Goal: Task Accomplishment & Management: Manage account settings

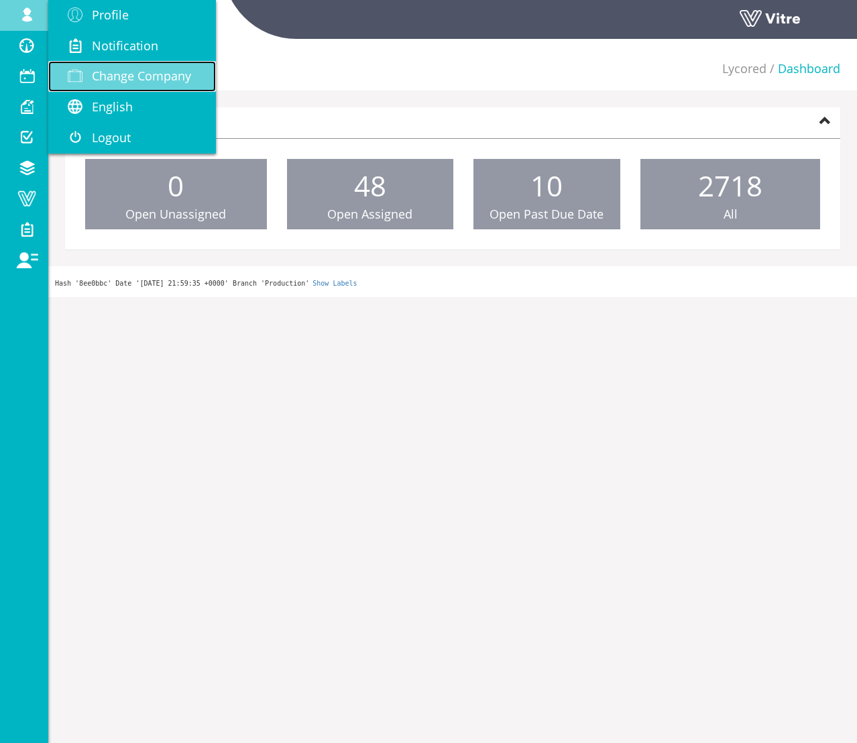
click at [93, 70] on span "Change Company" at bounding box center [141, 76] width 99 height 16
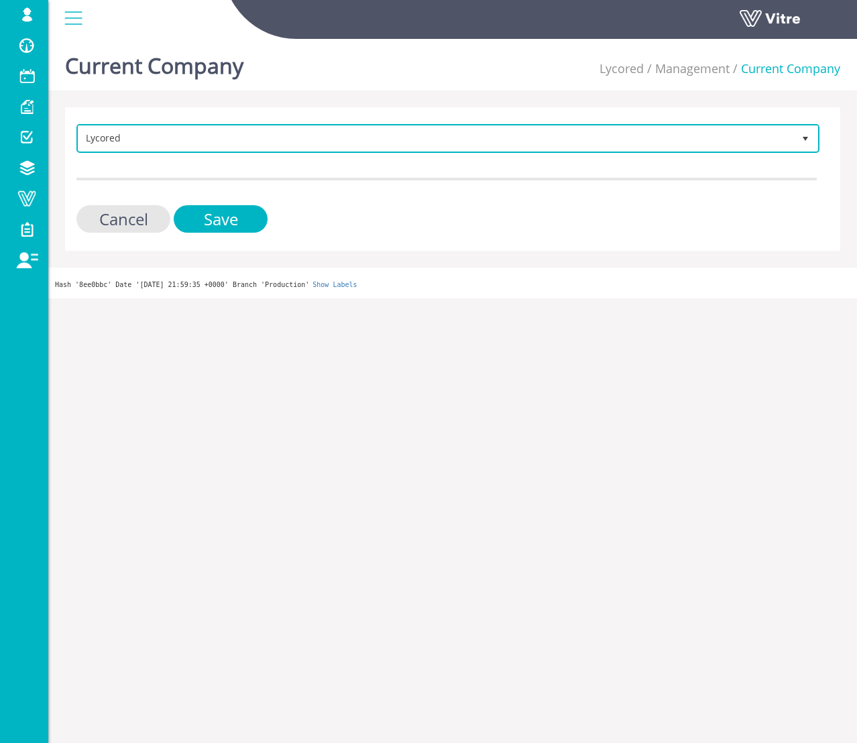
click at [129, 127] on span "Lycored" at bounding box center [435, 138] width 715 height 24
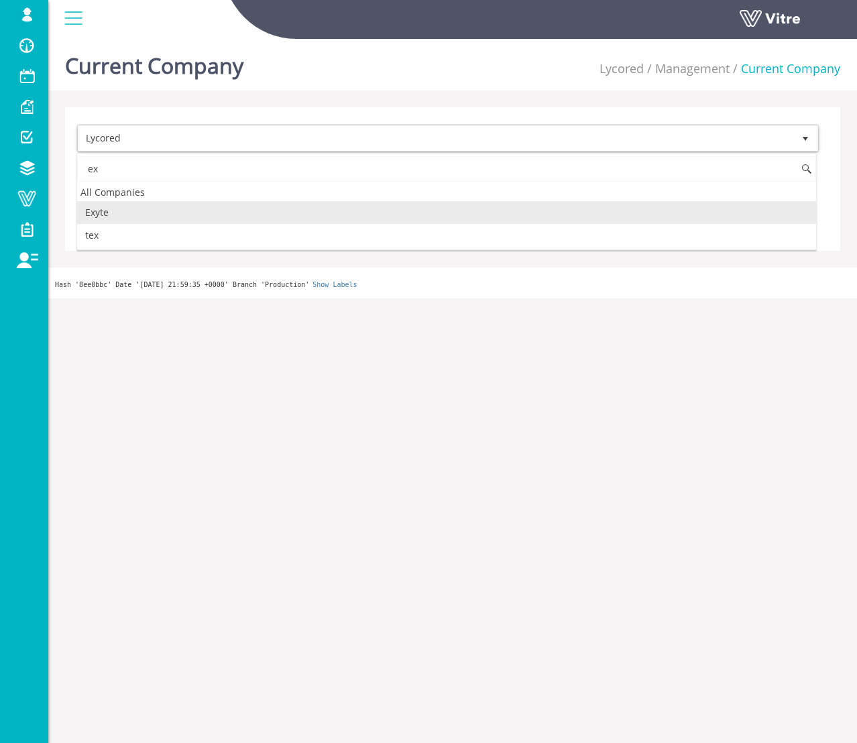
click at [140, 218] on li "Exyte" at bounding box center [446, 212] width 739 height 23
type input "ex"
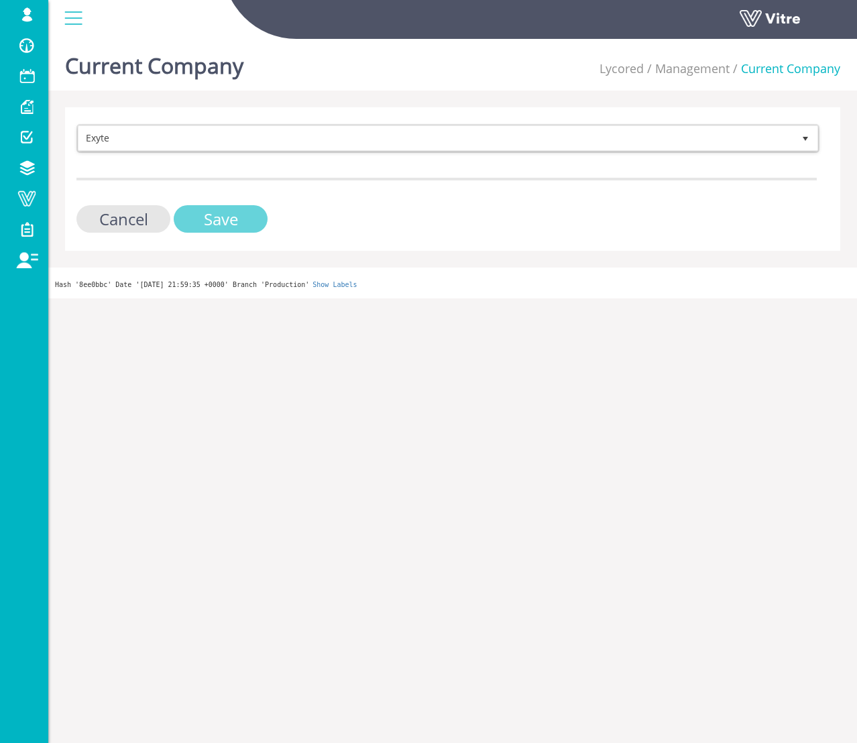
click at [218, 215] on input "Save" at bounding box center [221, 219] width 94 height 28
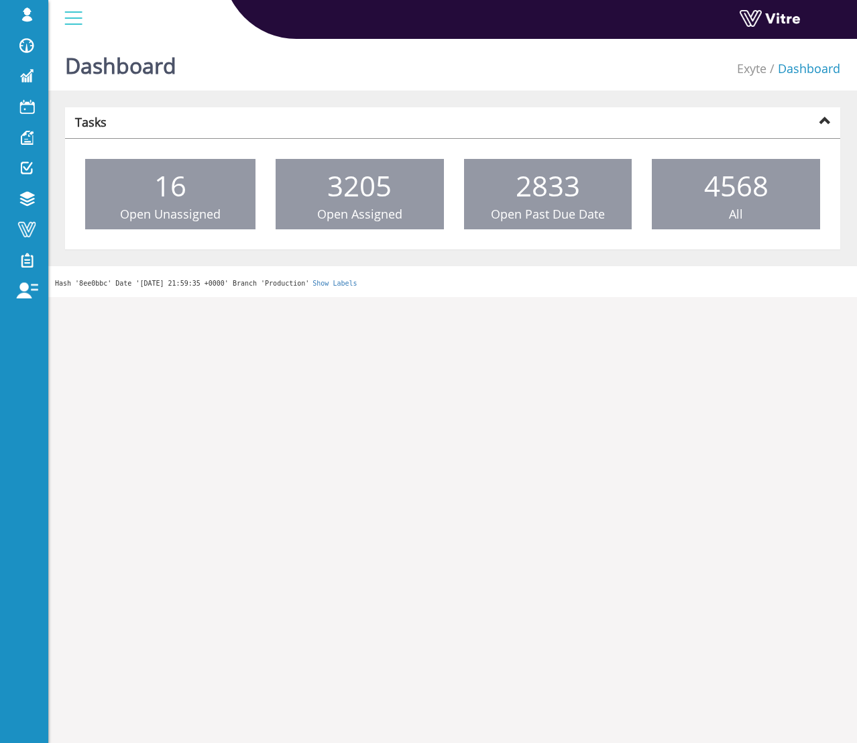
drag, startPoint x: 681, startPoint y: 557, endPoint x: 550, endPoint y: 384, distance: 216.8
click at [681, 297] on html "sagi@vitre.io Profile Notification Change Company English English Español Franç…" at bounding box center [428, 148] width 857 height 297
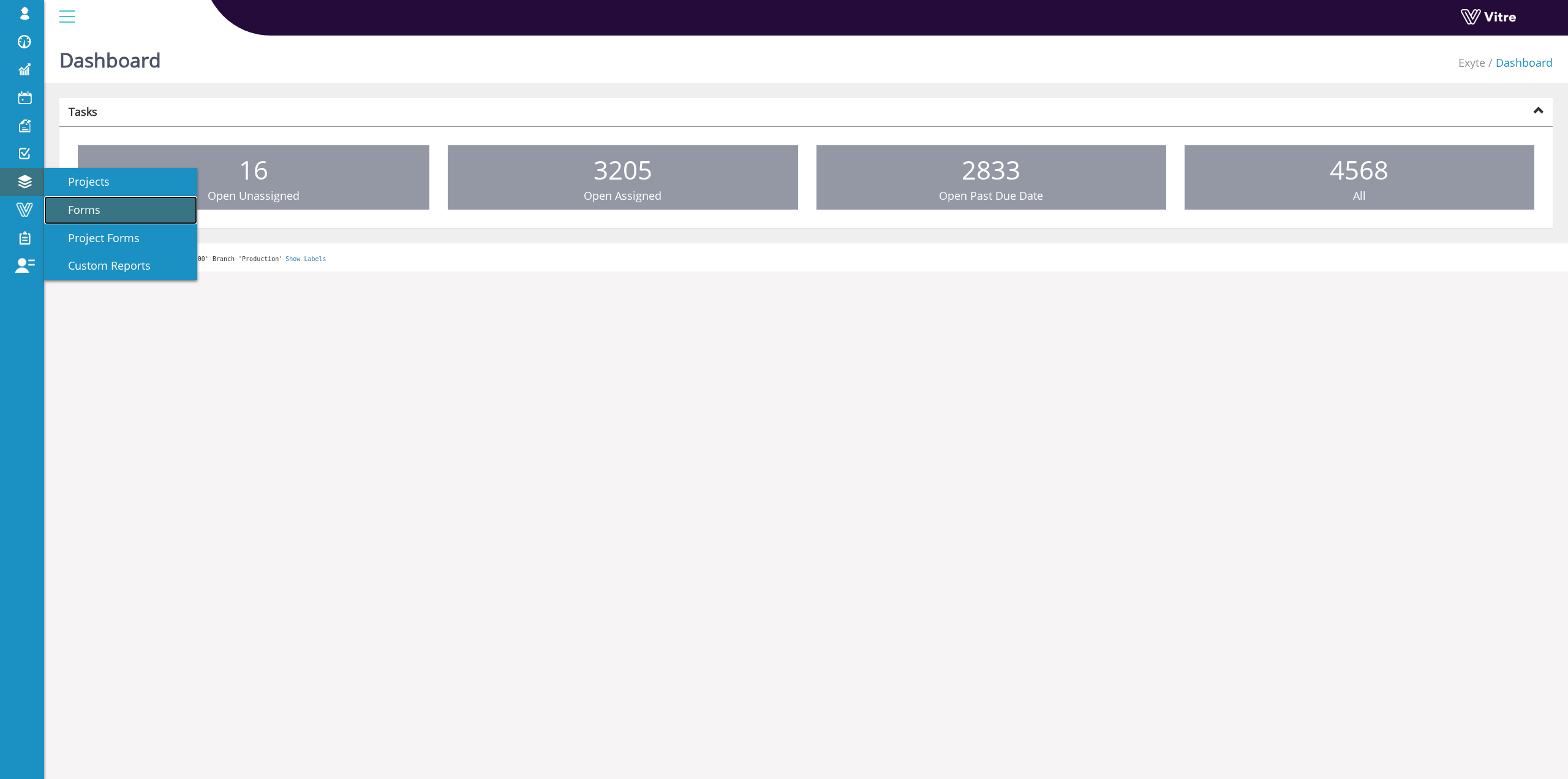
click at [81, 200] on link "Forms" at bounding box center [121, 210] width 153 height 28
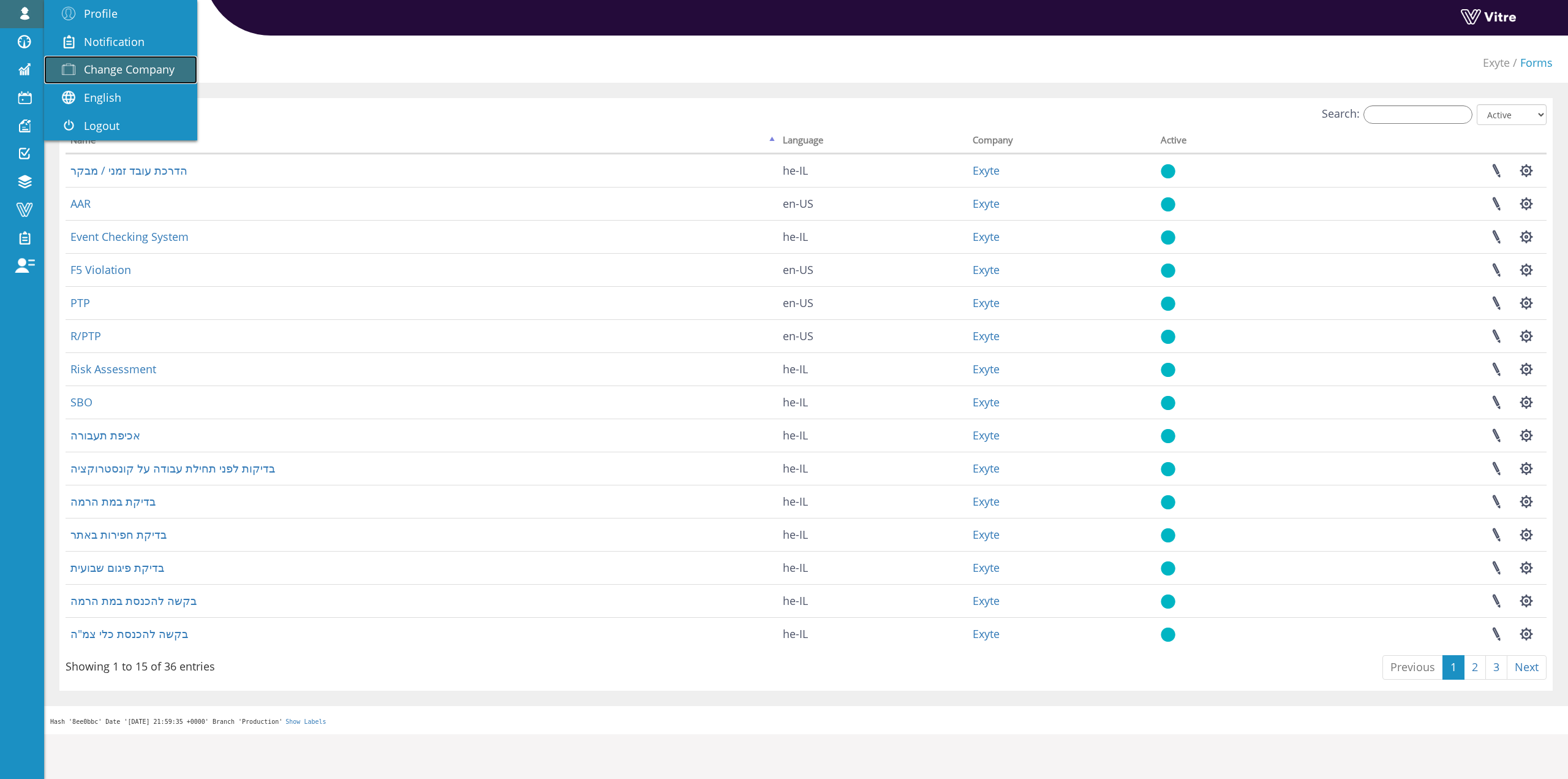
click at [124, 69] on span "Change Company" at bounding box center [129, 69] width 90 height 15
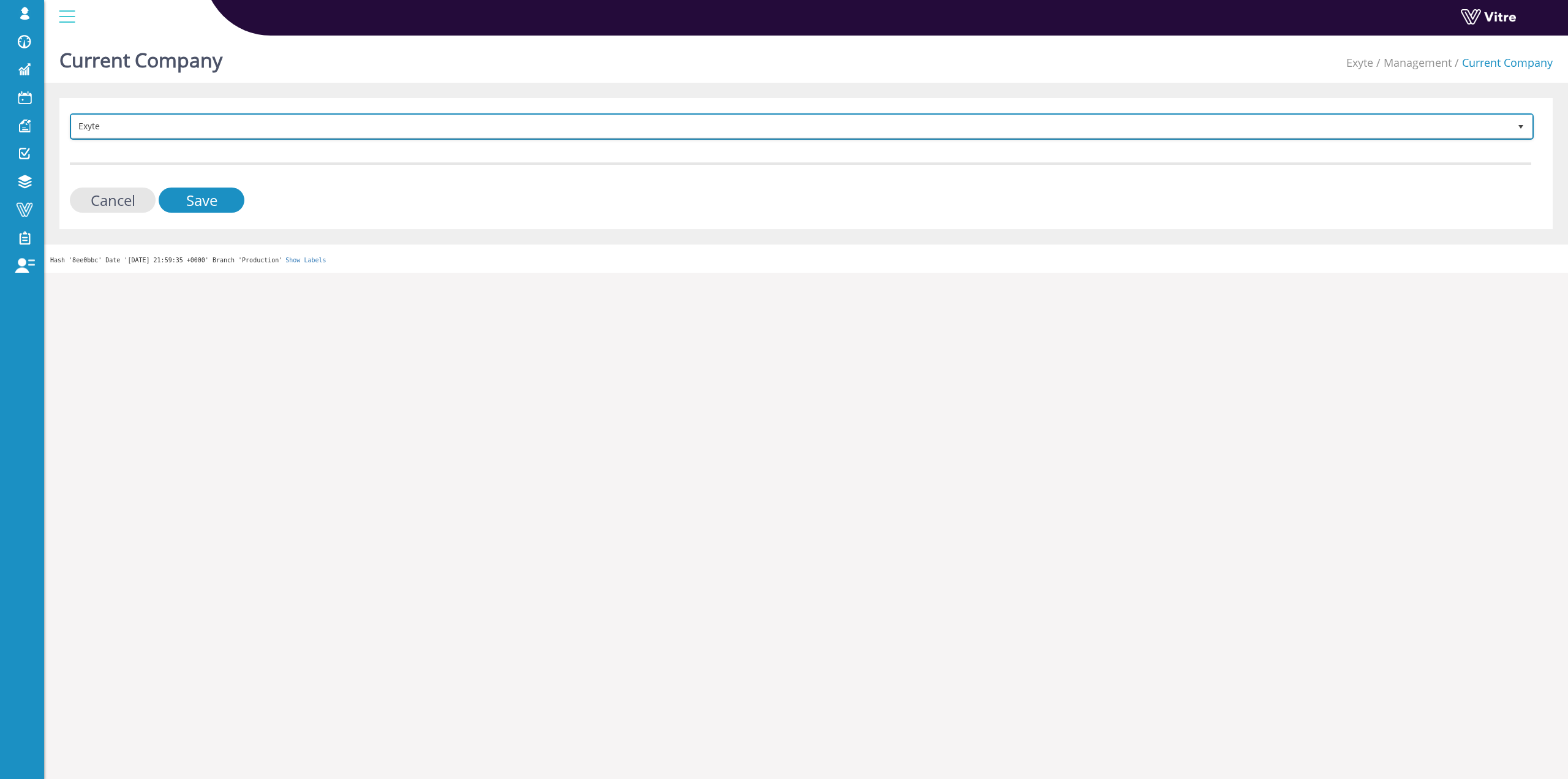
click at [124, 121] on span "Exyte" at bounding box center [790, 126] width 1438 height 22
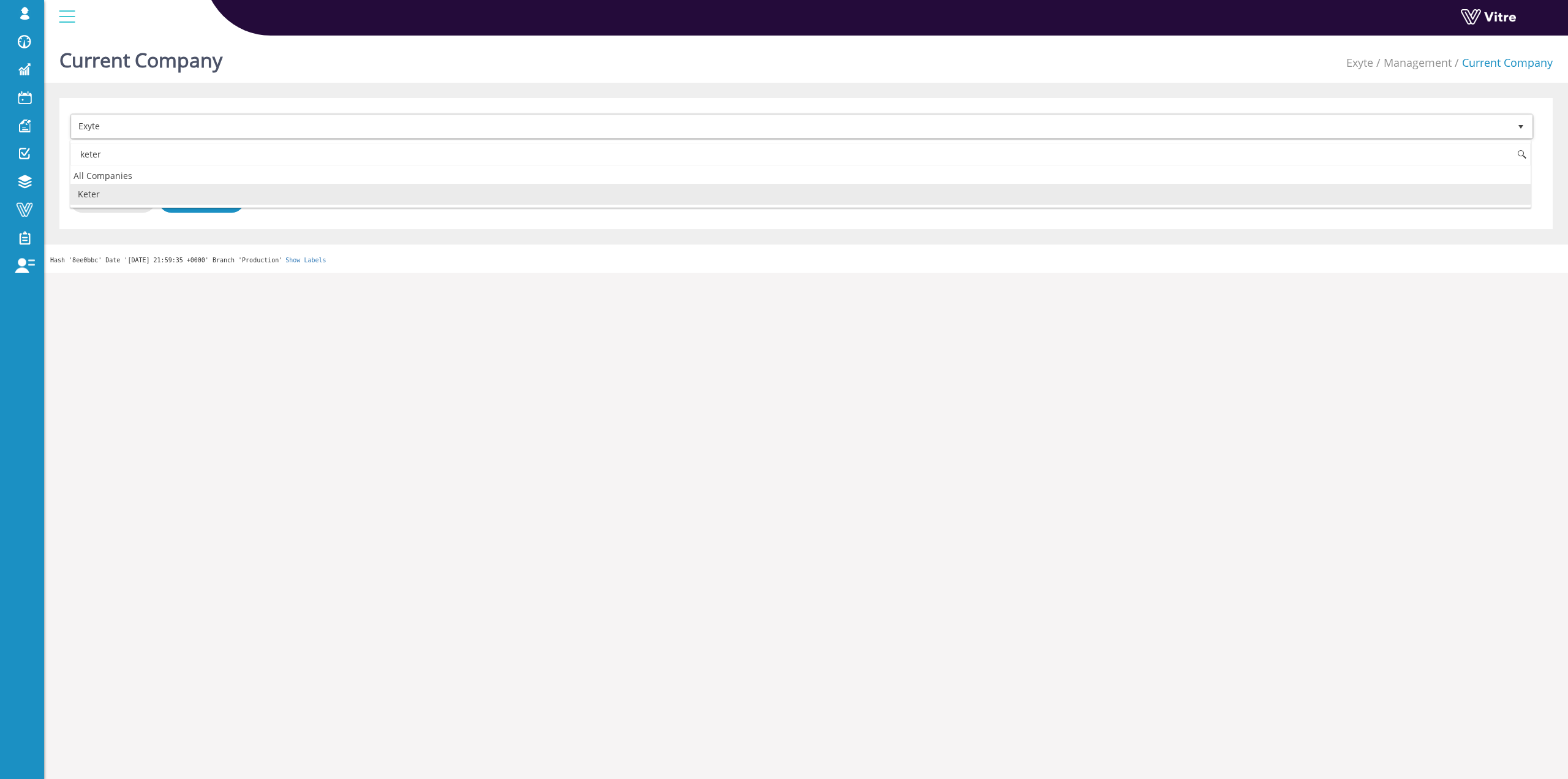
click at [171, 187] on li "Keter" at bounding box center [800, 194] width 1460 height 21
type input "keter"
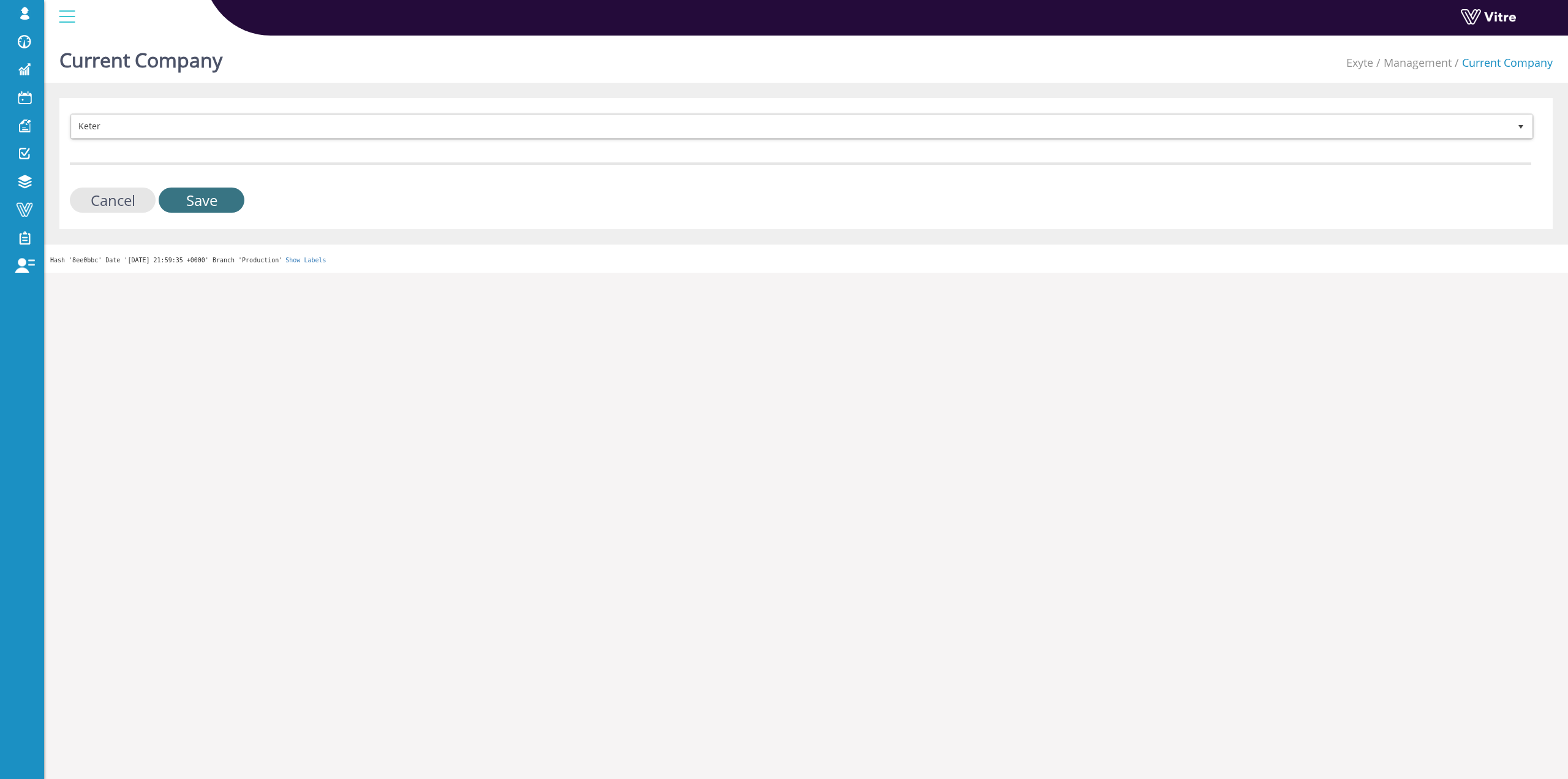
click at [191, 204] on input "Save" at bounding box center [202, 200] width 86 height 26
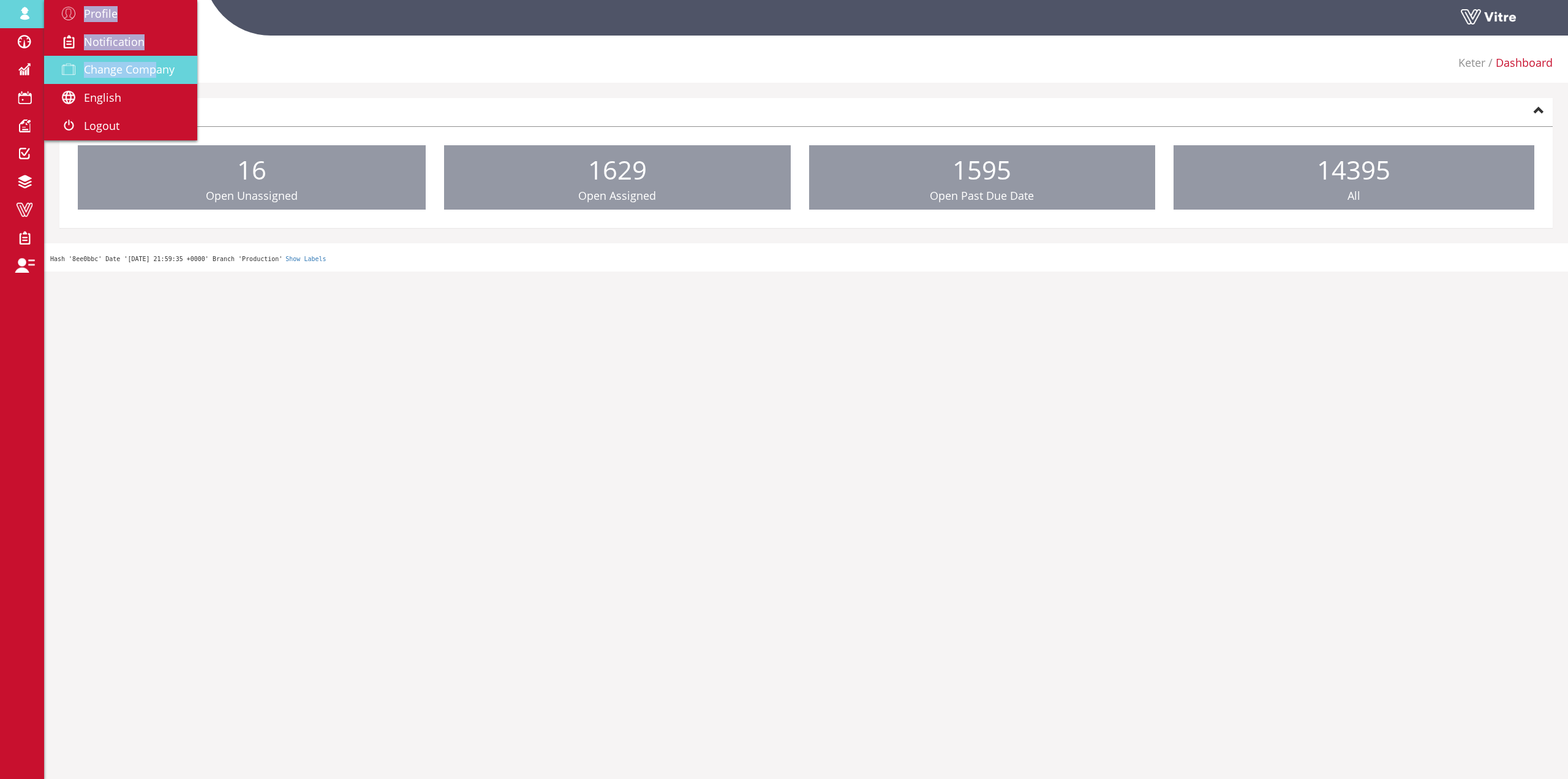
drag, startPoint x: 47, startPoint y: 41, endPoint x: 159, endPoint y: 79, distance: 118.3
click at [159, 37] on div "sagi@vitre.io Profile Notification Change Company English English Español Franç…" at bounding box center [805, 18] width 1524 height 37
click at [116, 62] on span "Change Company" at bounding box center [129, 69] width 90 height 15
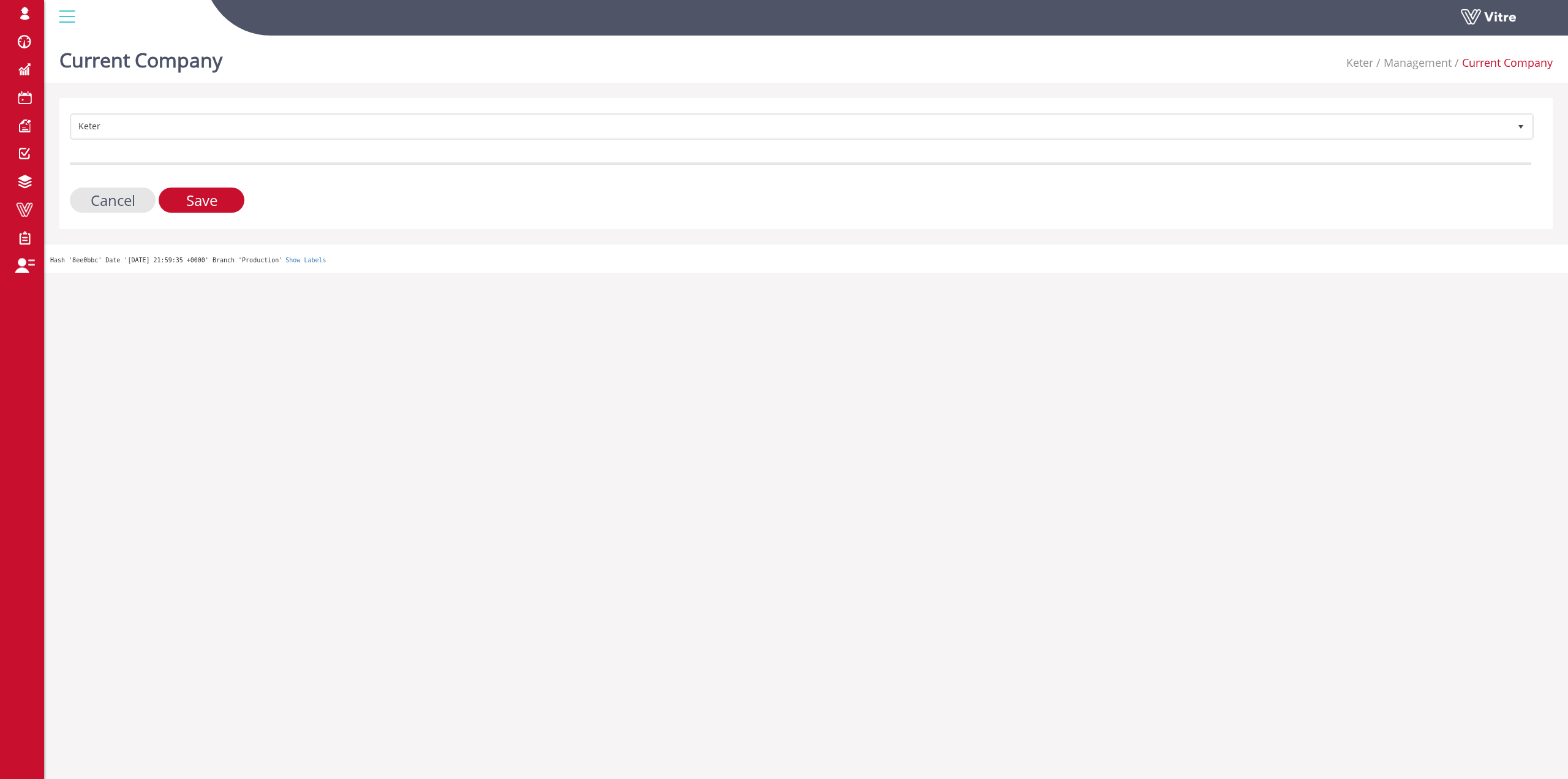
click at [241, 108] on div "Keter 218 Cancel Save" at bounding box center [805, 163] width 1493 height 132
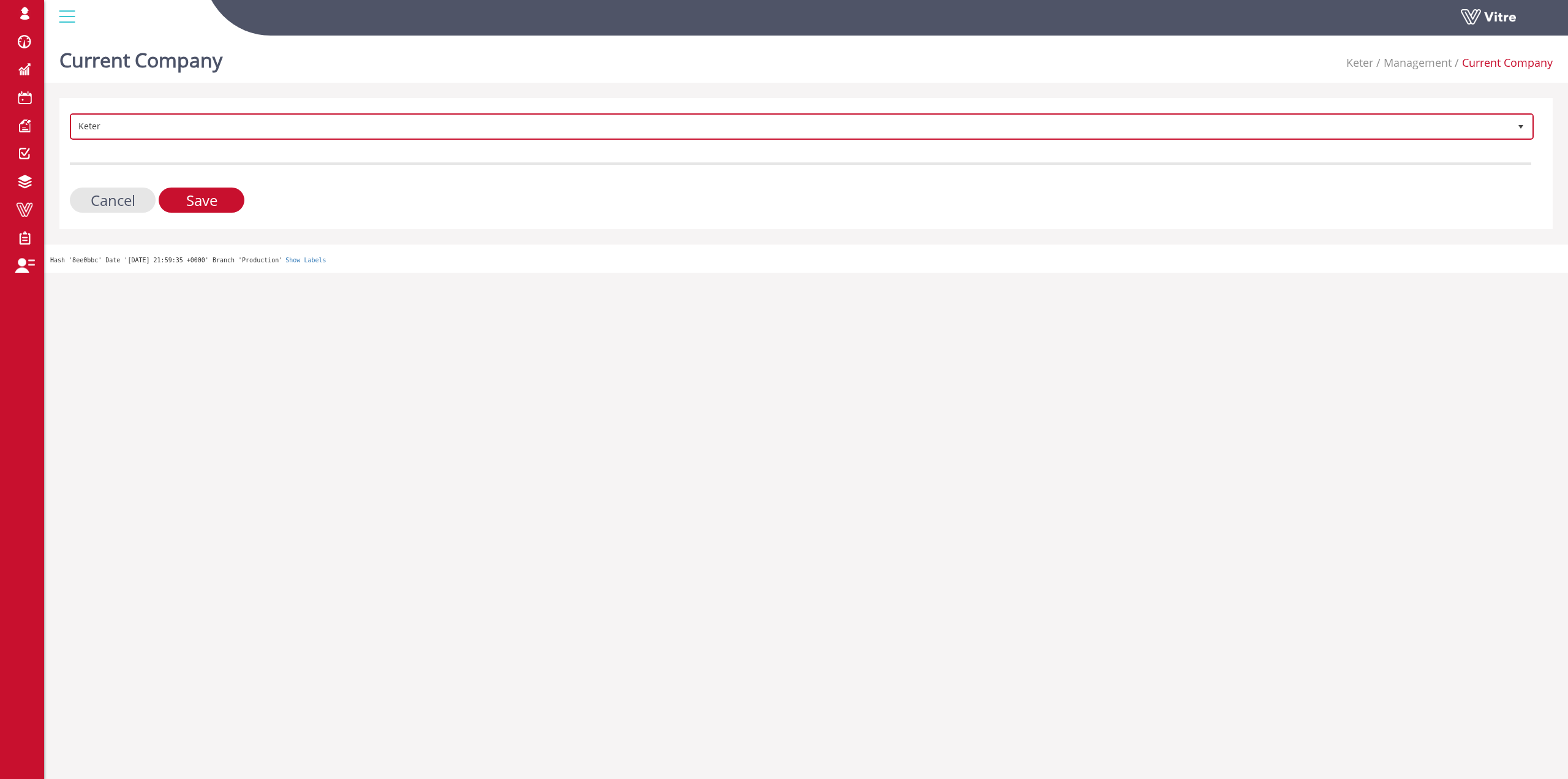
click at [242, 122] on span "Keter" at bounding box center [790, 126] width 1438 height 22
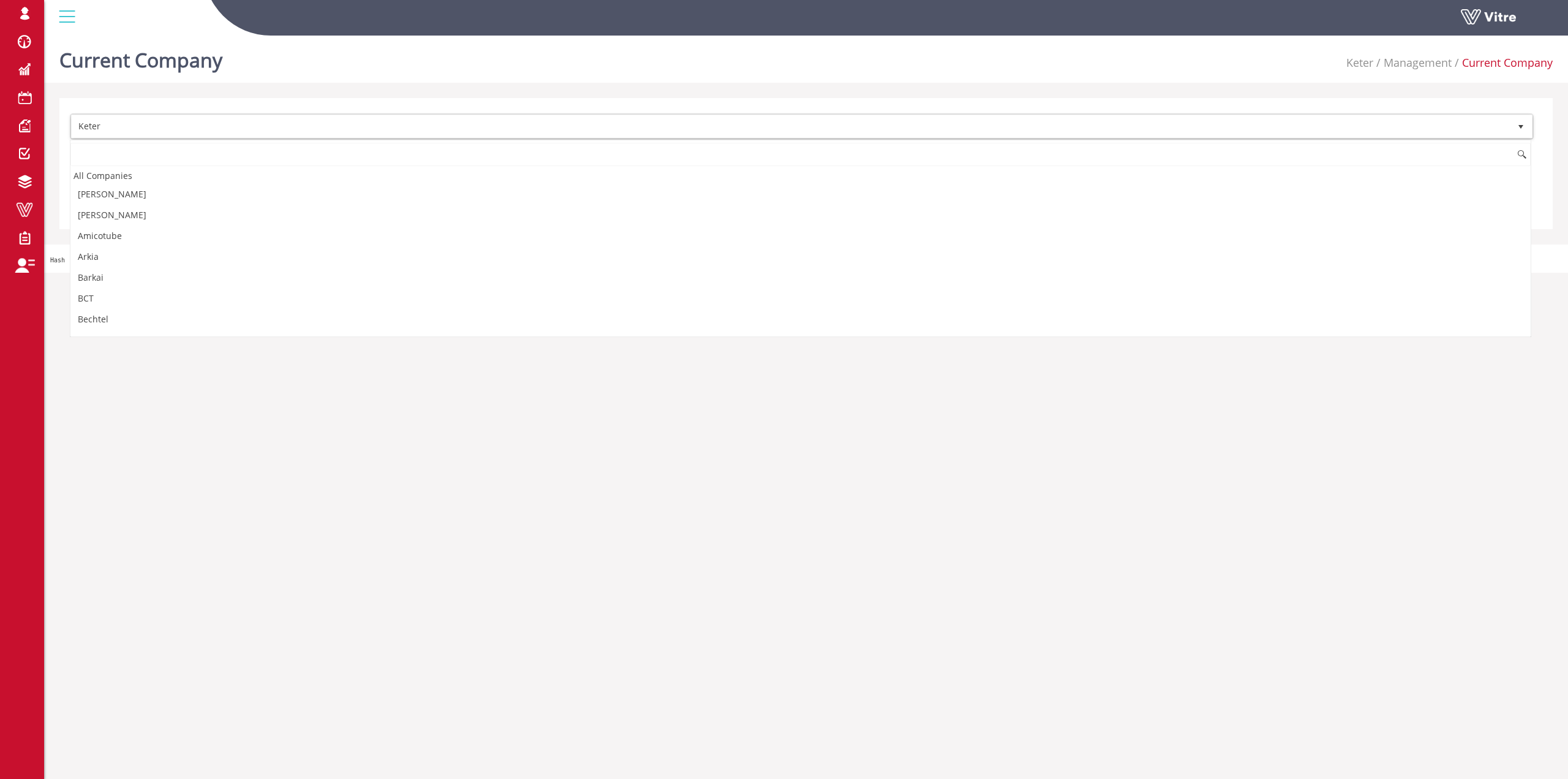
scroll to position [600, 0]
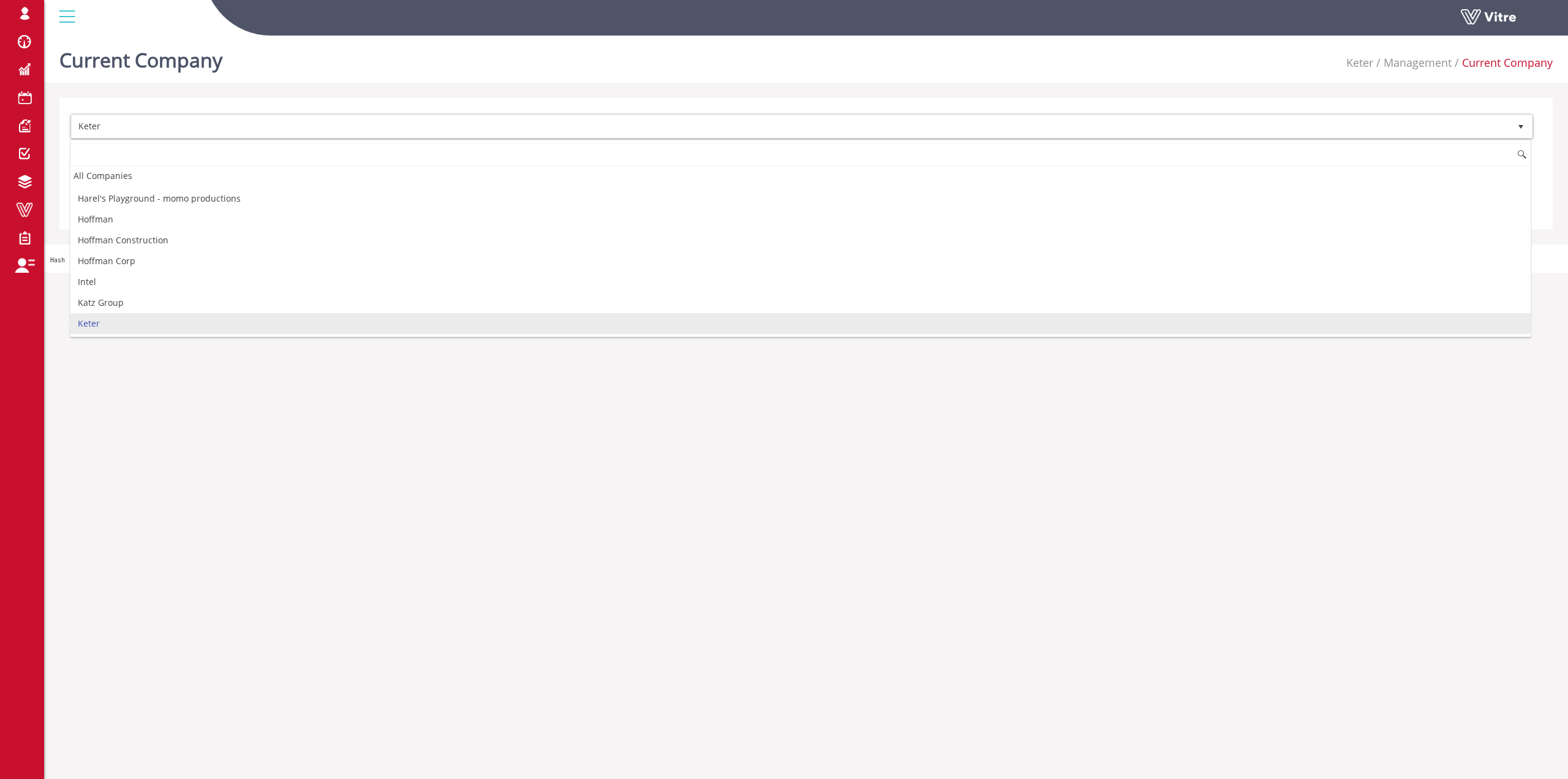
type input "צ"
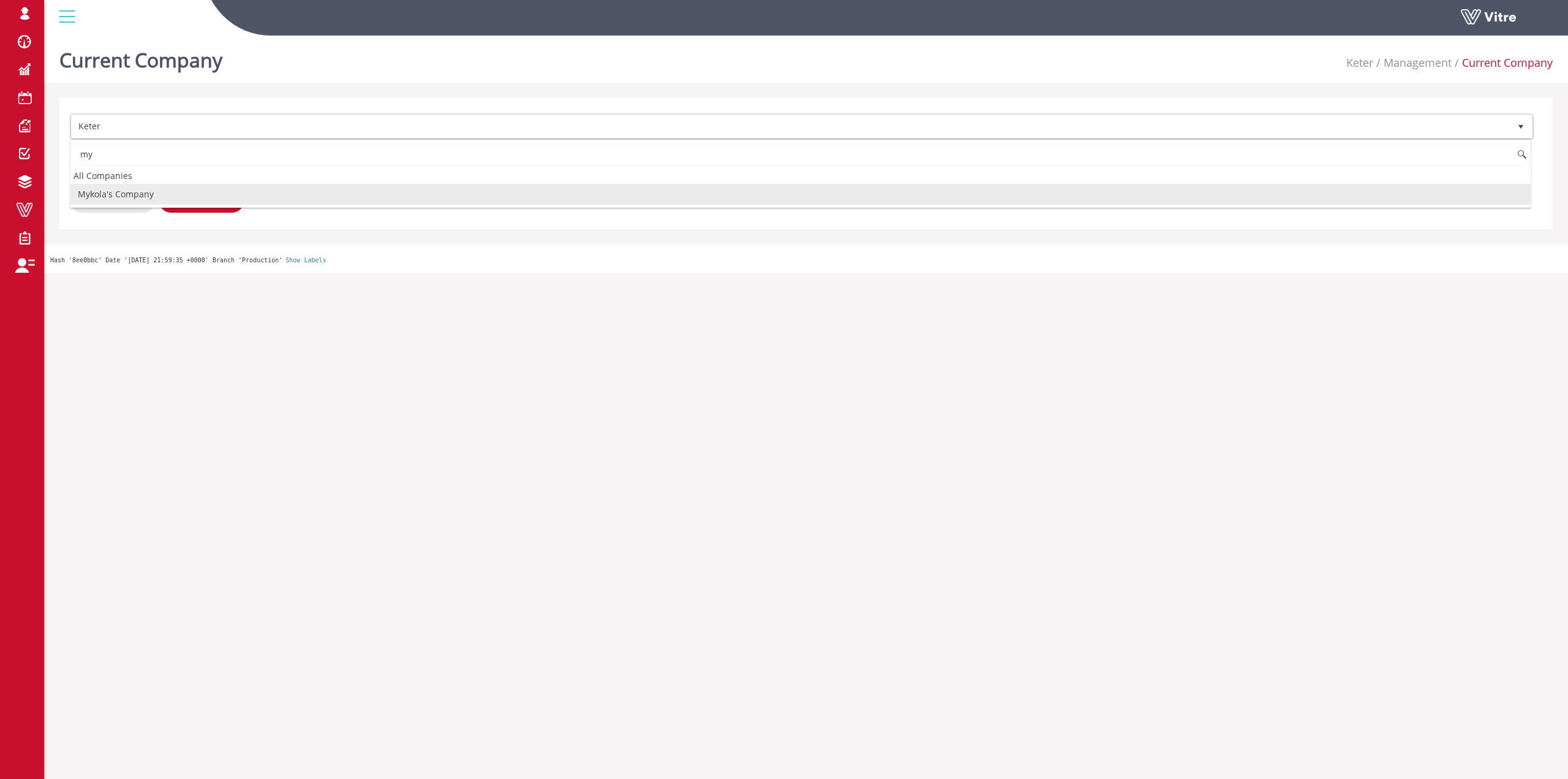
click at [193, 194] on li "Mykola's Company" at bounding box center [800, 194] width 1460 height 21
type input "my"
click at [204, 191] on input "Save" at bounding box center [202, 200] width 86 height 26
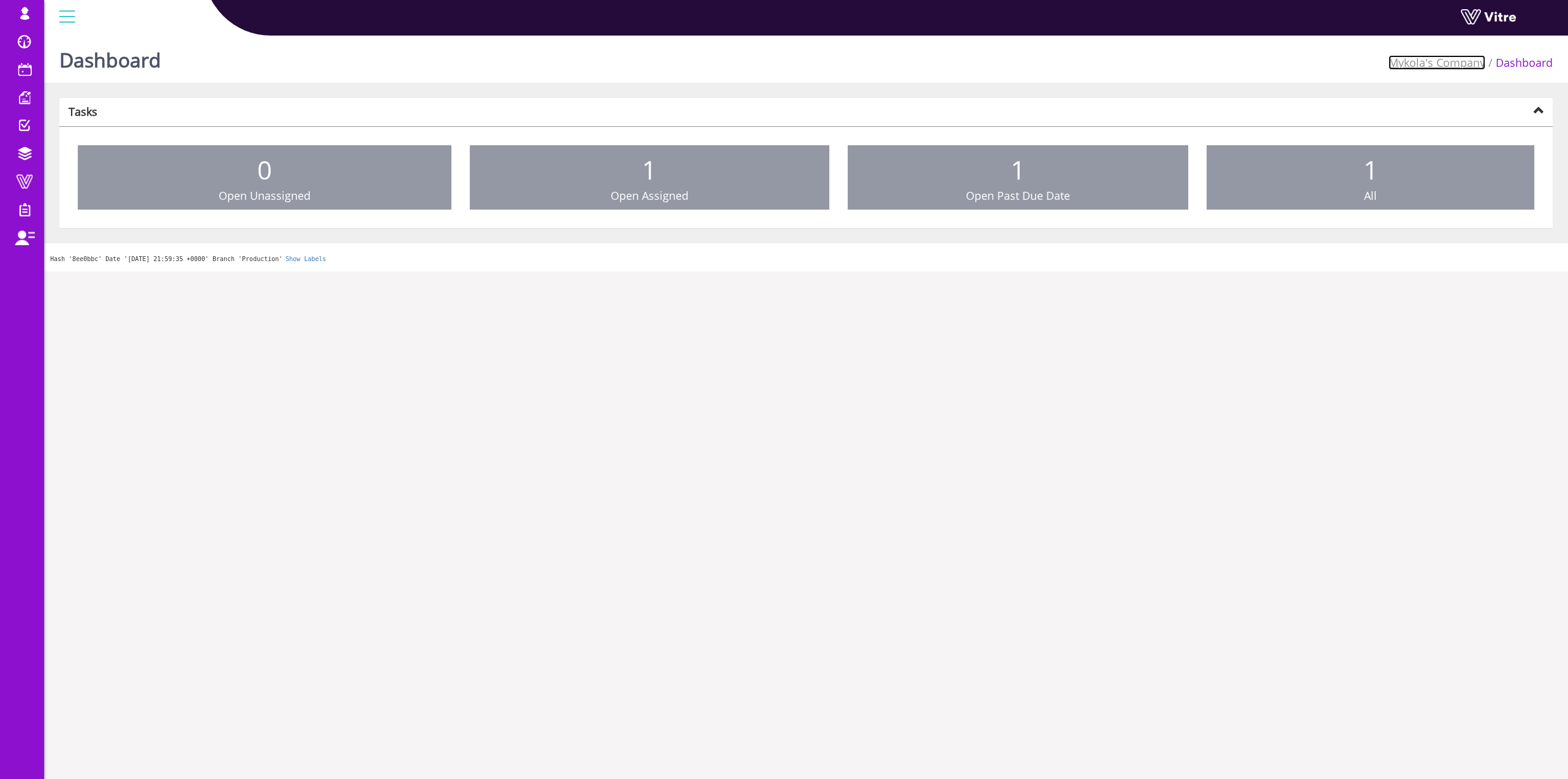
click at [1442, 63] on link "Mykola's Company" at bounding box center [1437, 62] width 97 height 15
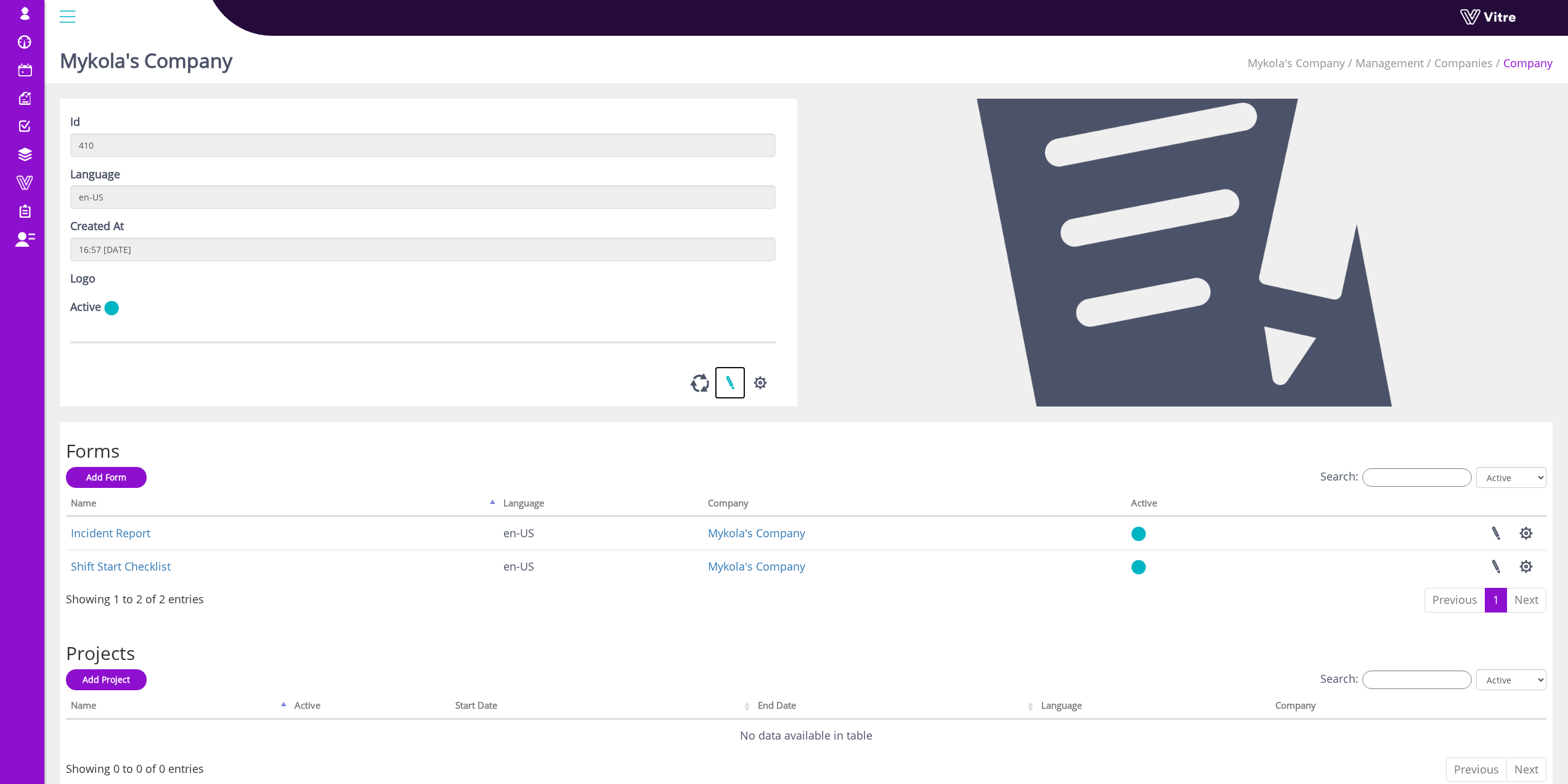
click at [725, 380] on link at bounding box center [730, 382] width 31 height 33
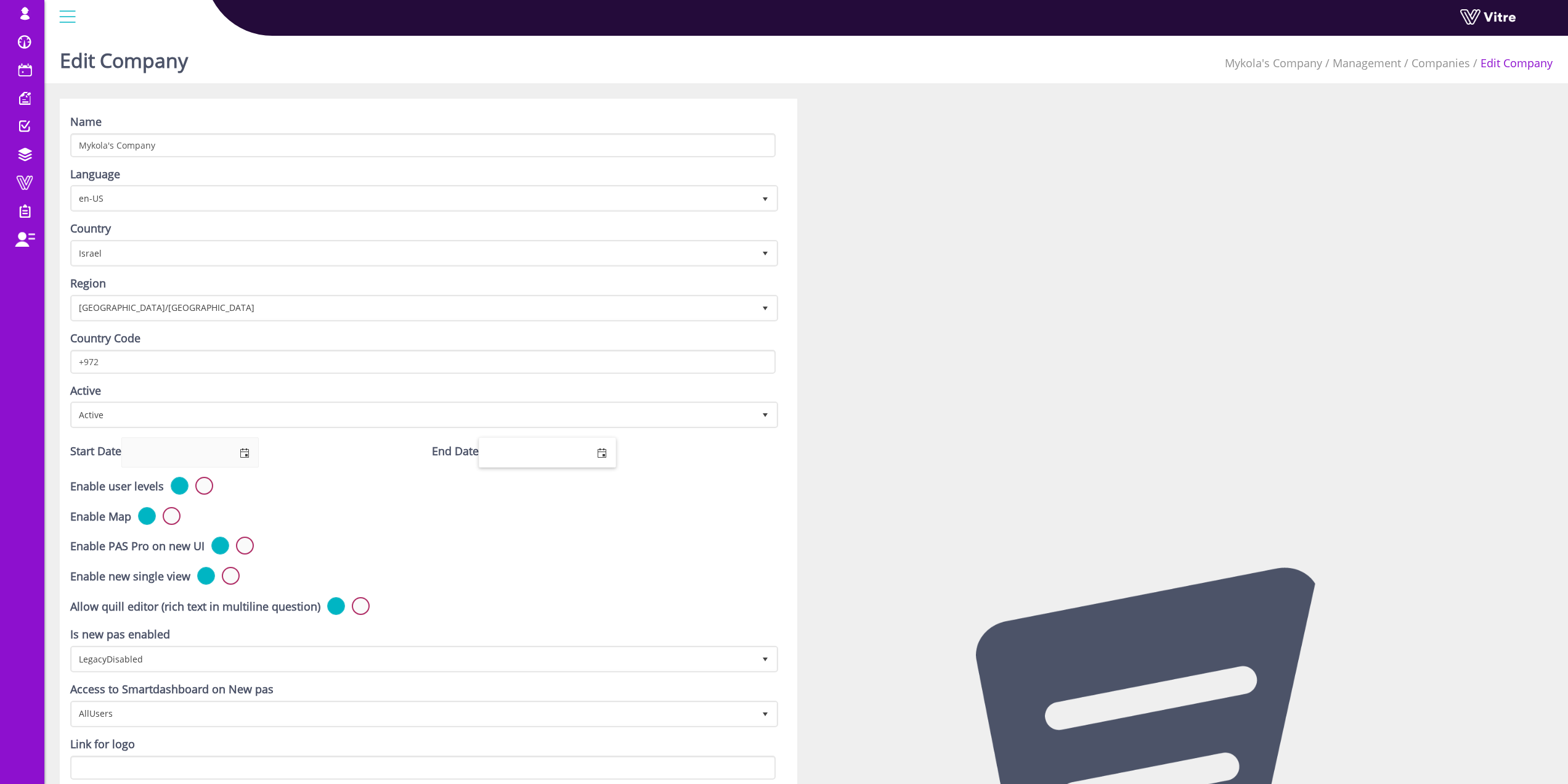
click at [569, 451] on input "End Date" at bounding box center [533, 451] width 107 height 28
type input "02/08/2024"
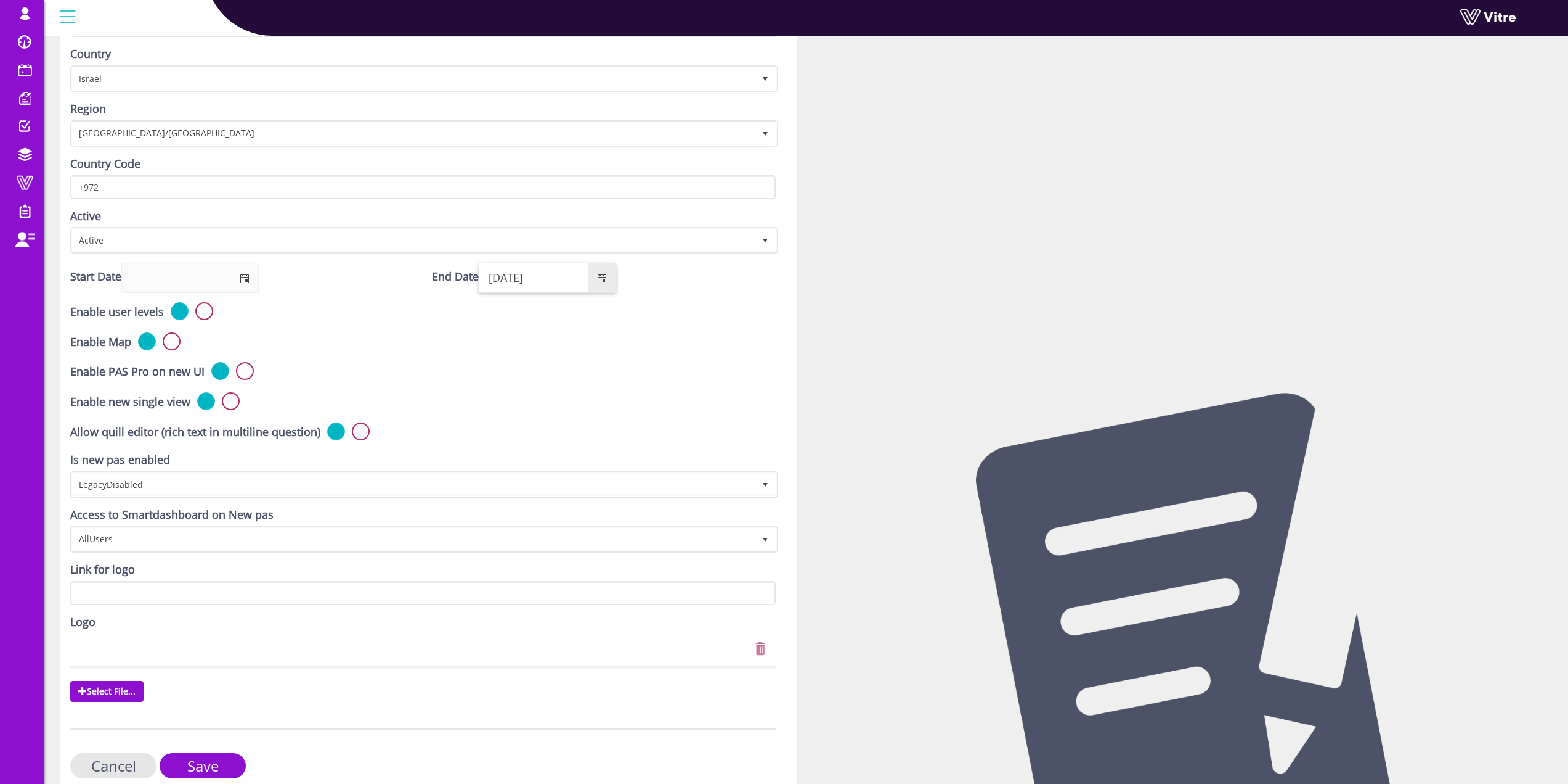
scroll to position [230, 0]
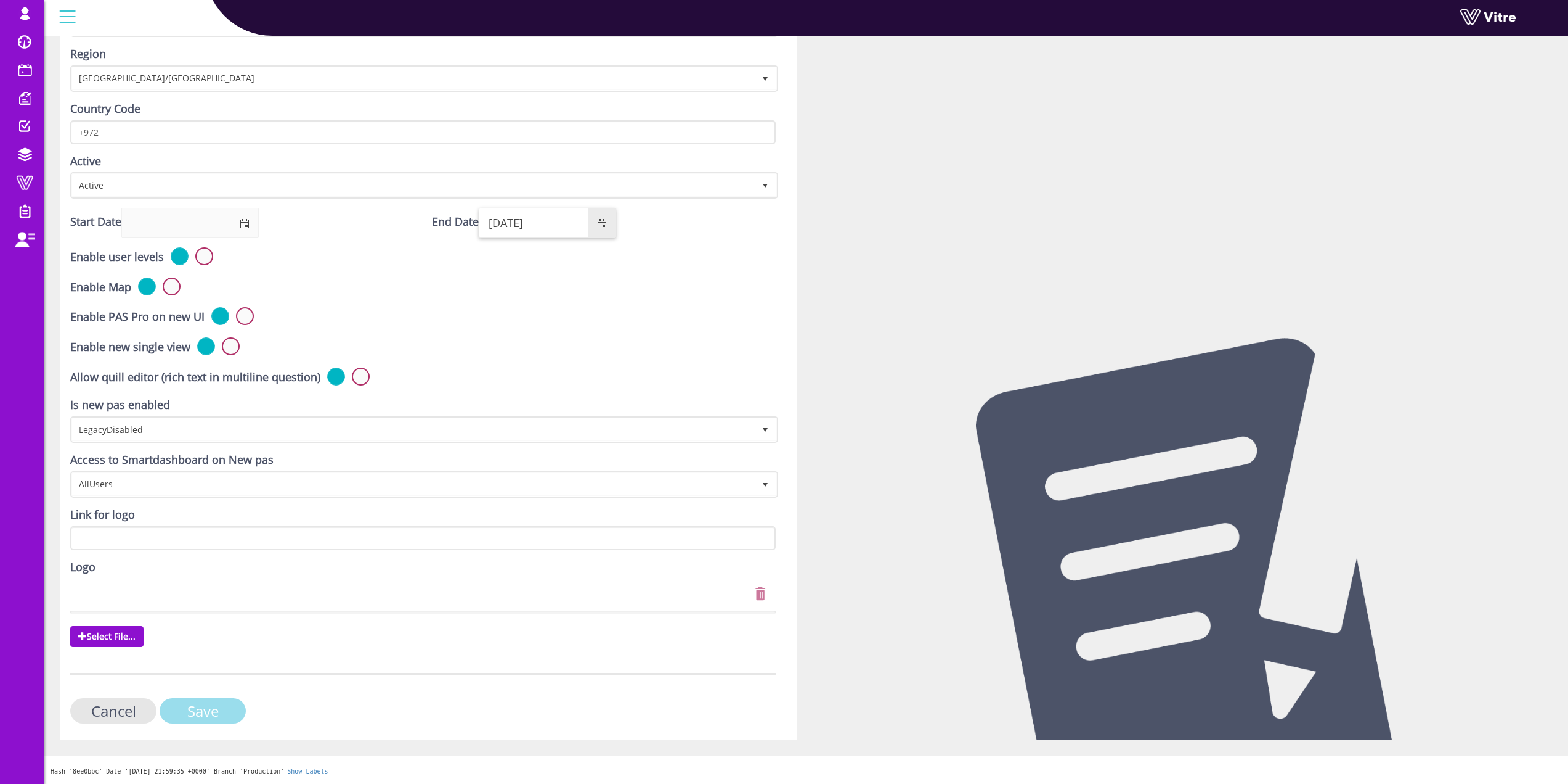
click at [230, 706] on input "Save" at bounding box center [203, 710] width 86 height 26
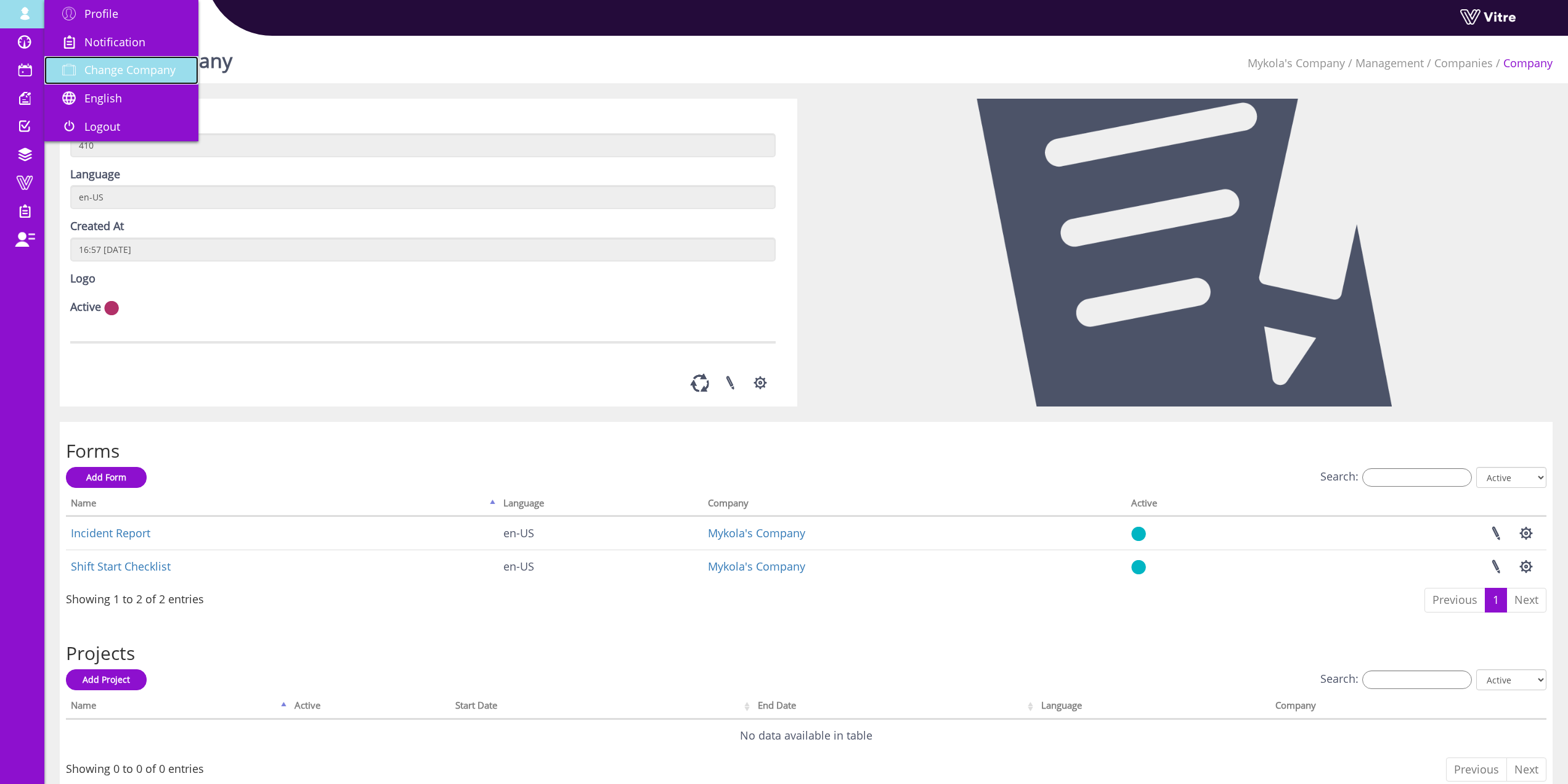
click at [149, 73] on span "Change Company" at bounding box center [130, 70] width 91 height 15
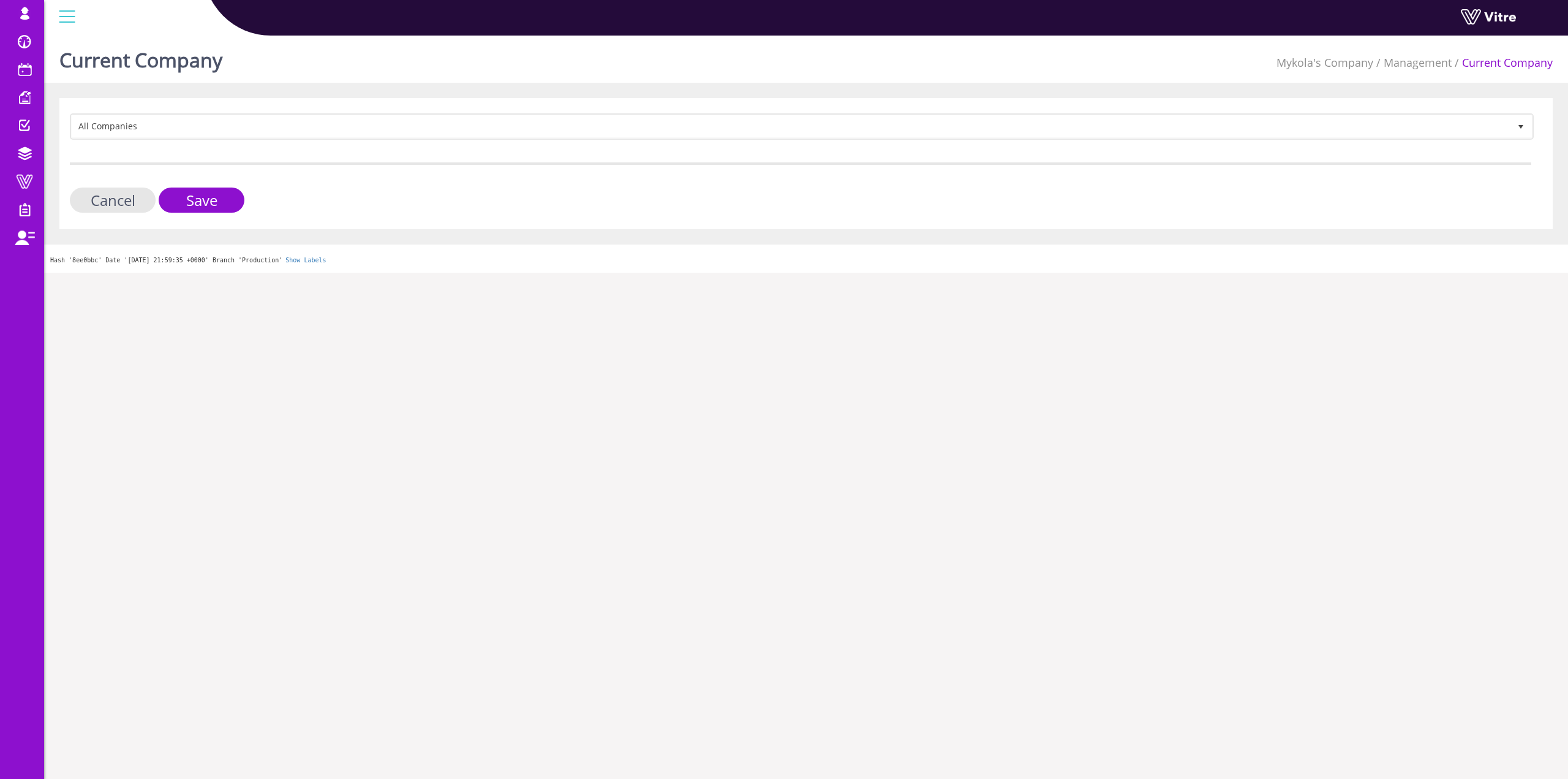
click at [175, 140] on form "All Companies Cancel Save" at bounding box center [800, 163] width 1461 height 100
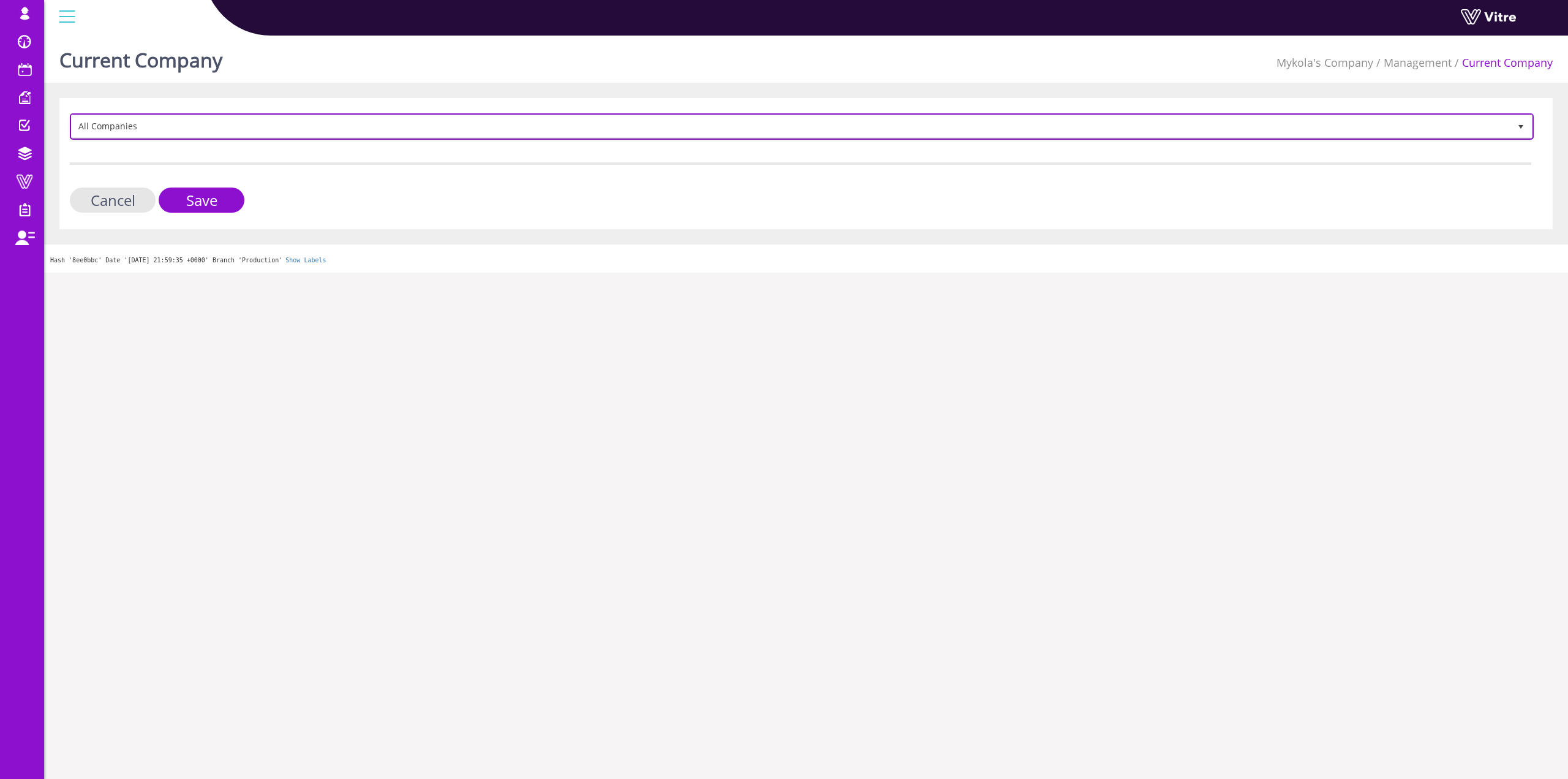
click at [179, 125] on span "All Companies" at bounding box center [790, 126] width 1438 height 22
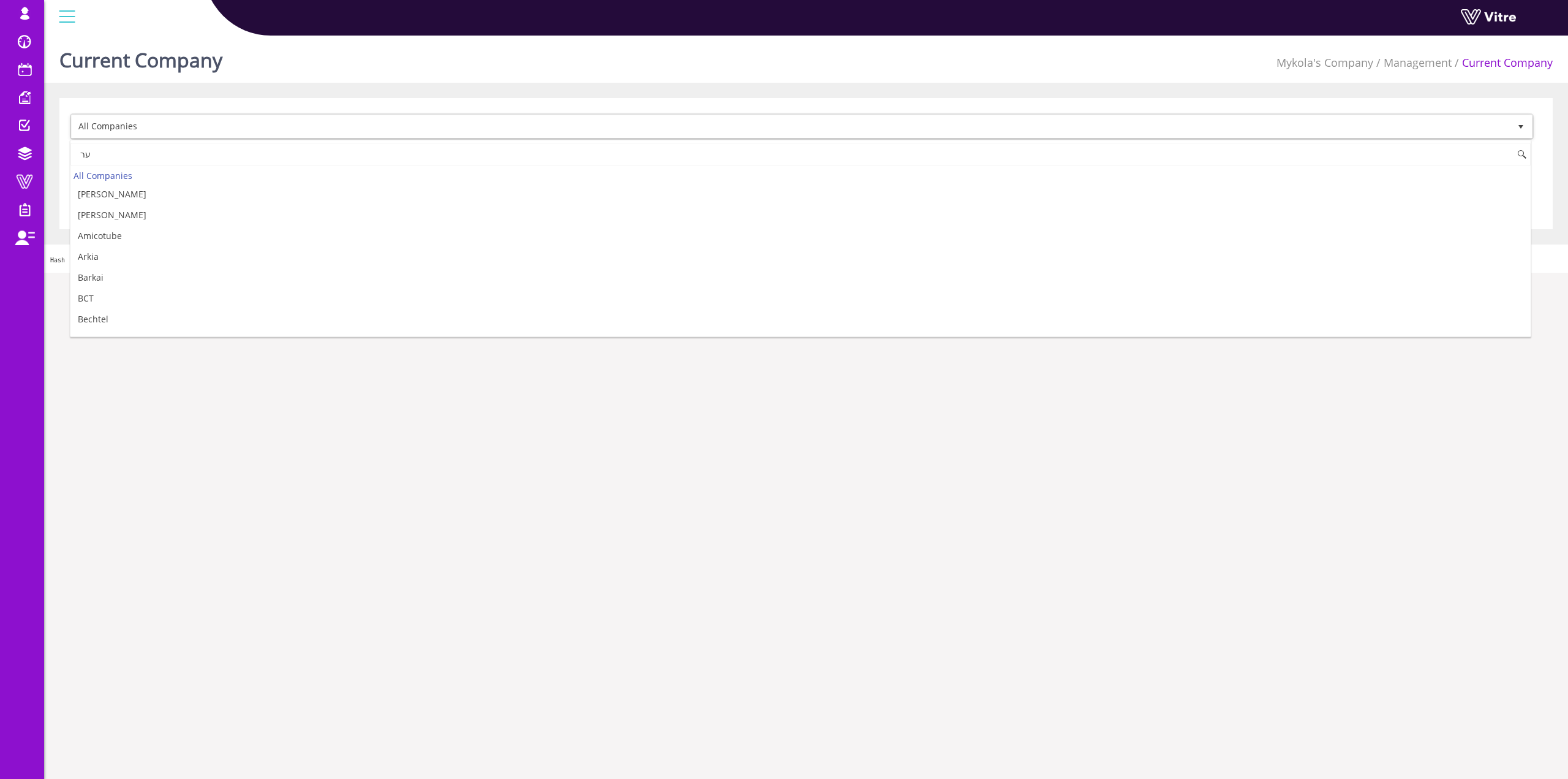
click at [165, 156] on input "ער" at bounding box center [800, 153] width 1460 height 23
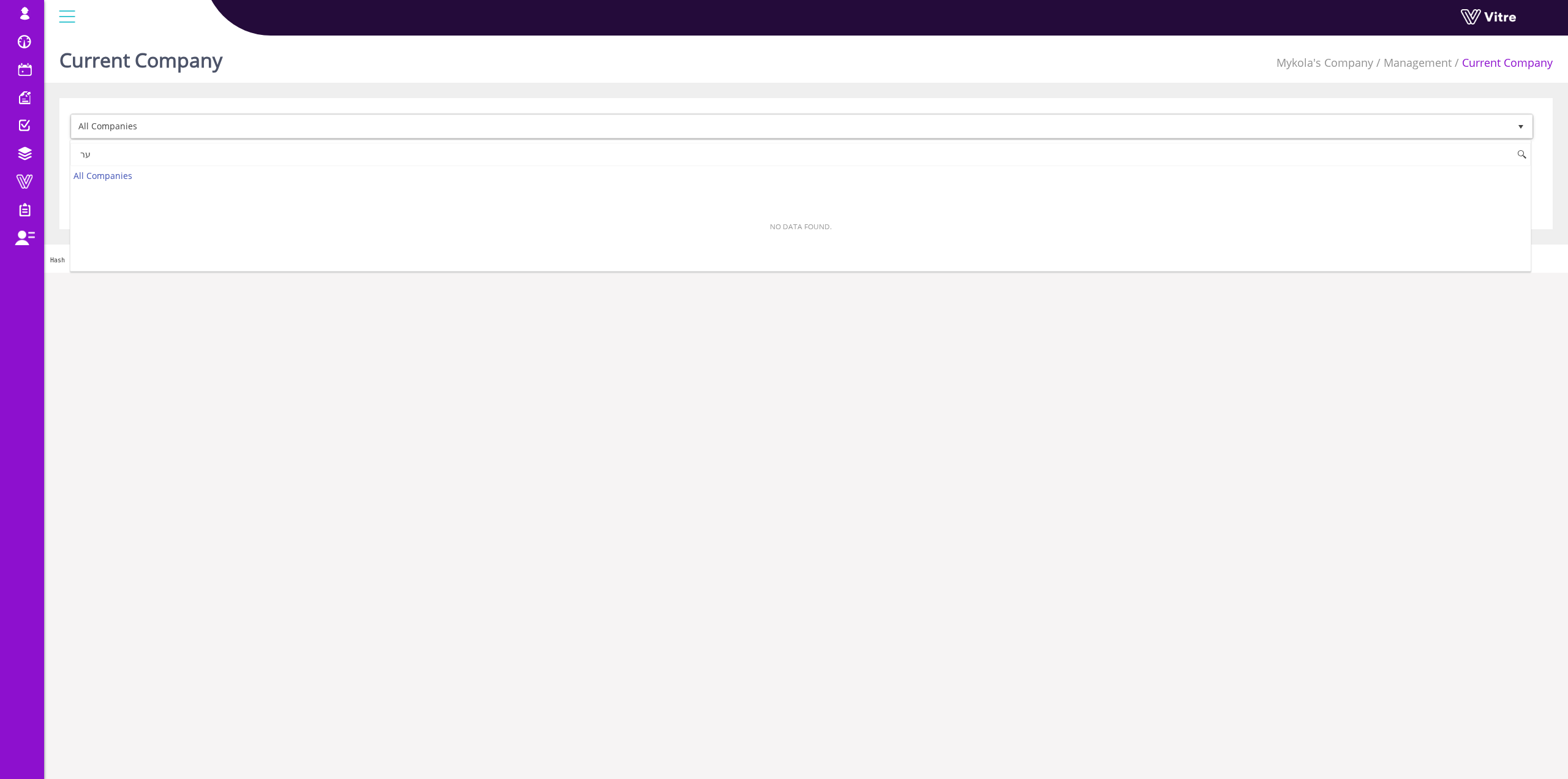
click at [165, 156] on input "ער" at bounding box center [800, 153] width 1460 height 23
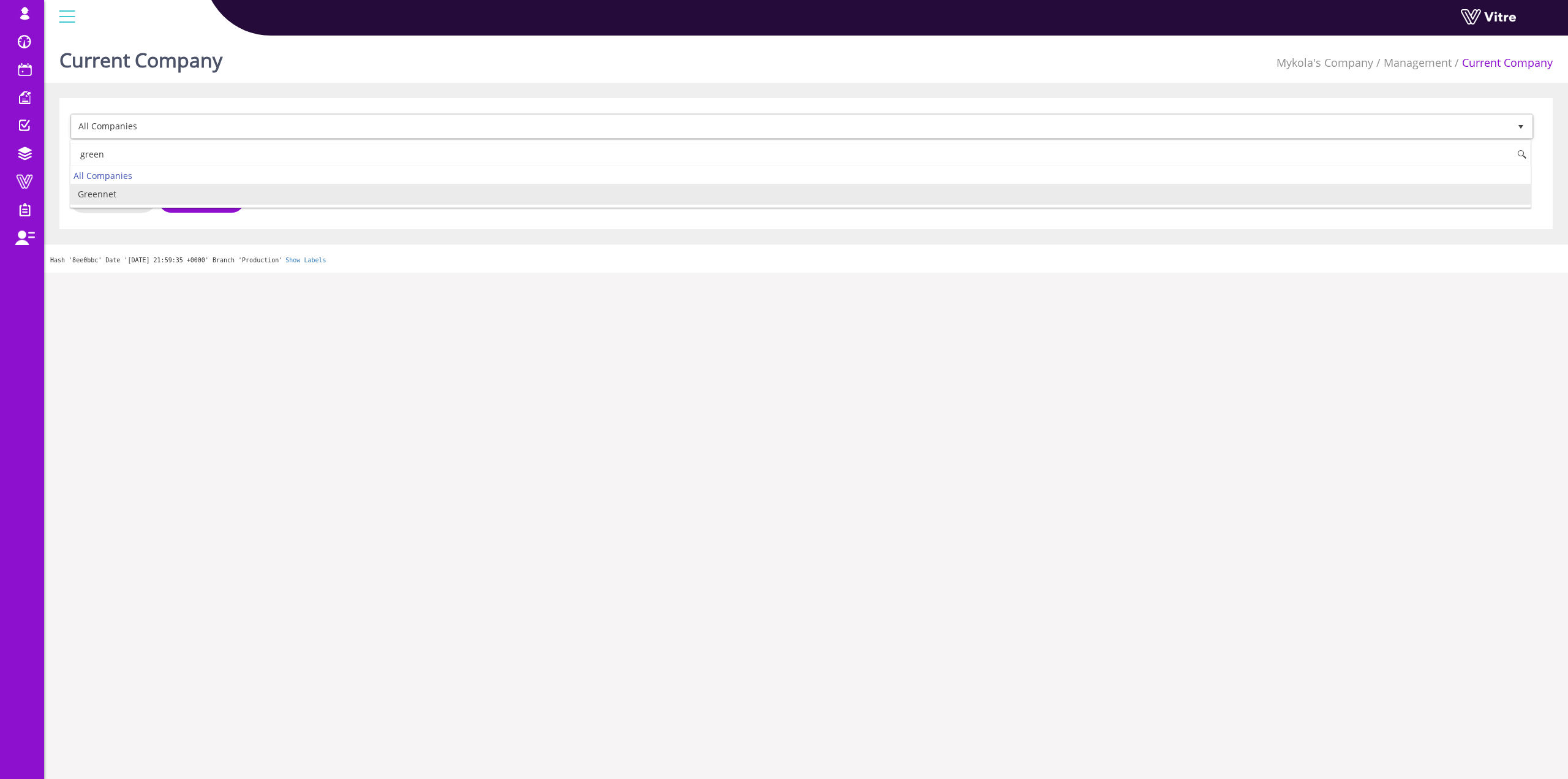
click at [152, 189] on li "Greennet" at bounding box center [800, 194] width 1460 height 21
type input "green"
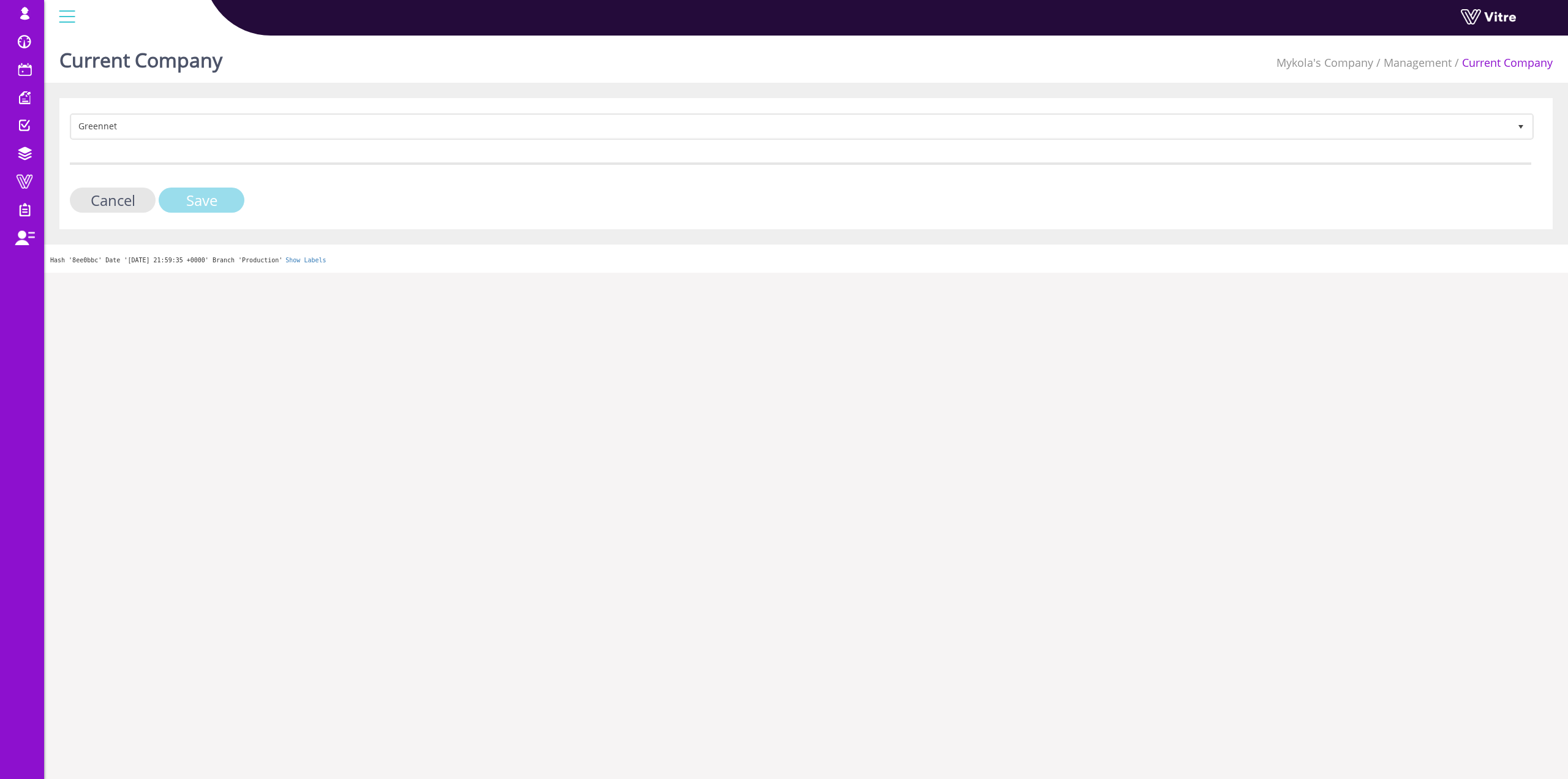
click at [198, 198] on input "Save" at bounding box center [202, 200] width 86 height 26
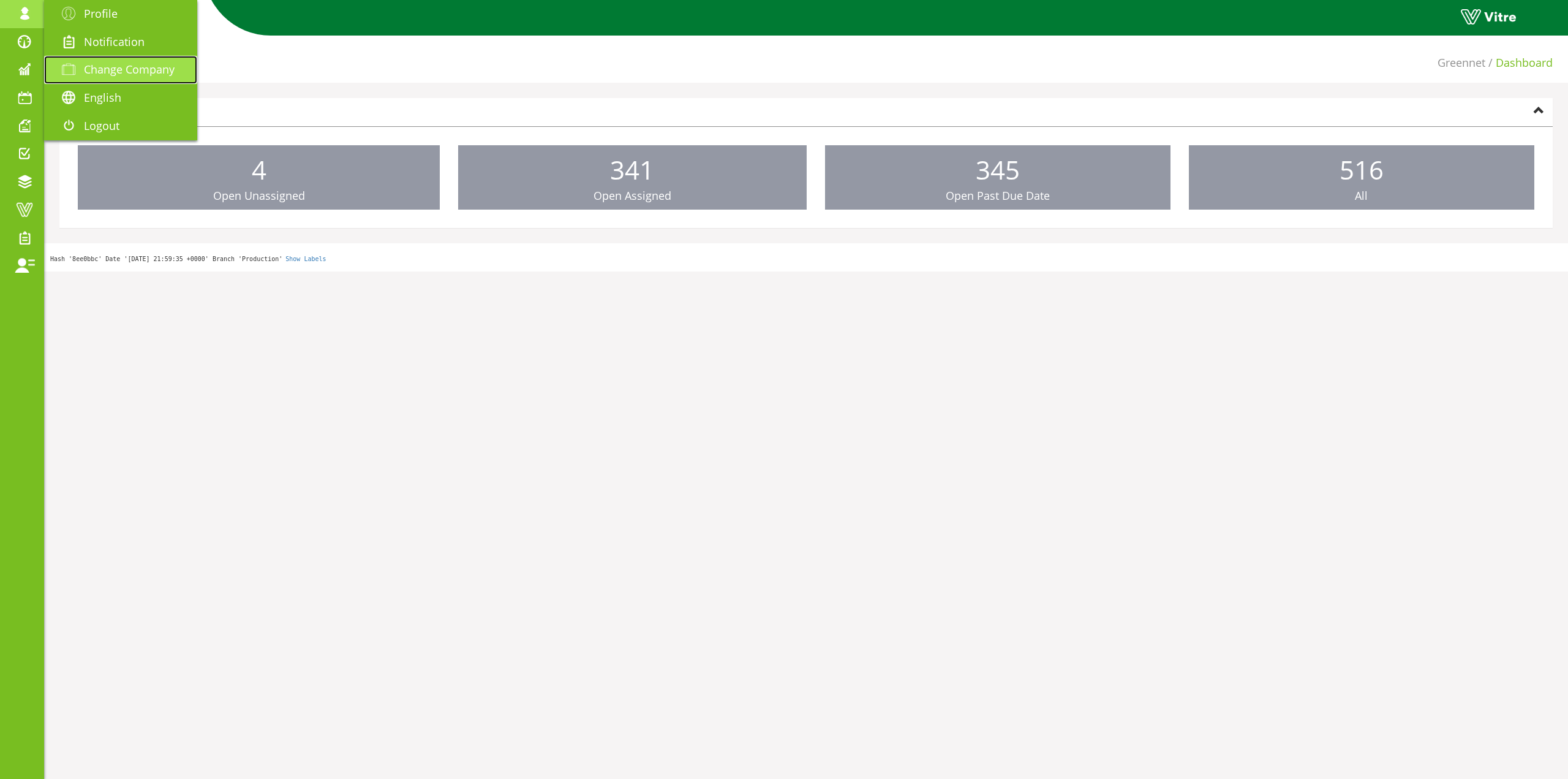
click at [142, 78] on link "Change Company" at bounding box center [121, 69] width 153 height 28
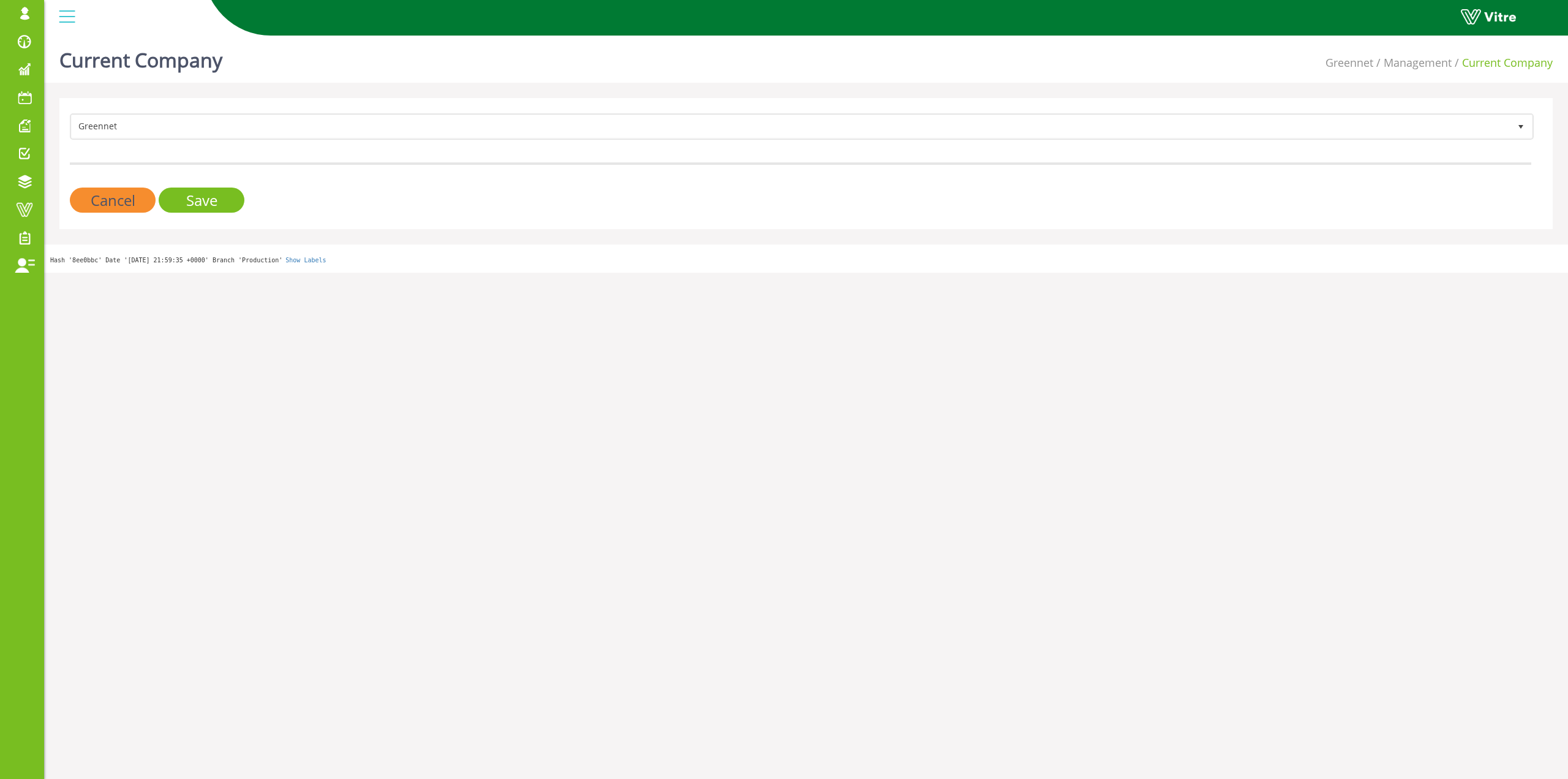
click at [149, 140] on form "Greennet 189 Cancel Save" at bounding box center [800, 163] width 1461 height 100
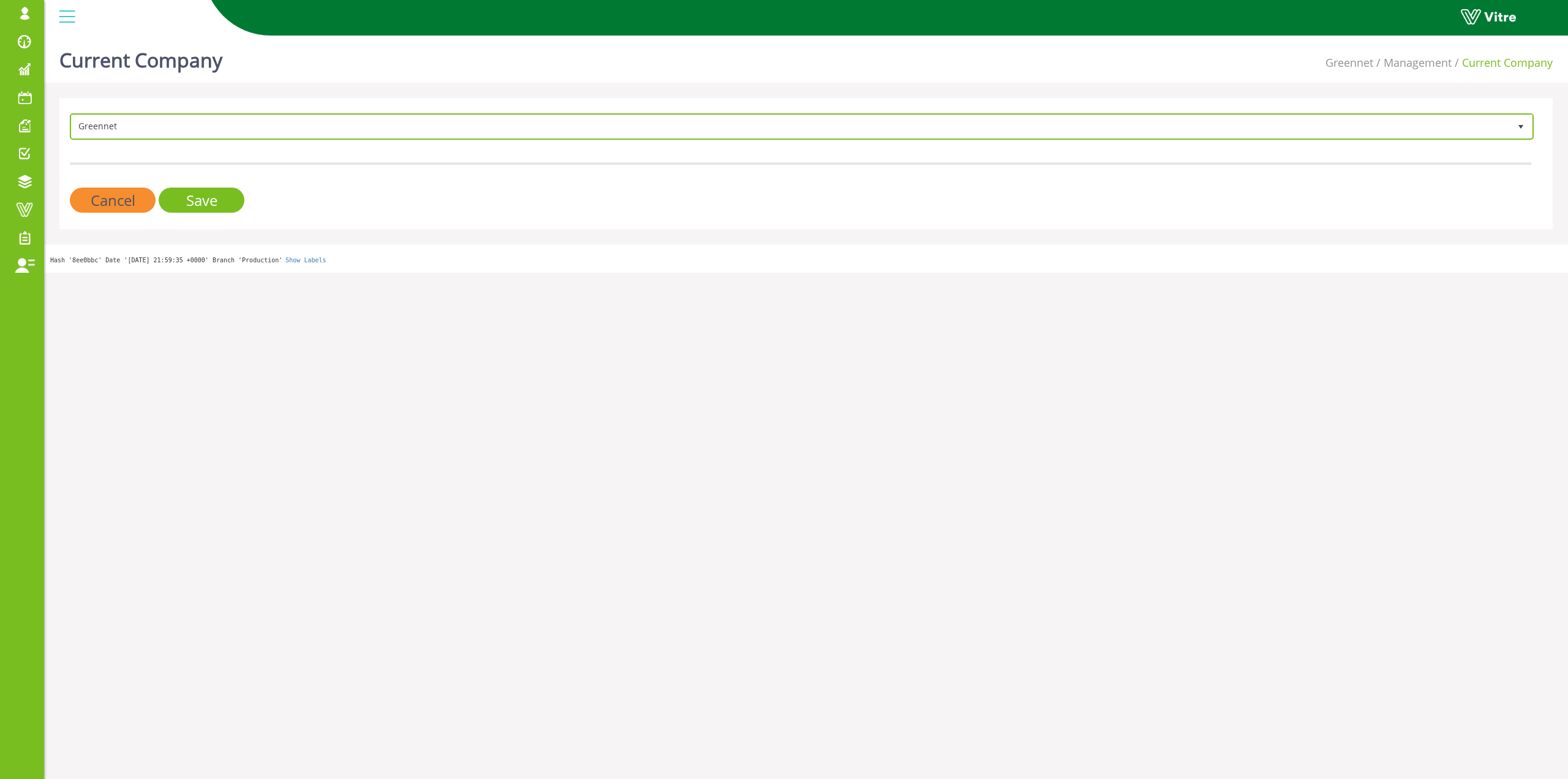
click at [159, 133] on span "Greennet" at bounding box center [790, 126] width 1438 height 22
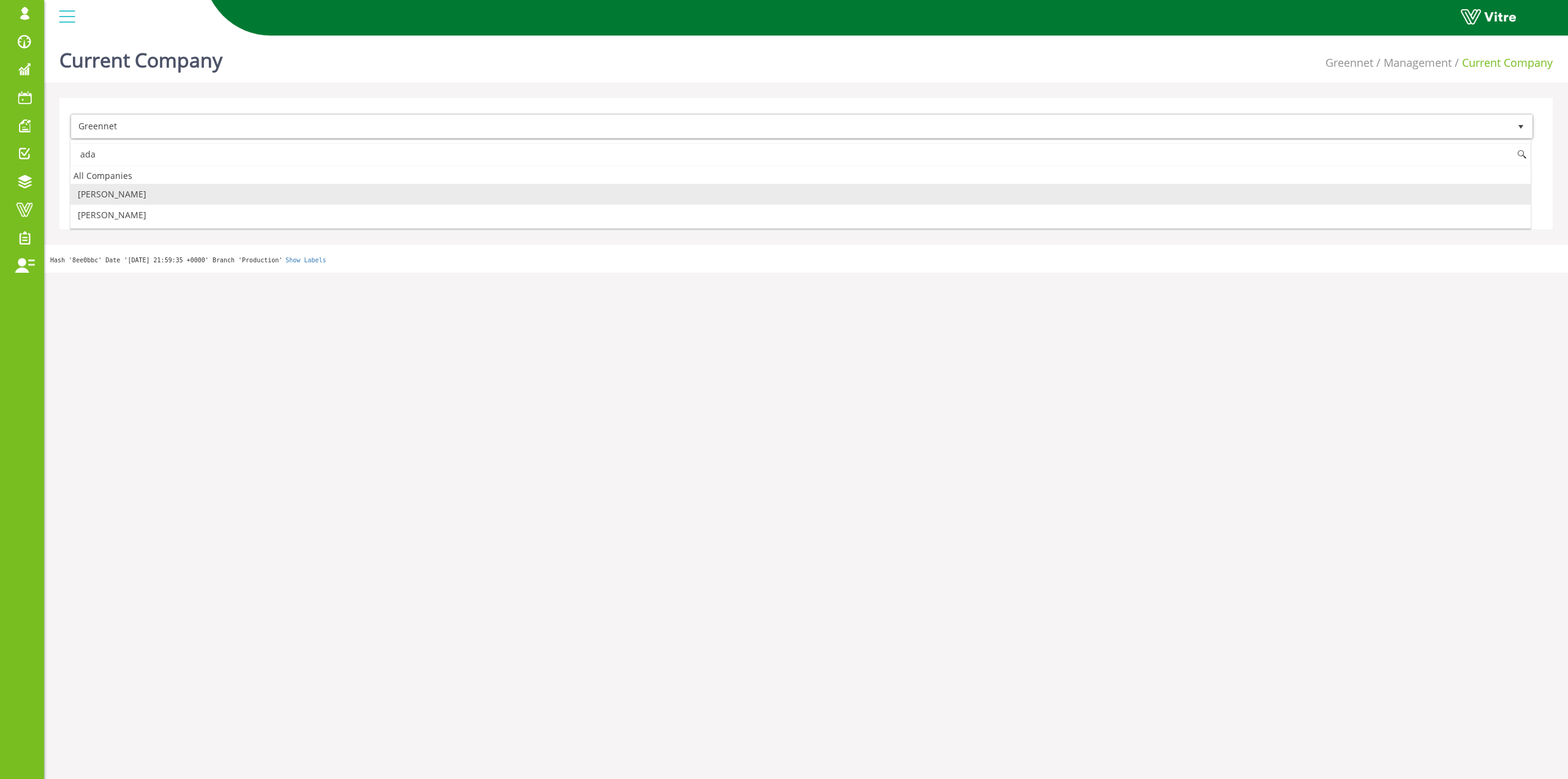
click at [119, 192] on li "[PERSON_NAME]" at bounding box center [800, 194] width 1460 height 21
type input "ada"
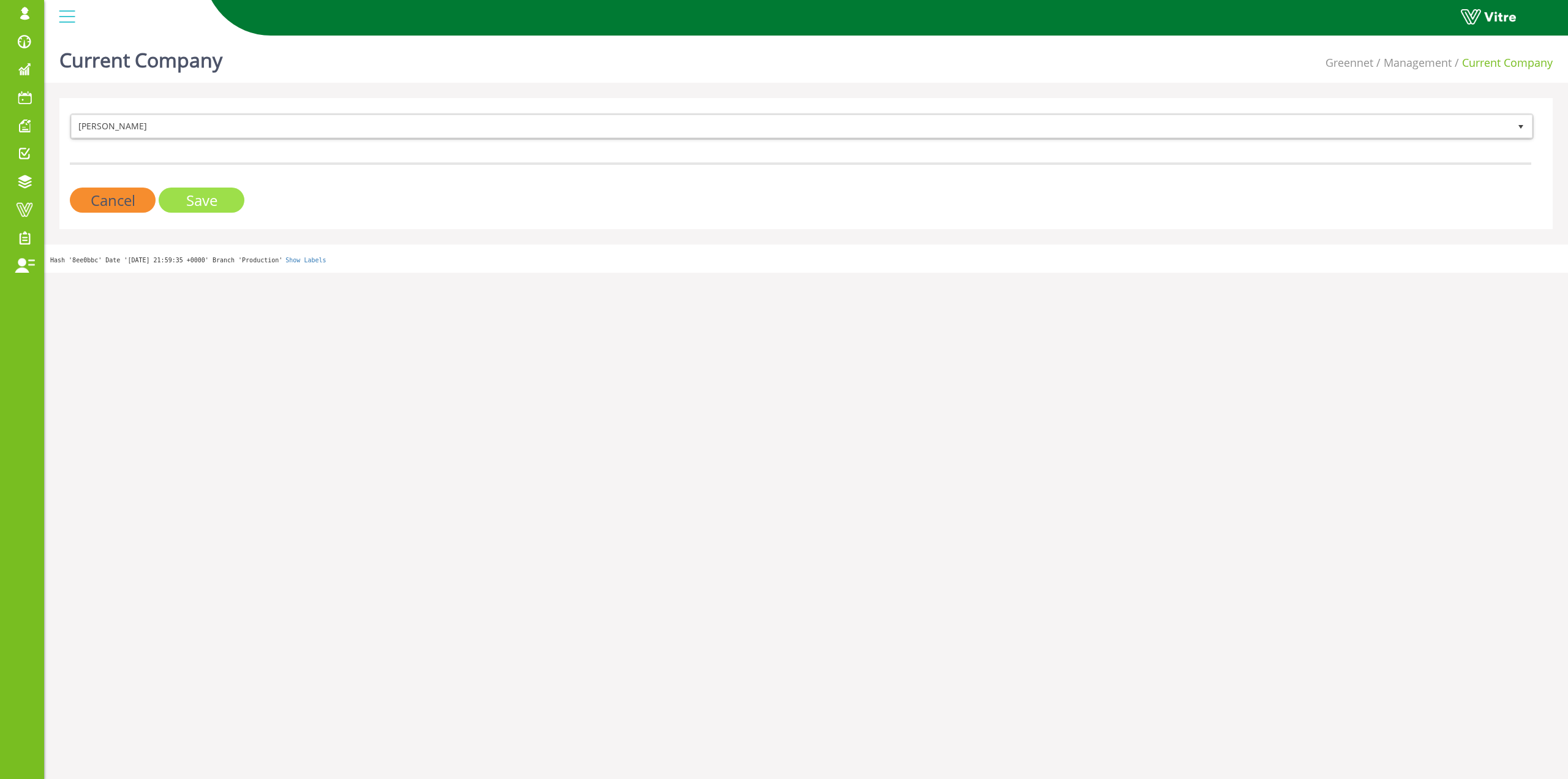
click at [180, 199] on input "Save" at bounding box center [202, 200] width 86 height 26
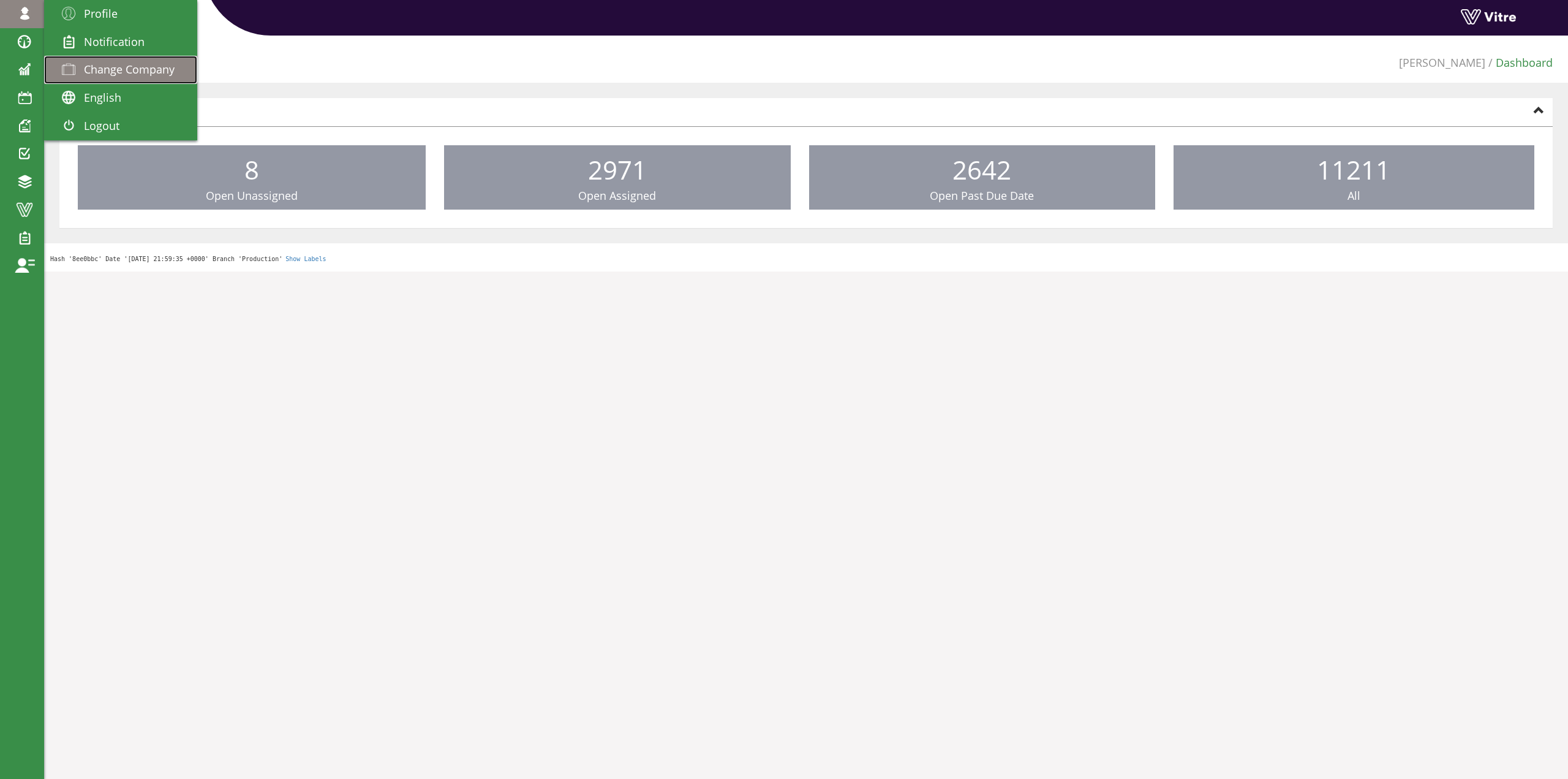
click at [95, 62] on span "Change Company" at bounding box center [129, 69] width 90 height 15
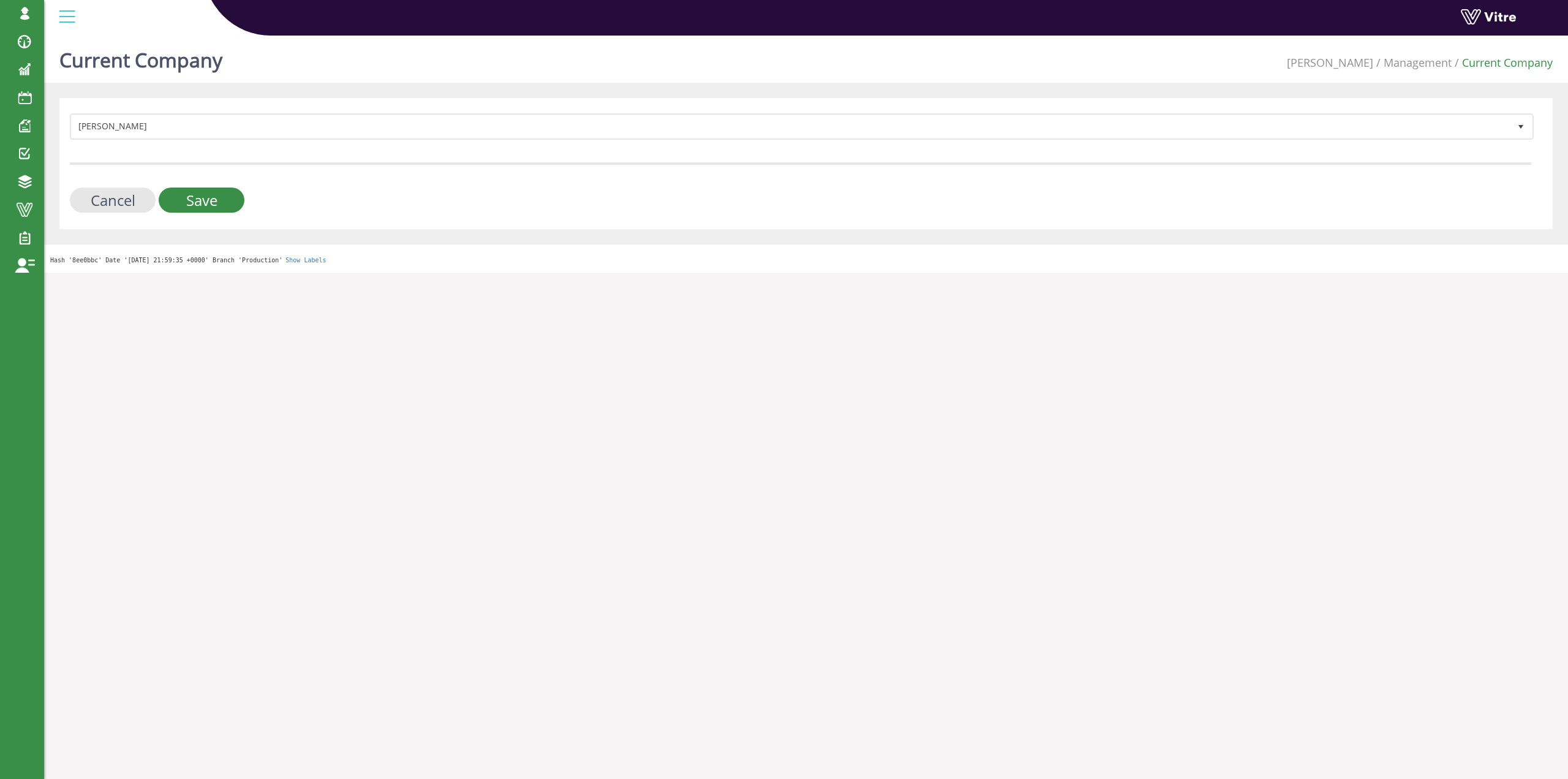
click at [120, 111] on div "Adama 379 Cancel Save" at bounding box center [805, 163] width 1493 height 132
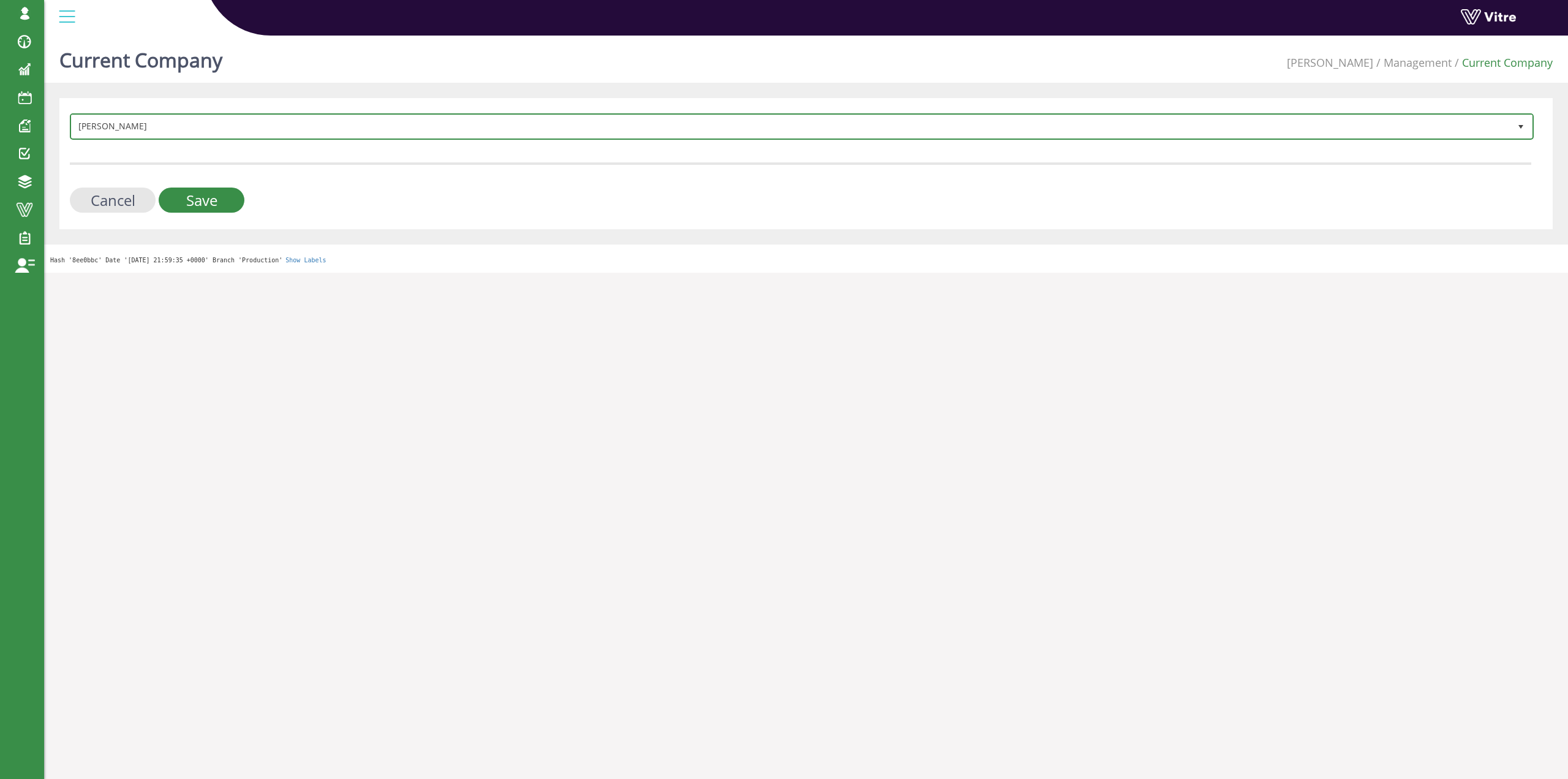
click at [130, 128] on span "[PERSON_NAME]" at bounding box center [790, 126] width 1438 height 22
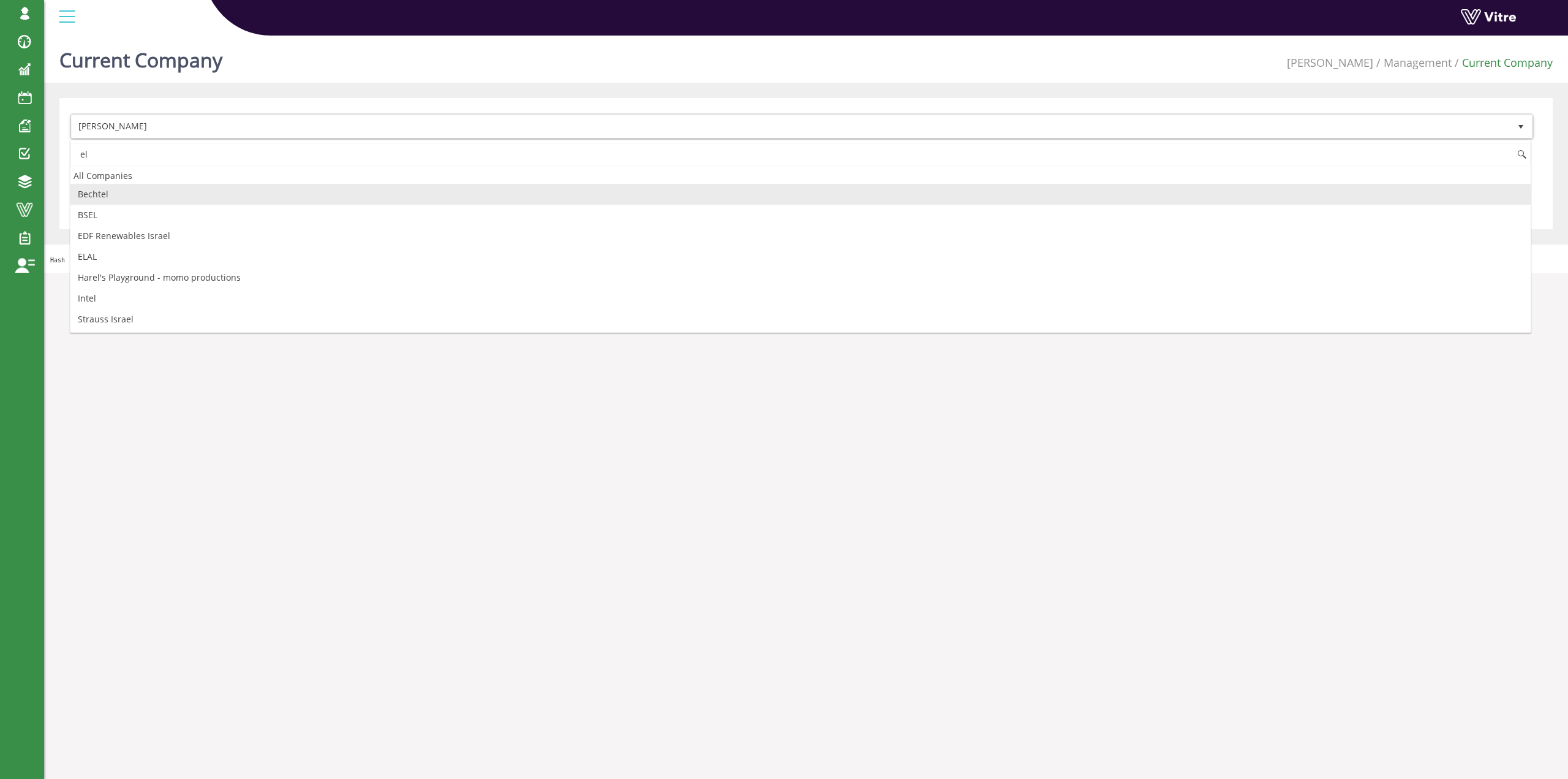
type input "el"
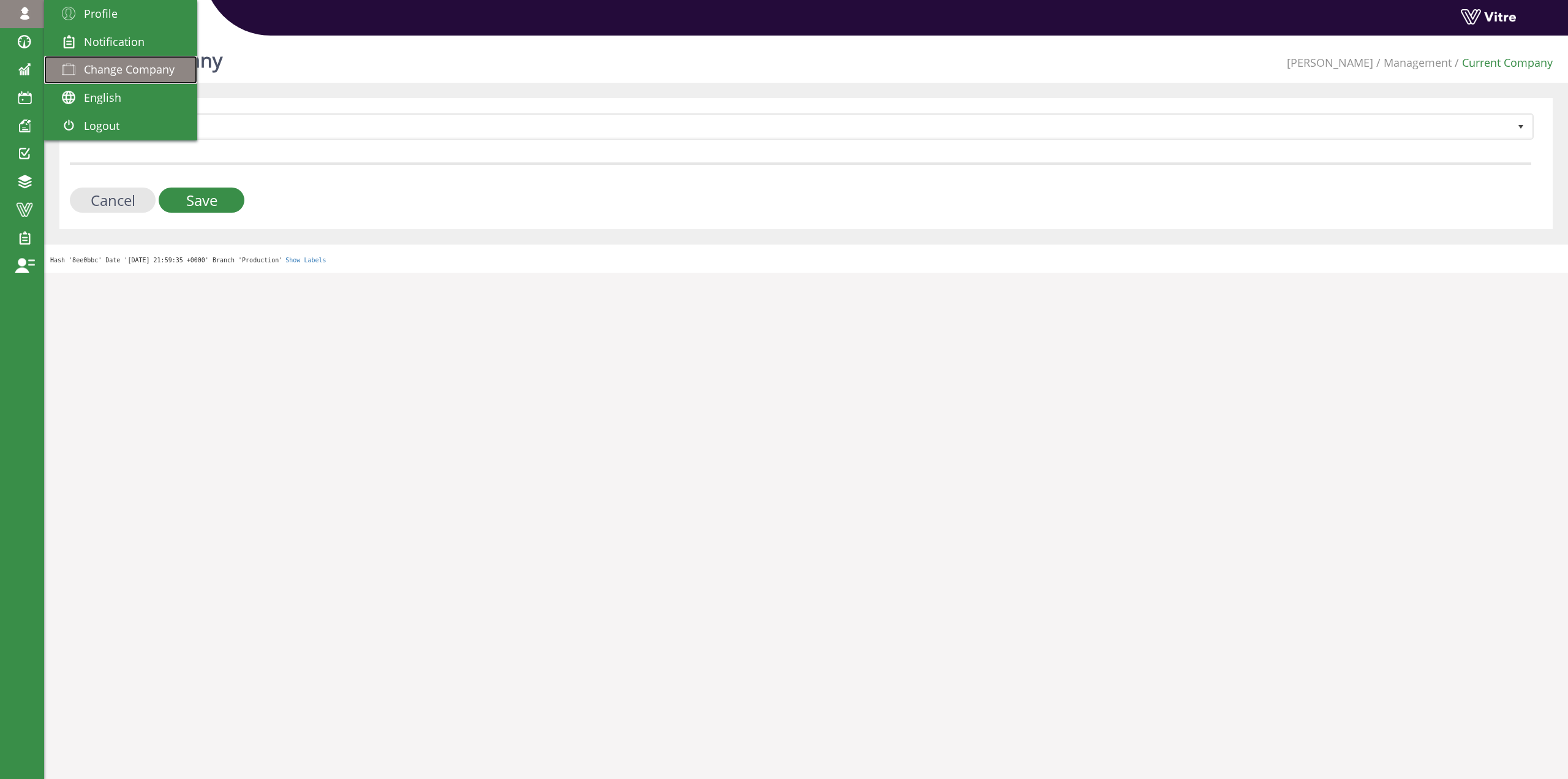
click at [118, 74] on span "Change Company" at bounding box center [129, 69] width 90 height 15
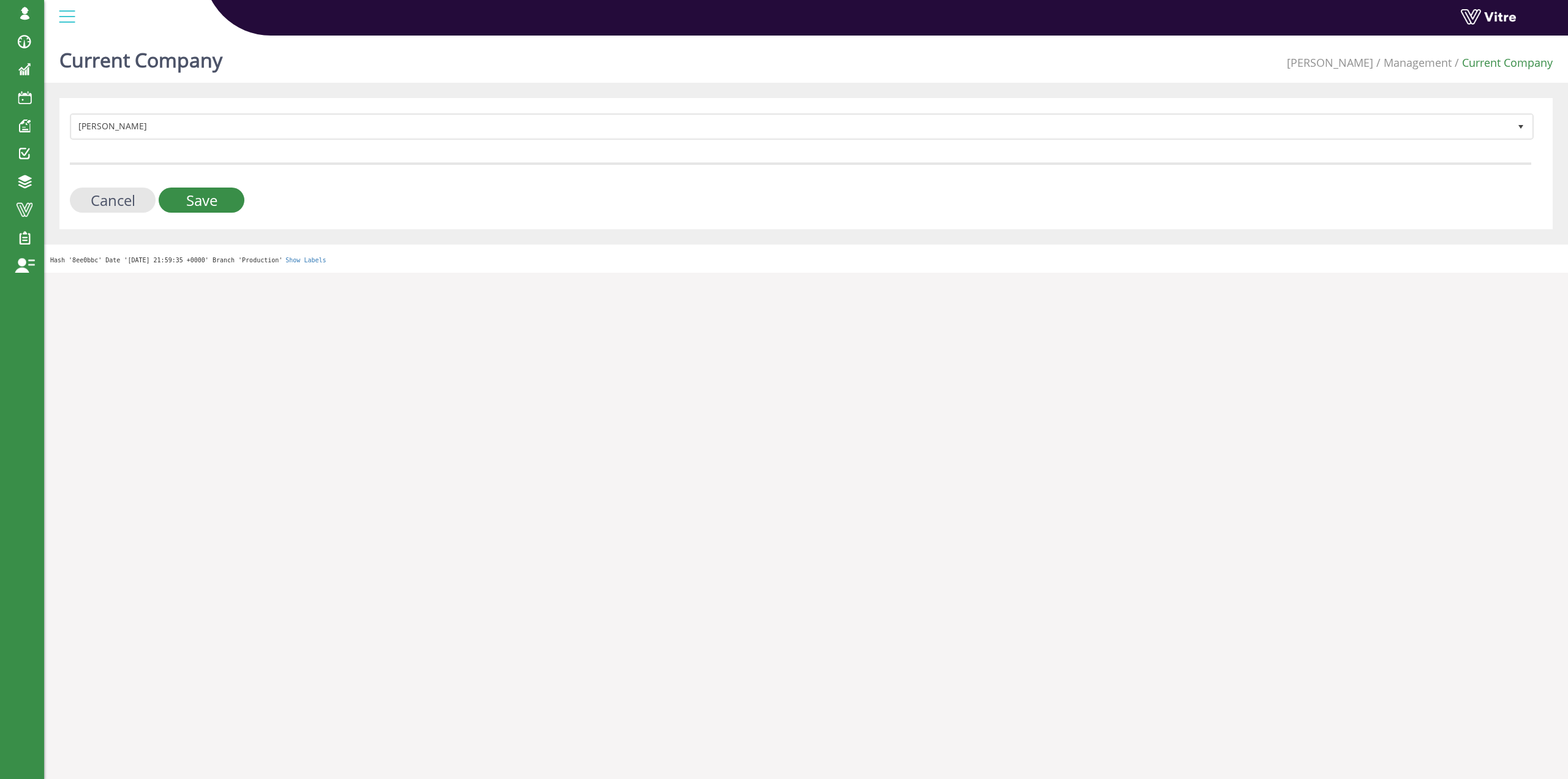
click at [321, 148] on form "Adama 379 Cancel Save" at bounding box center [800, 163] width 1461 height 100
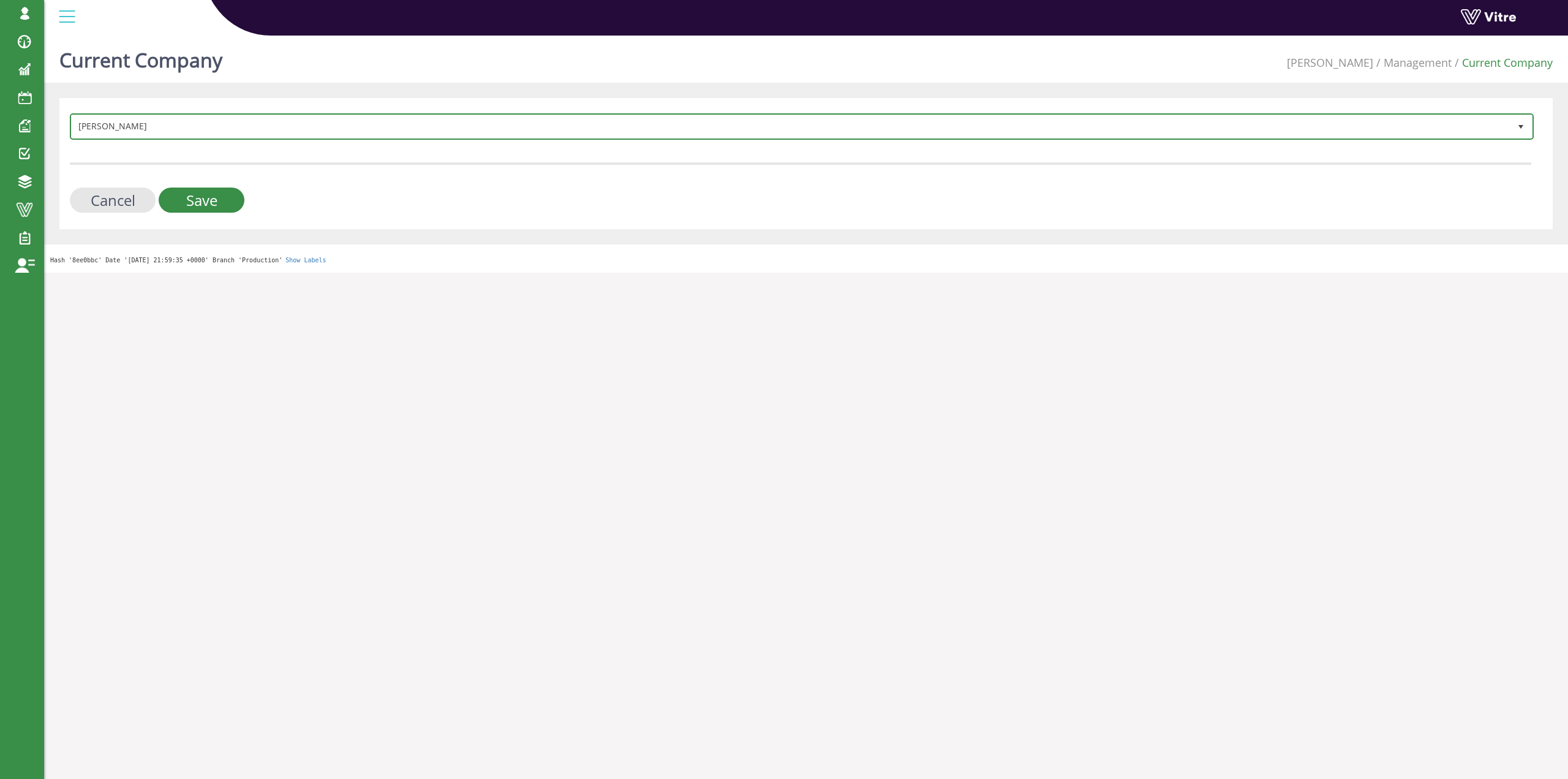
click at [324, 138] on span "Adama 379" at bounding box center [801, 126] width 1464 height 26
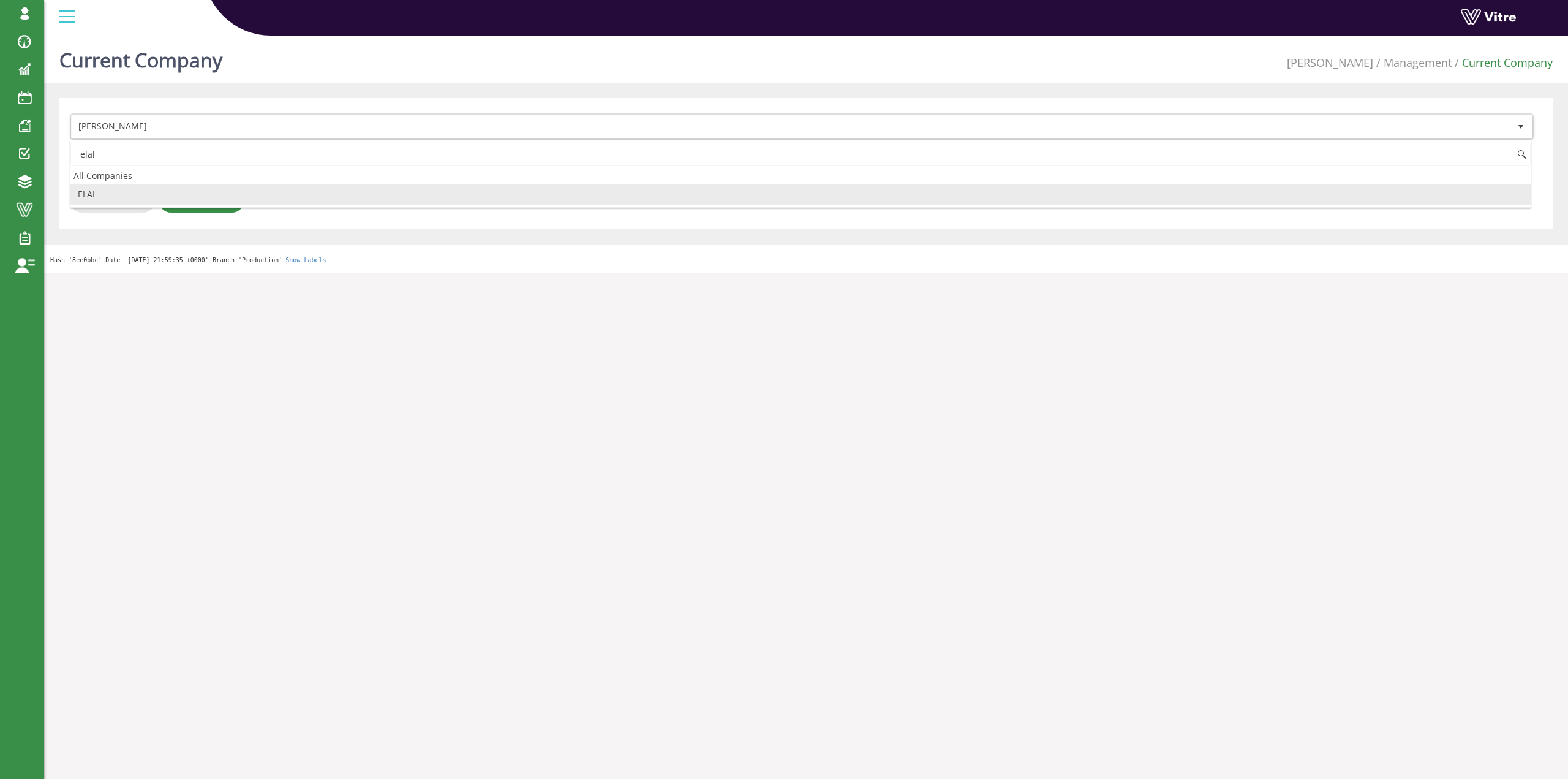
click at [154, 194] on li "ELAL" at bounding box center [800, 194] width 1460 height 21
type input "elal"
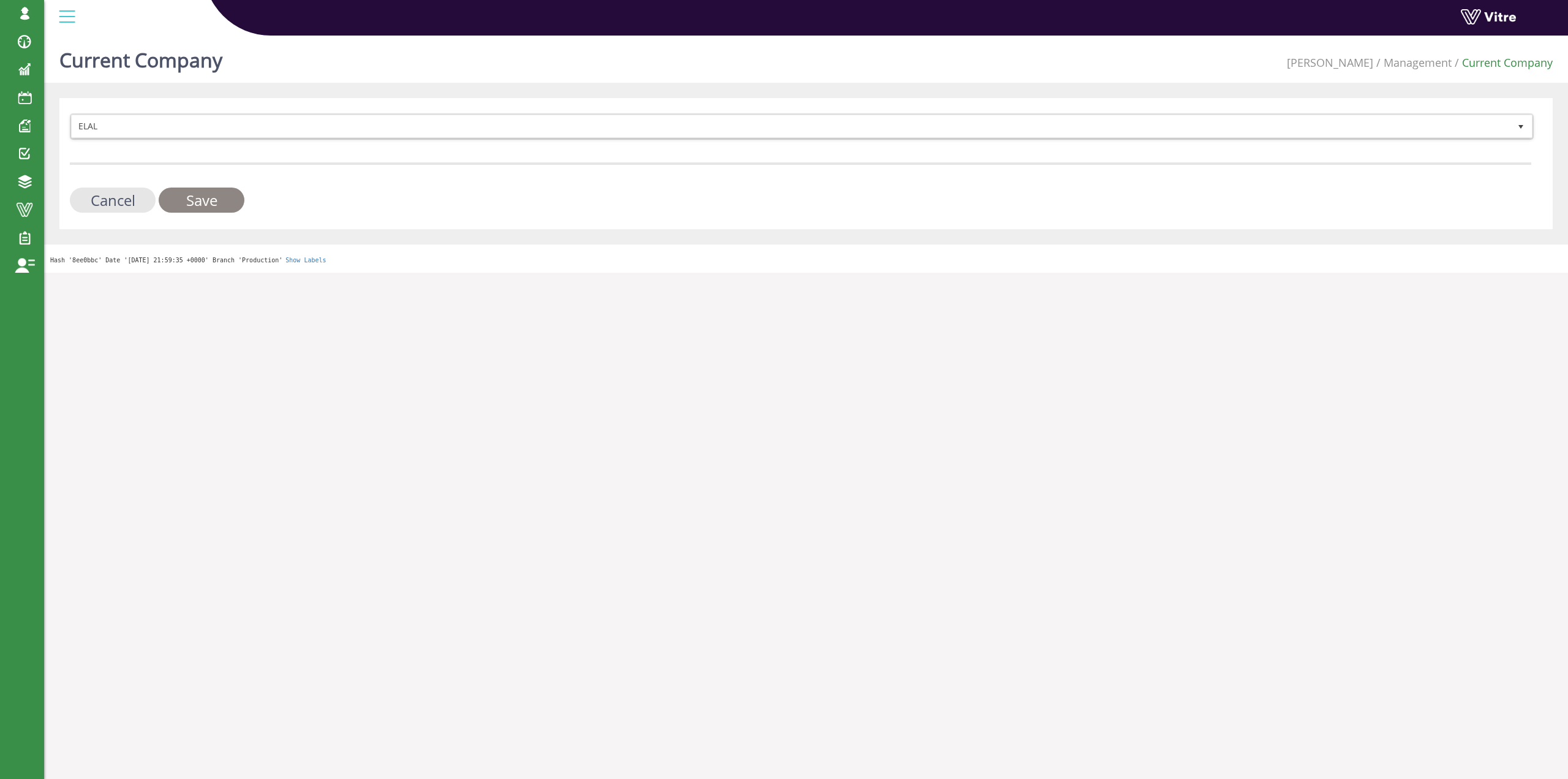
click at [197, 190] on input "Save" at bounding box center [202, 200] width 86 height 26
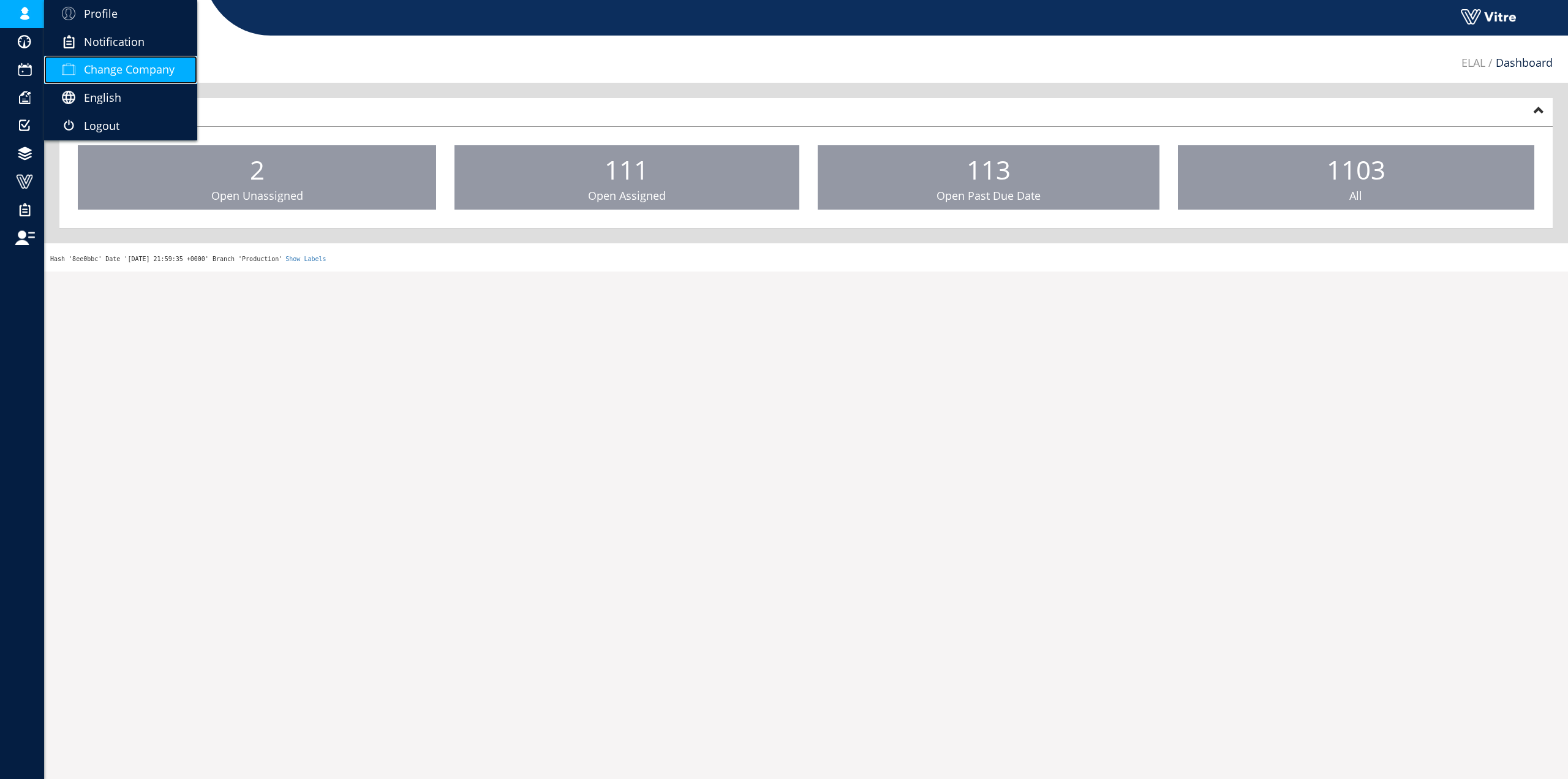
drag, startPoint x: 82, startPoint y: 69, endPoint x: 89, endPoint y: 73, distance: 8.1
click at [82, 69] on span at bounding box center [68, 69] width 31 height 15
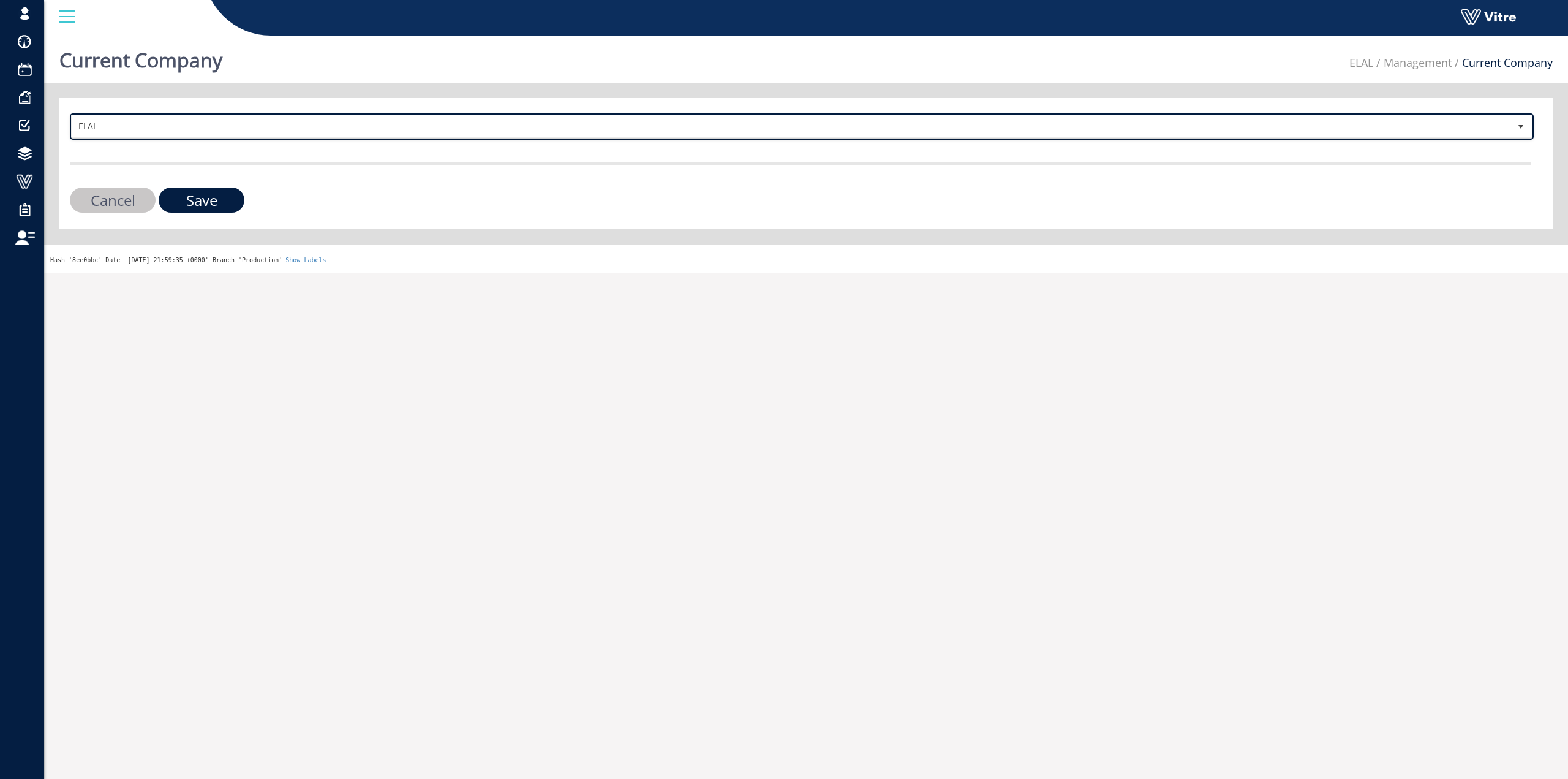
click at [301, 123] on span "ELAL" at bounding box center [790, 126] width 1438 height 22
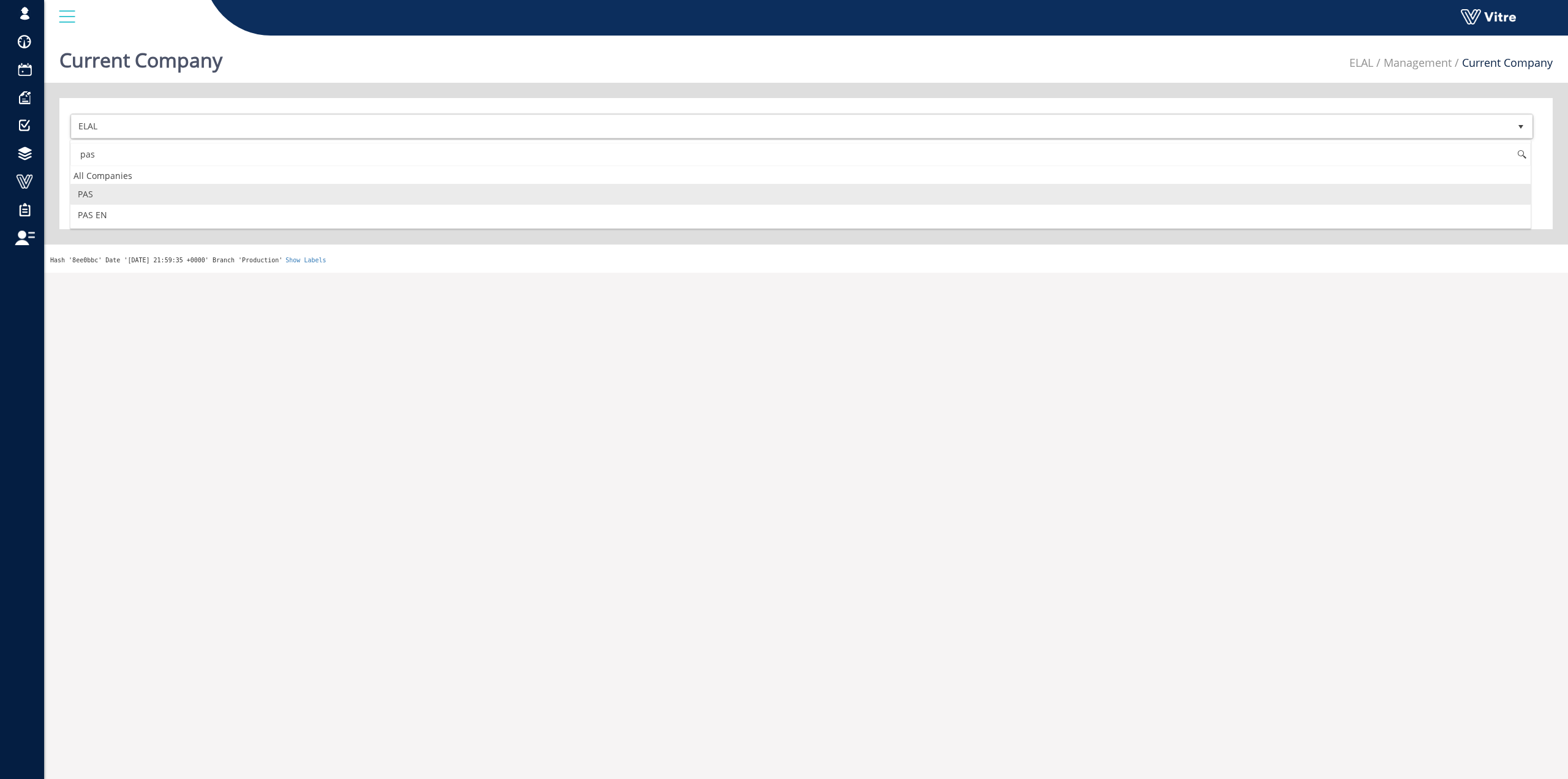
click at [195, 193] on li "PAS" at bounding box center [800, 194] width 1460 height 21
type input "pas"
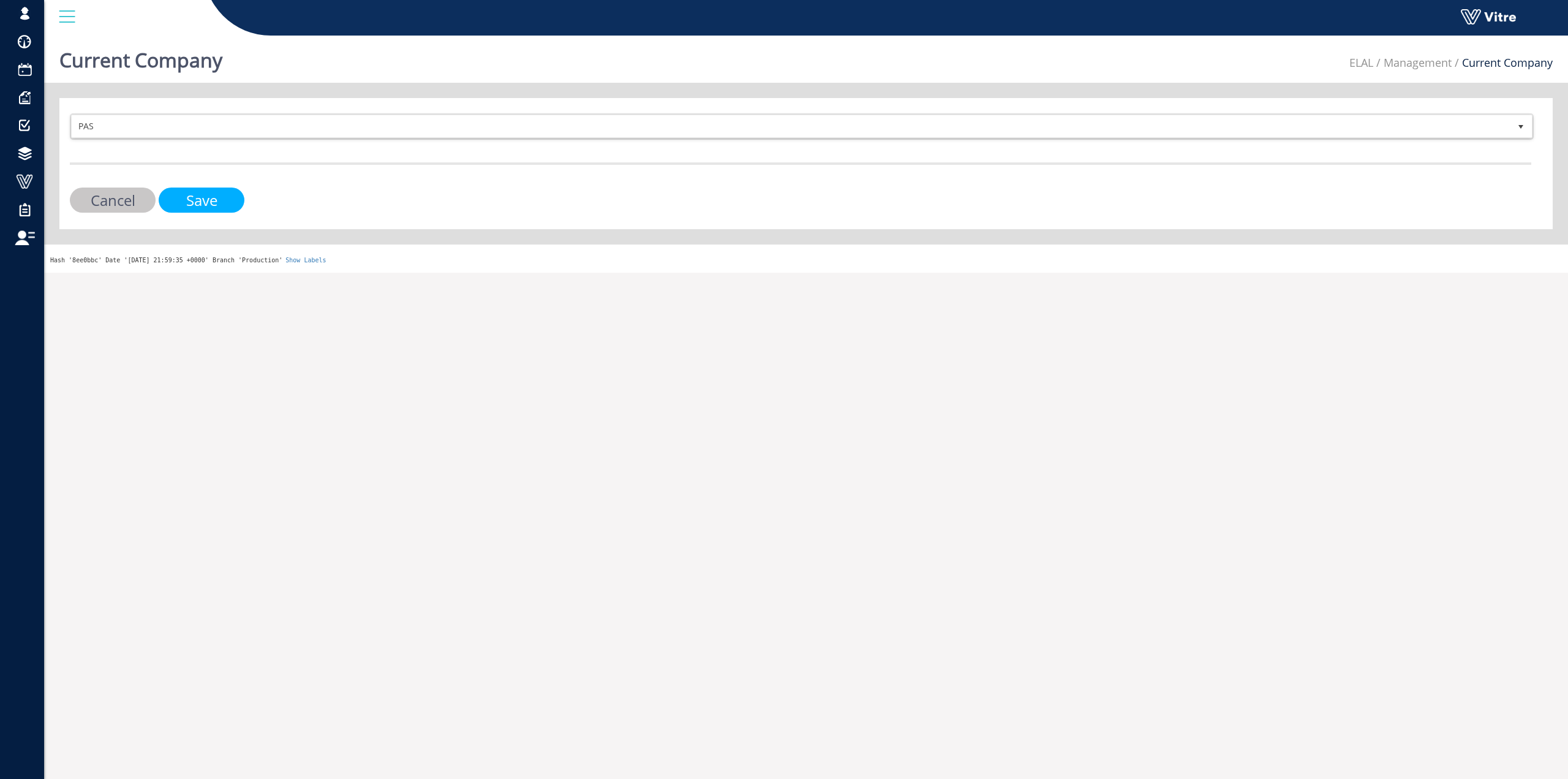
click at [228, 193] on input "Save" at bounding box center [202, 200] width 86 height 26
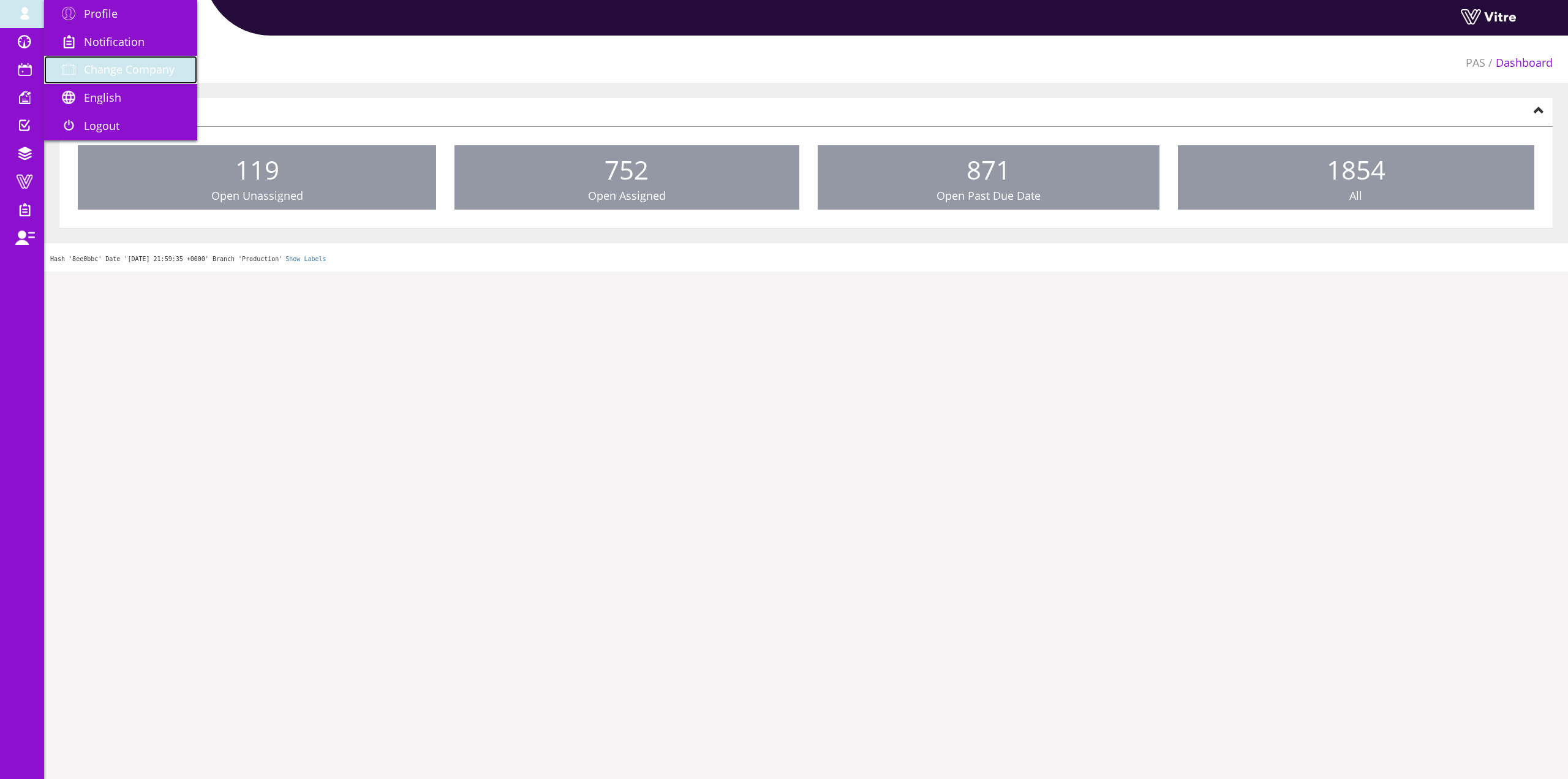
click at [101, 62] on span "Change Company" at bounding box center [129, 69] width 90 height 15
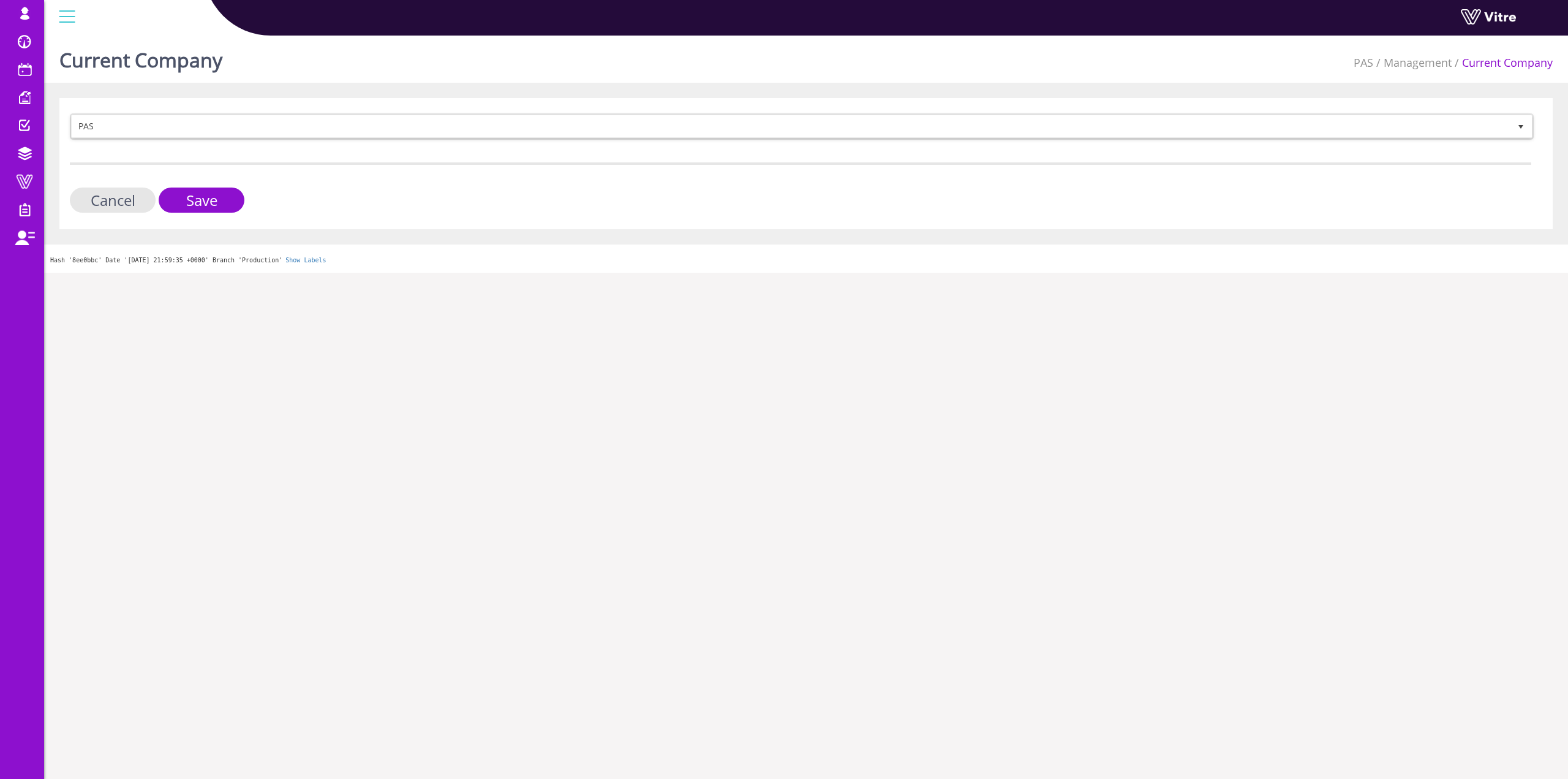
click at [207, 127] on span "PAS" at bounding box center [790, 126] width 1438 height 22
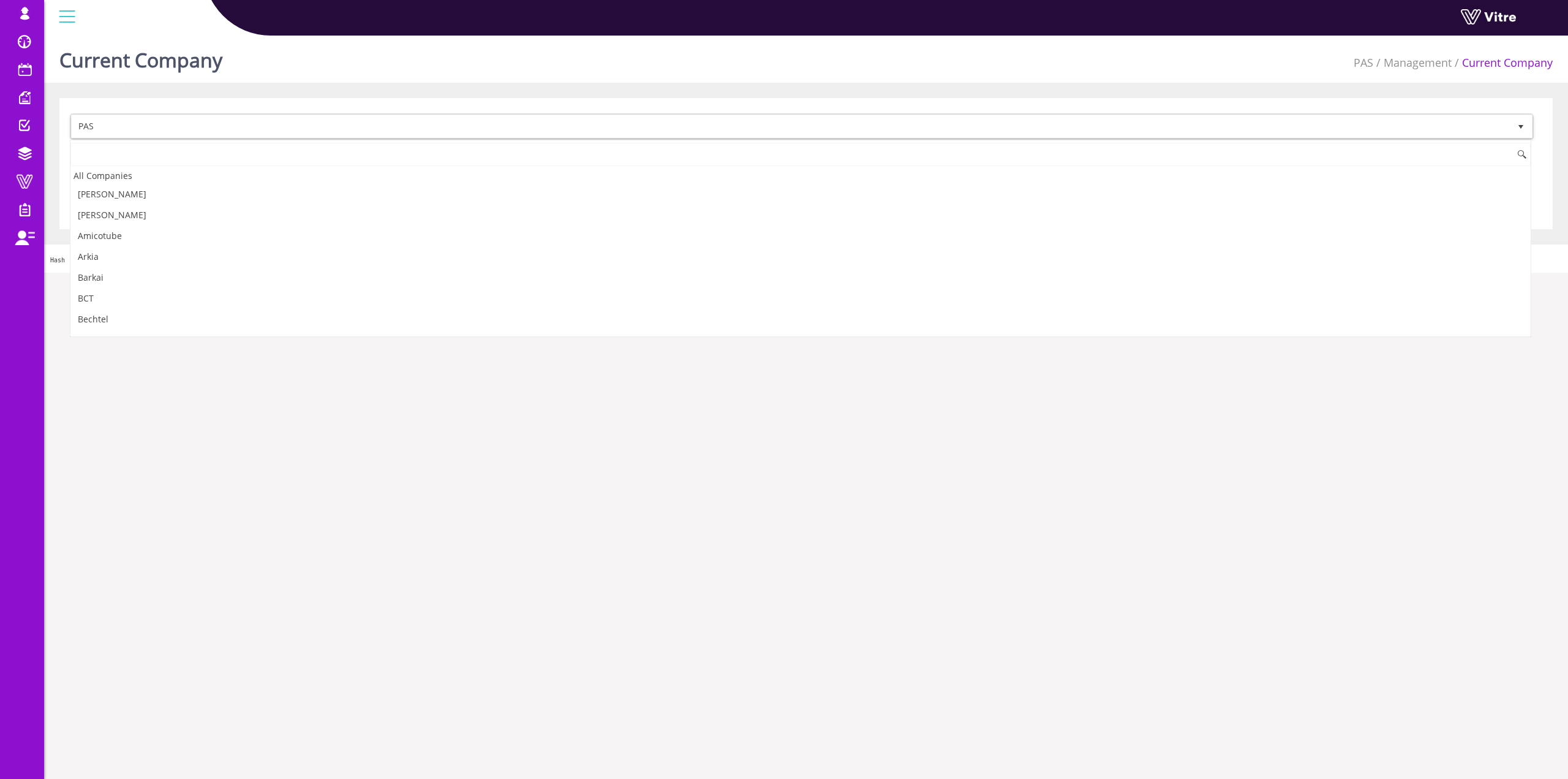
scroll to position [1100, 0]
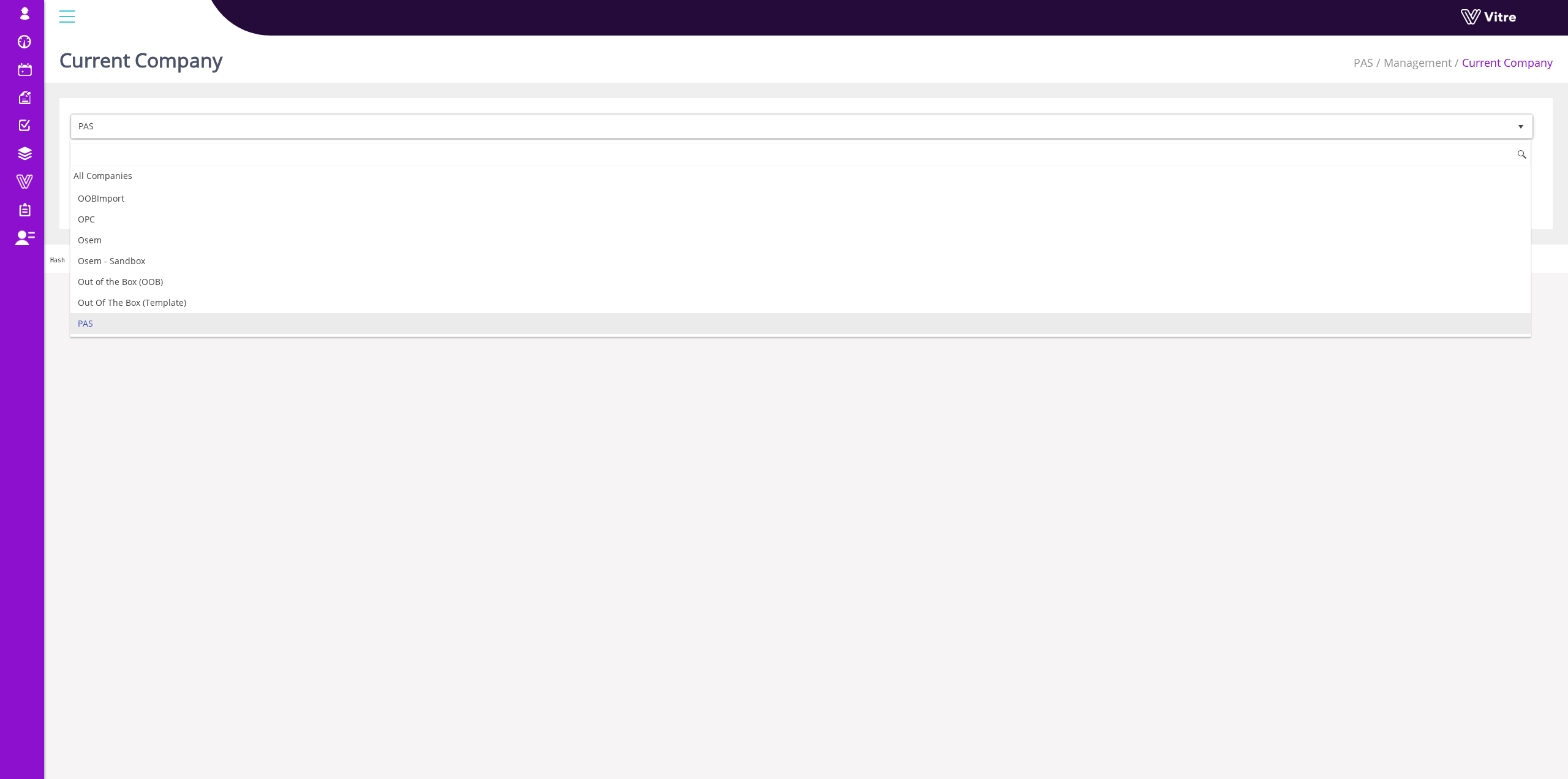
type input "A"
type input "a"
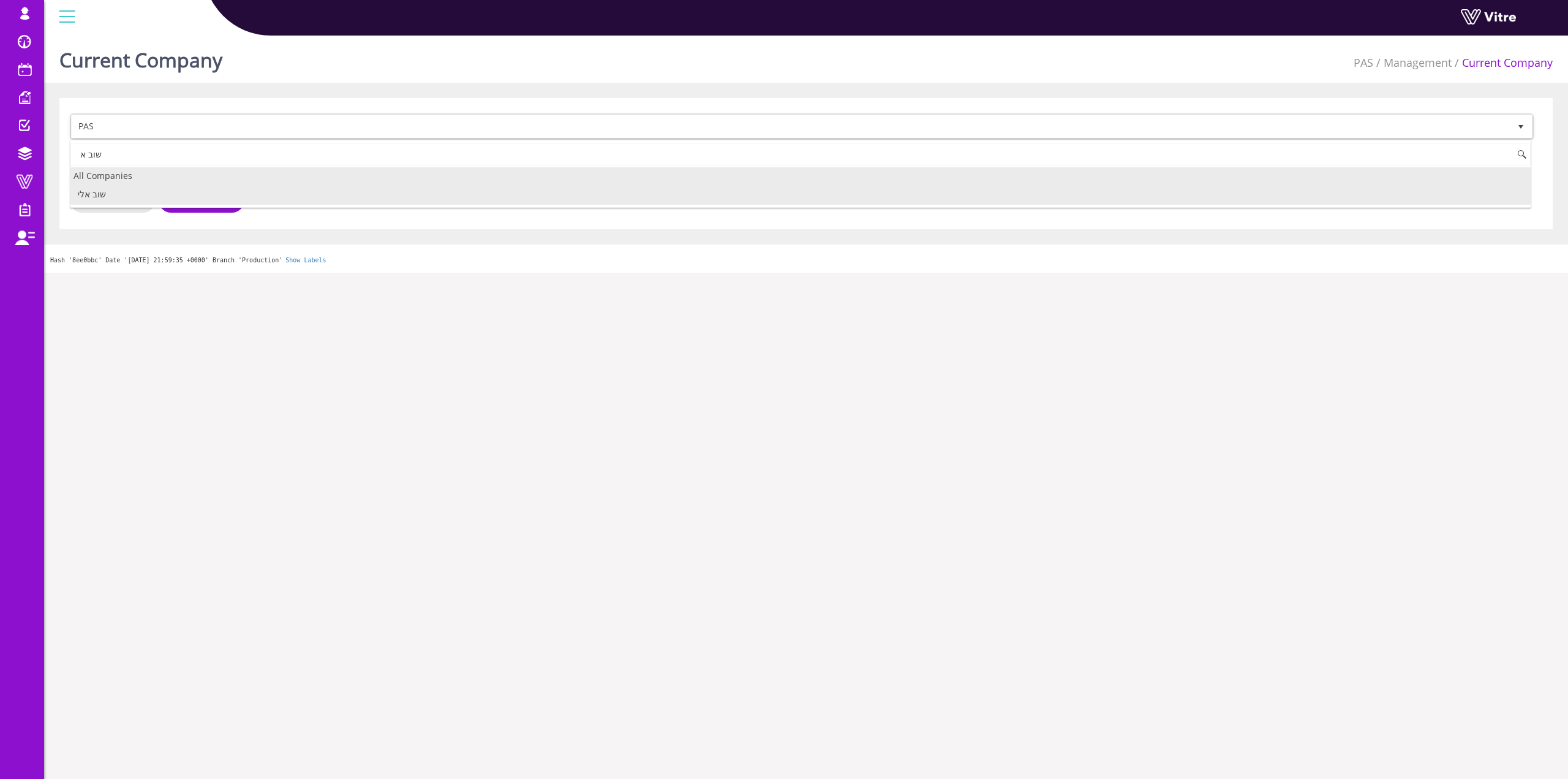
click at [175, 189] on li "שוב אלי" at bounding box center [800, 194] width 1460 height 21
type input "שוב א"
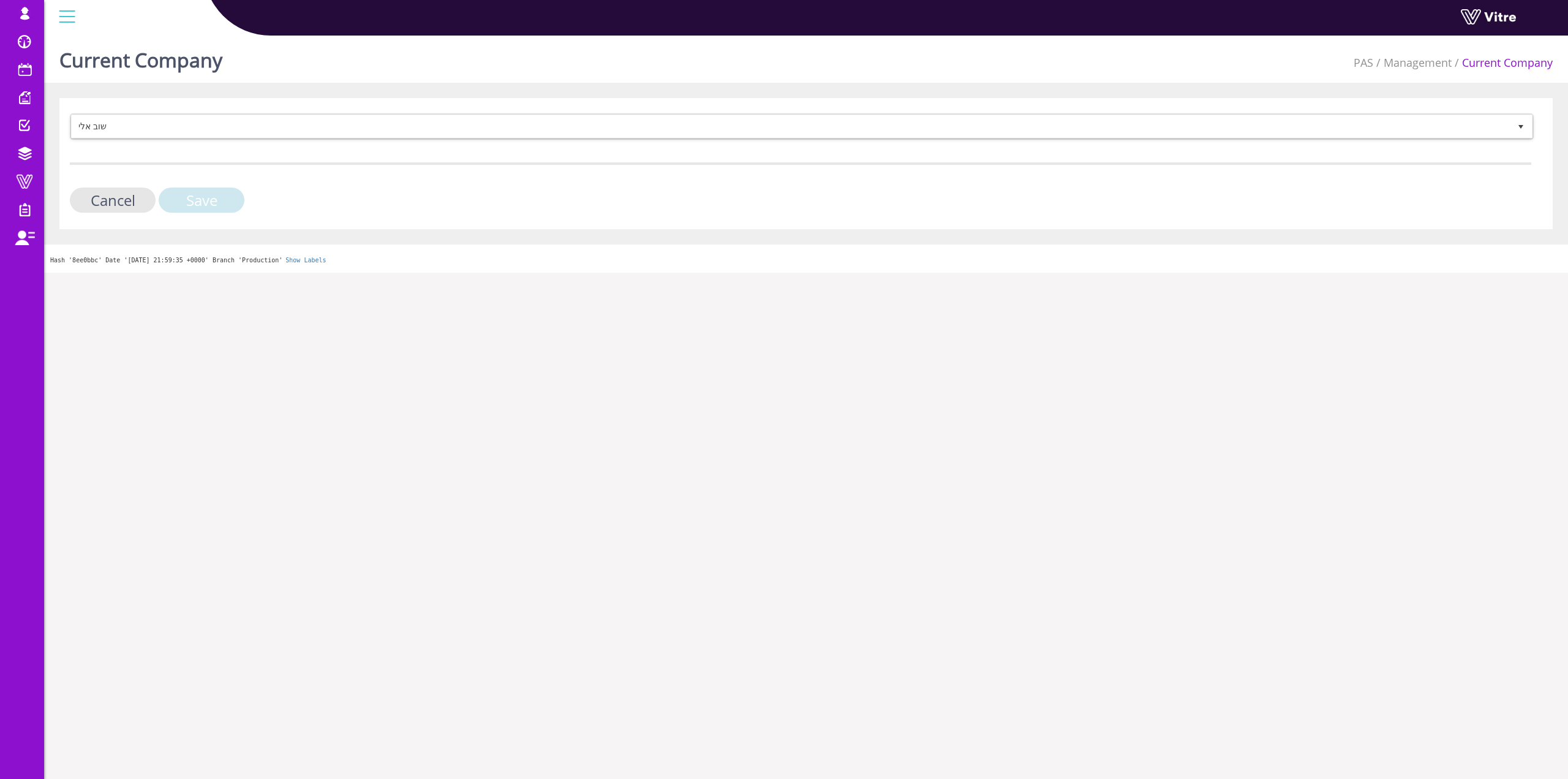
click at [194, 203] on input "Save" at bounding box center [202, 200] width 86 height 26
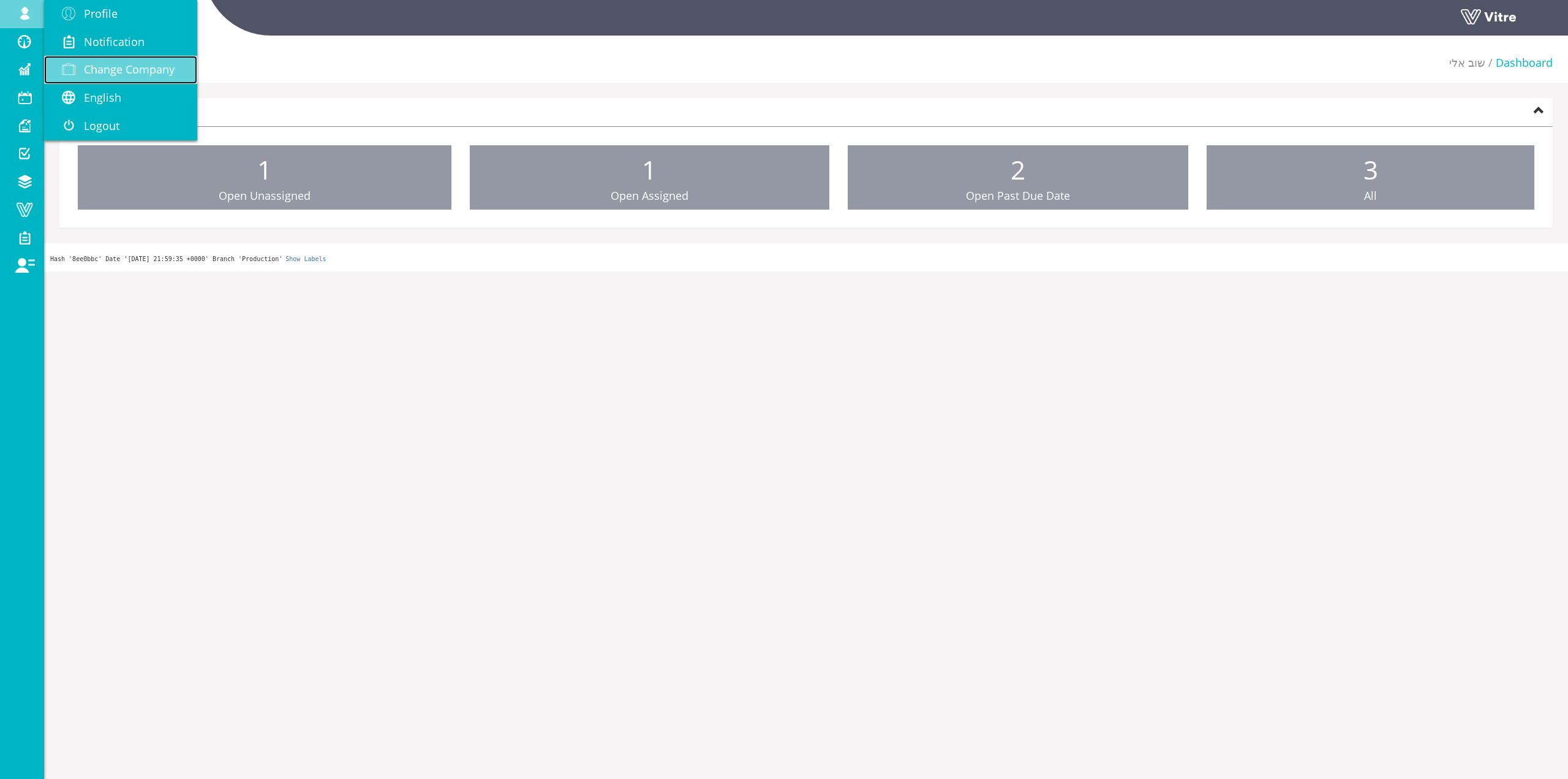
click at [85, 68] on span "Change Company" at bounding box center [129, 69] width 90 height 15
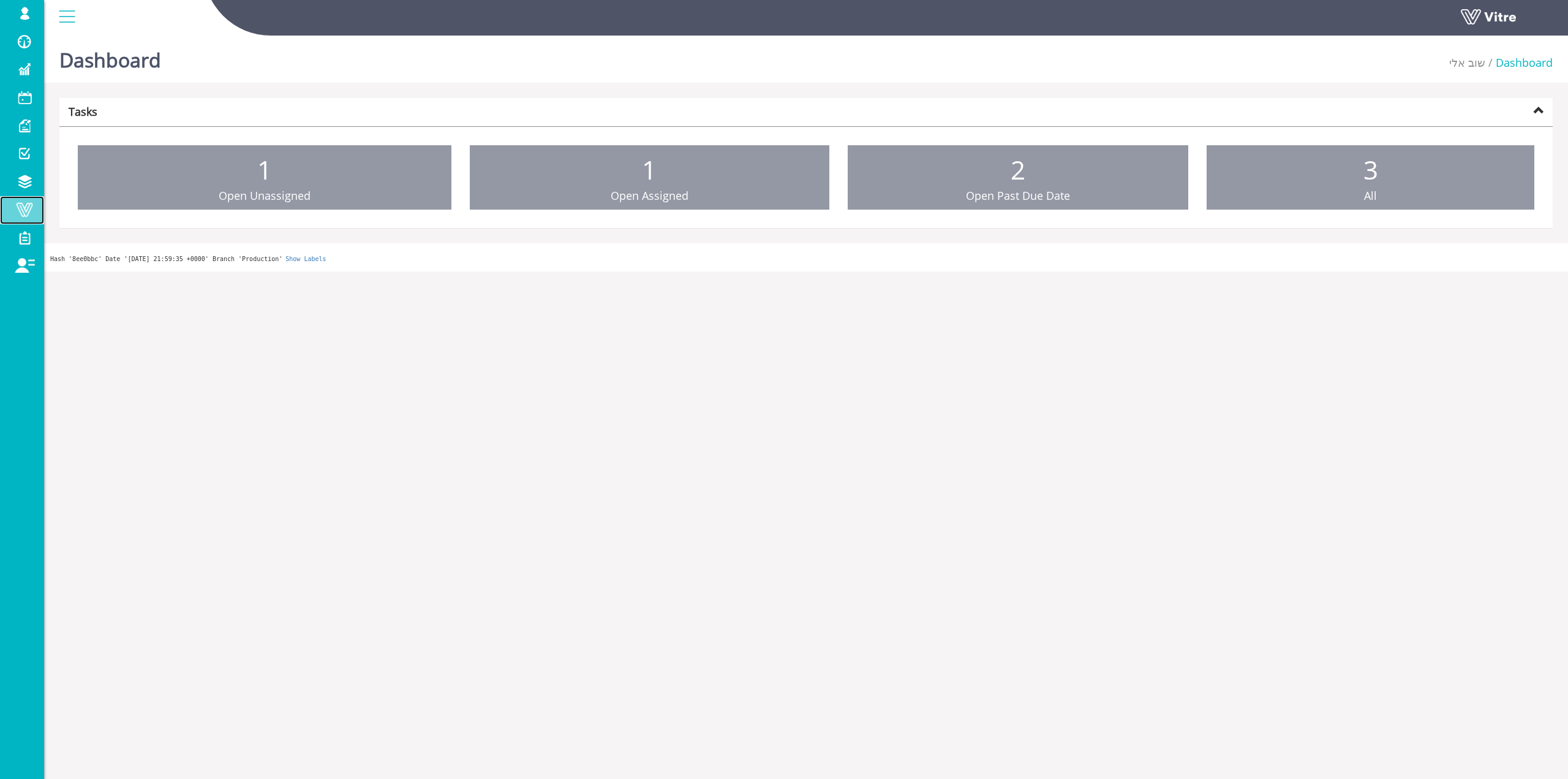
click at [19, 223] on link "Vitre" at bounding box center [22, 210] width 44 height 28
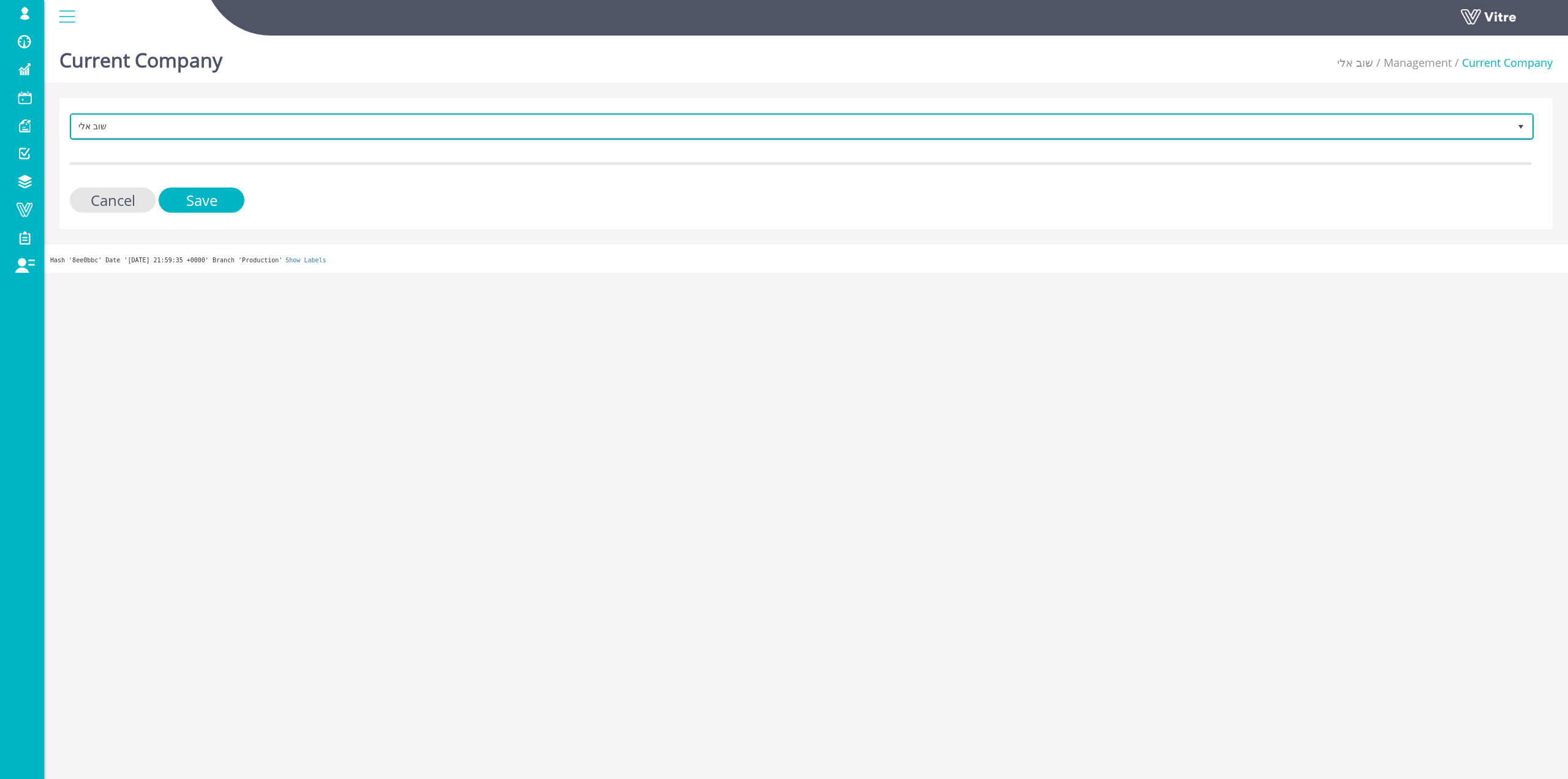
click at [342, 127] on span "שוב אלי" at bounding box center [790, 126] width 1438 height 22
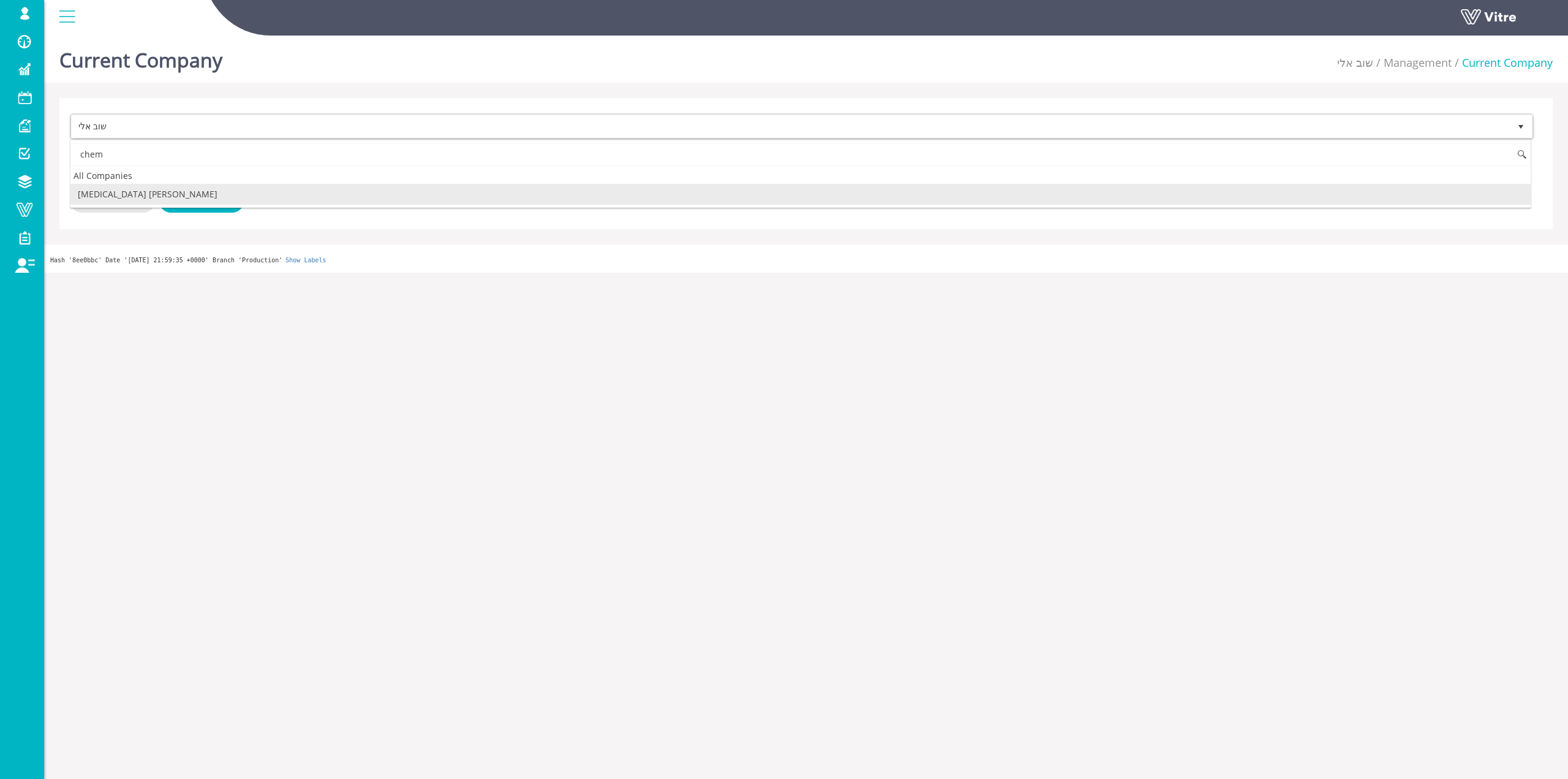
click at [208, 191] on li "Chemo Aharon" at bounding box center [800, 194] width 1460 height 21
type input "chem"
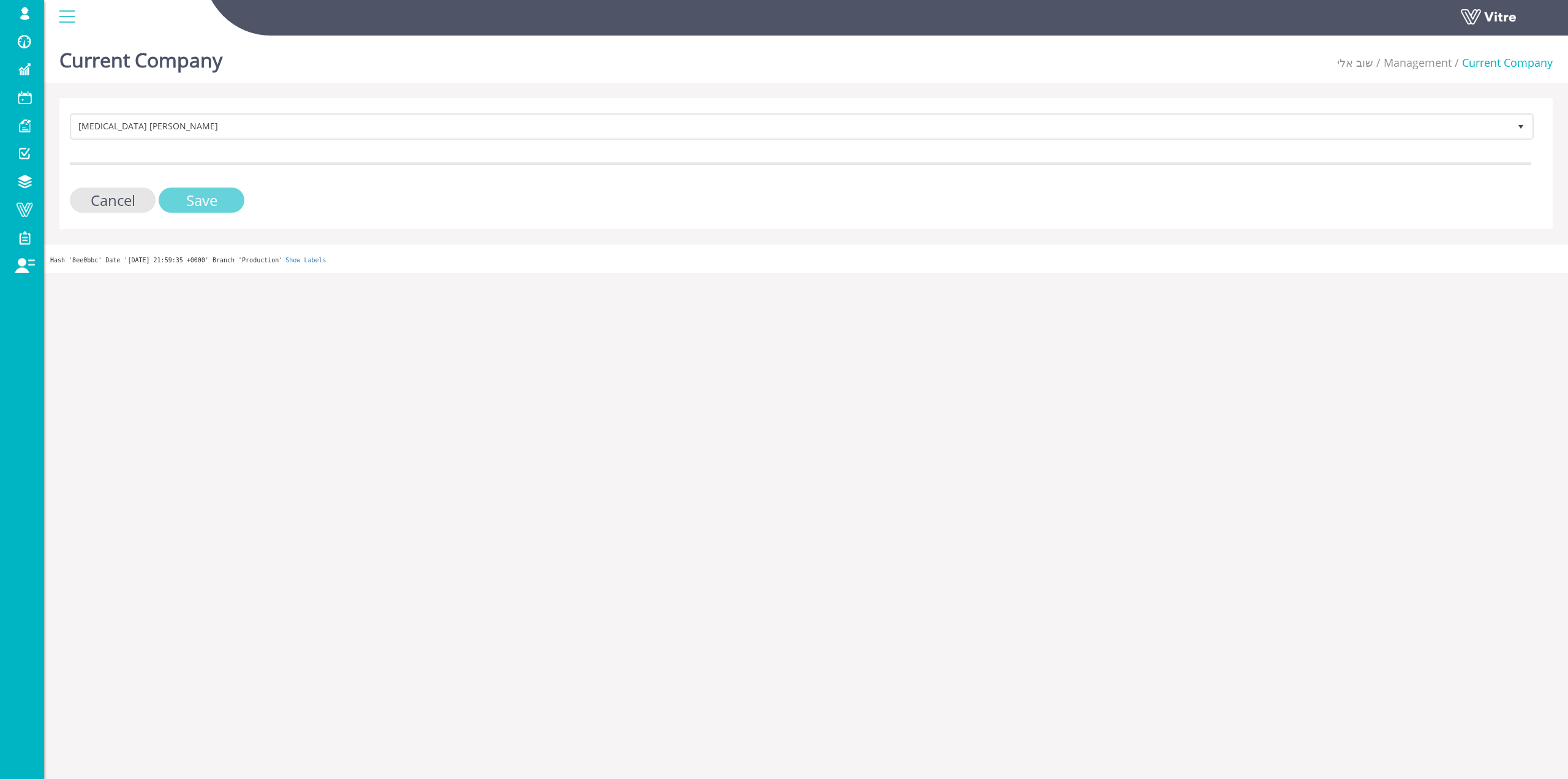
click at [216, 205] on input "Save" at bounding box center [202, 200] width 86 height 26
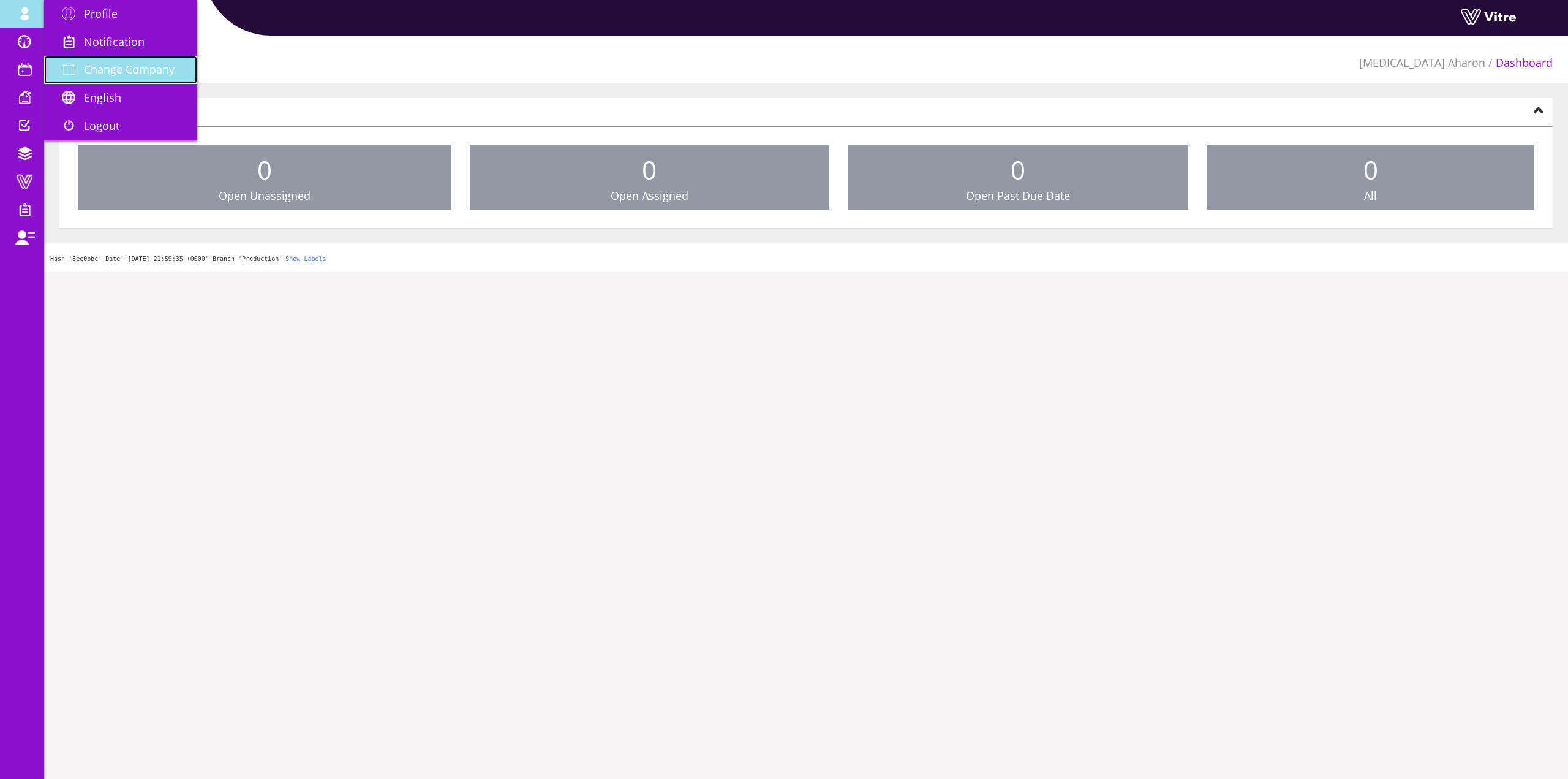
click at [100, 68] on span "Change Company" at bounding box center [129, 69] width 90 height 15
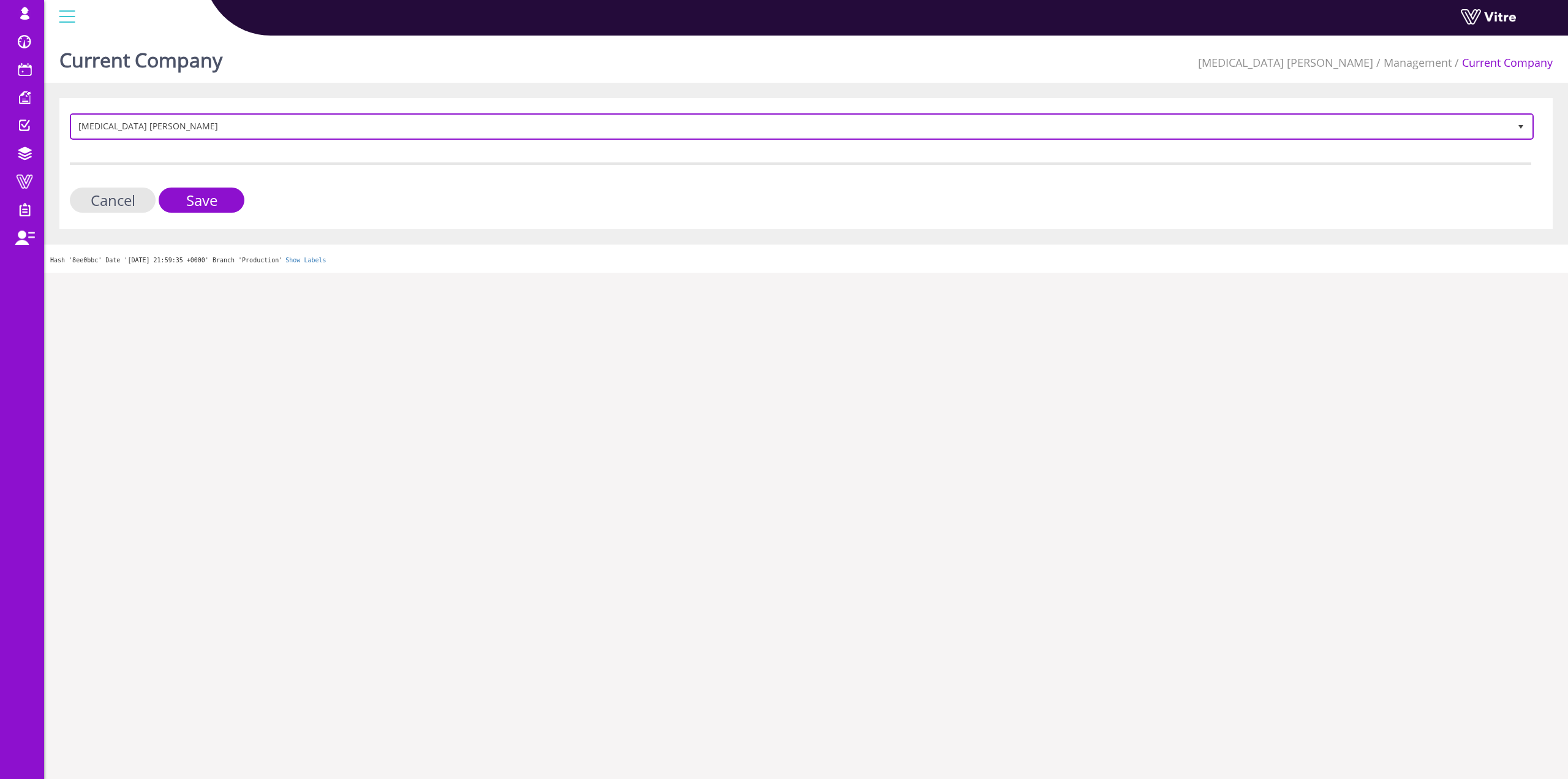
click at [286, 137] on span "[MEDICAL_DATA] [PERSON_NAME]" at bounding box center [790, 126] width 1438 height 22
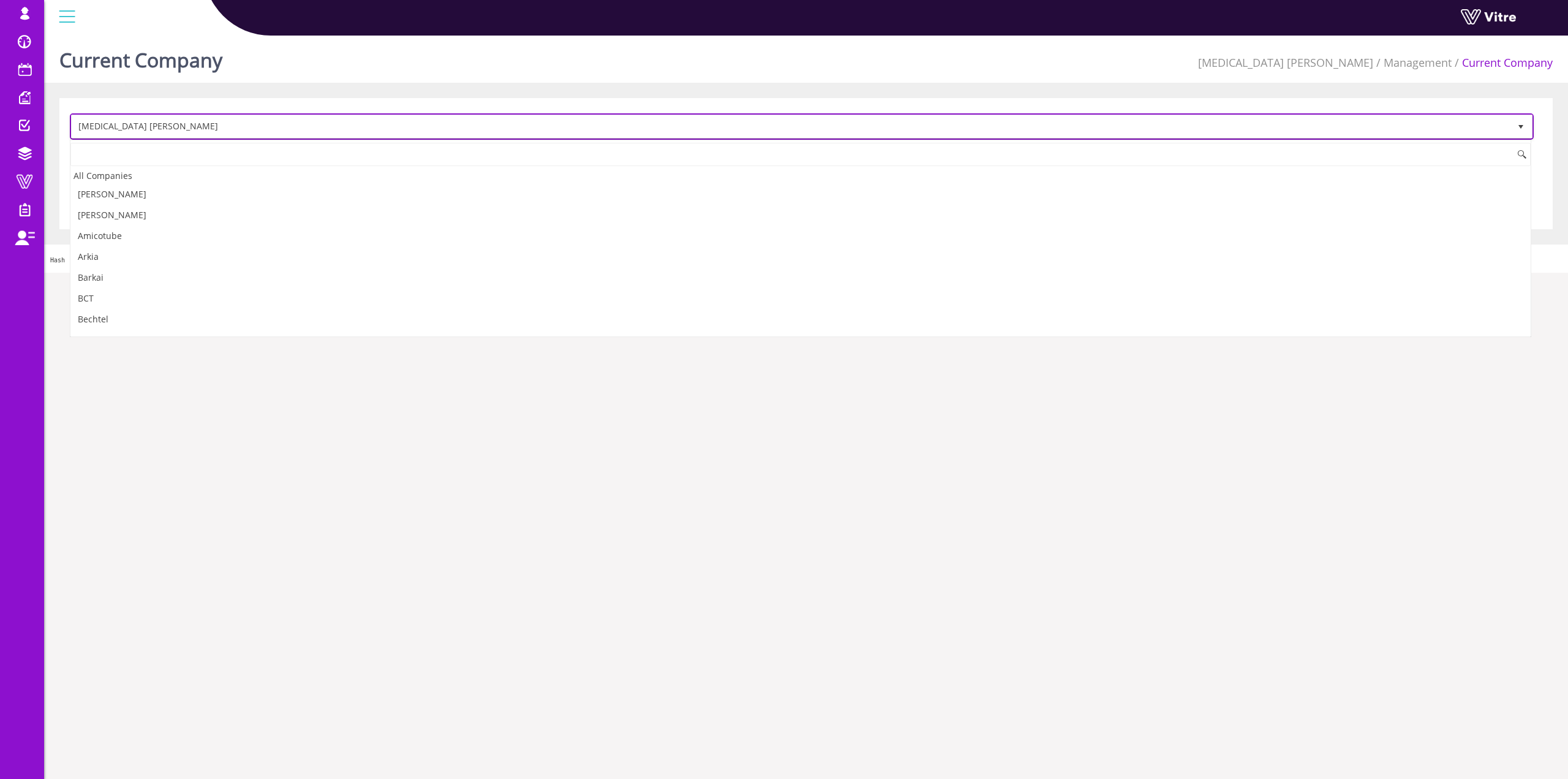
scroll to position [79, 0]
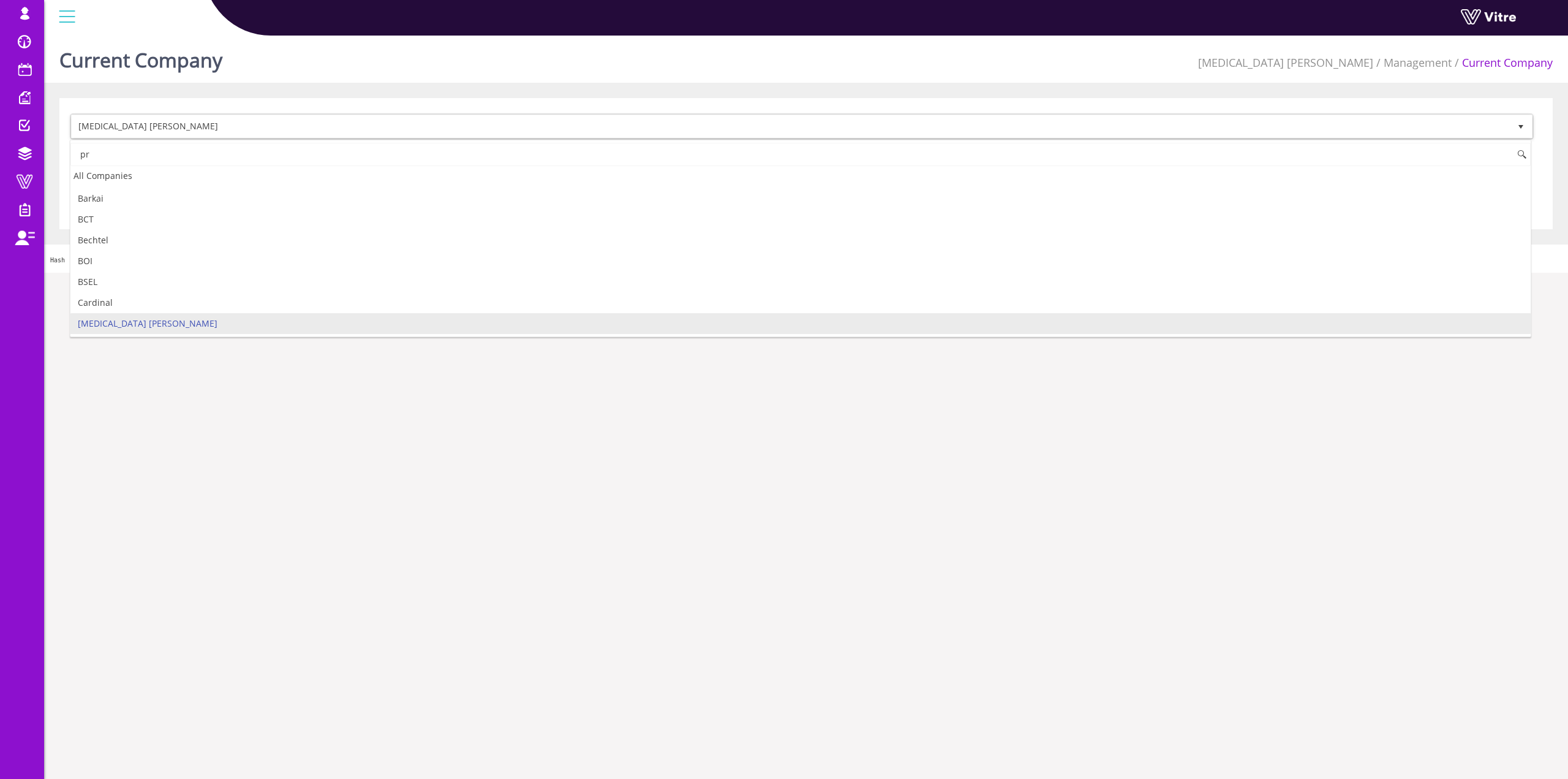
type input "p"
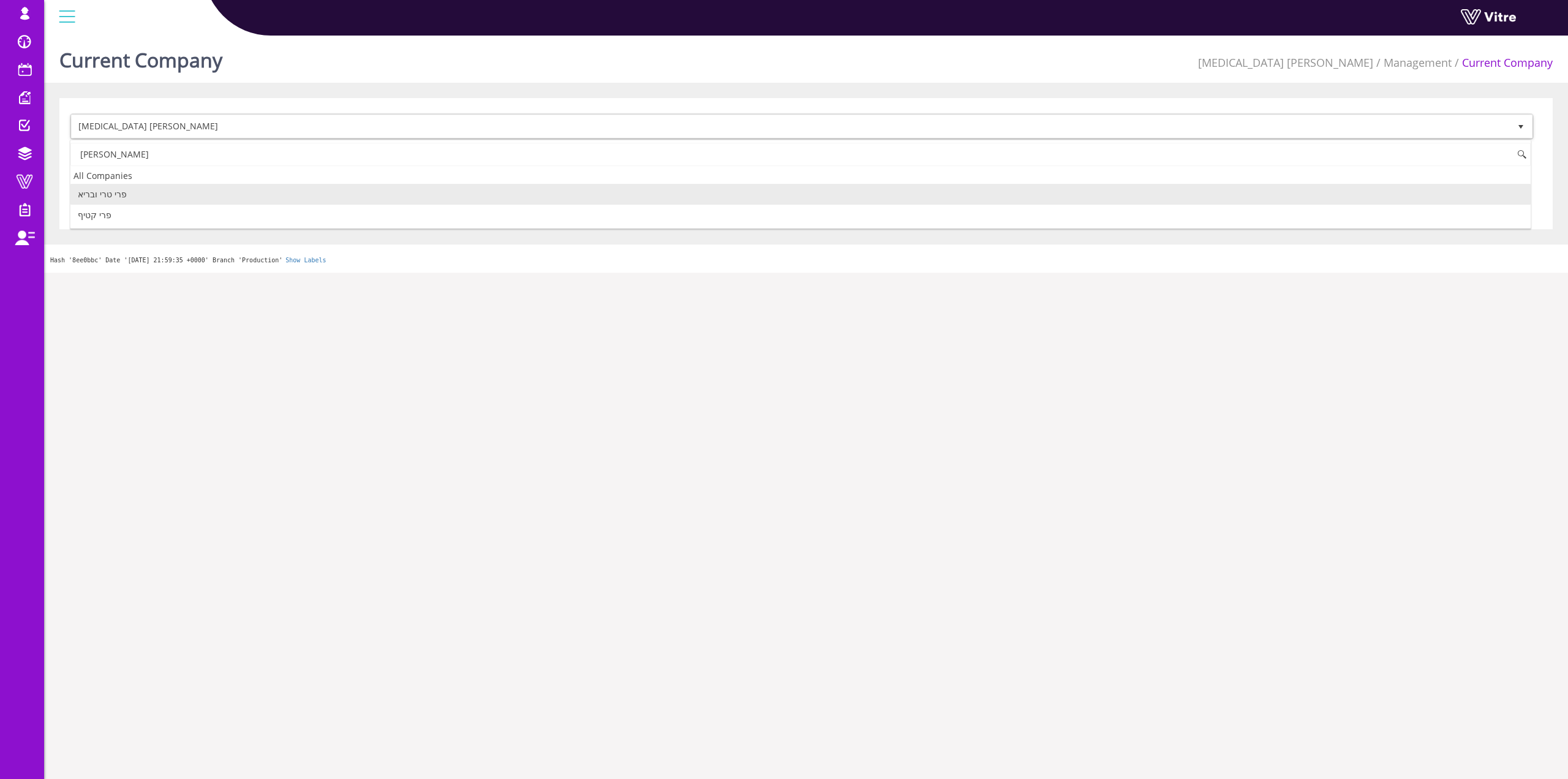
click at [150, 193] on li "פרי טרי ובריא" at bounding box center [800, 194] width 1460 height 21
type input "[PERSON_NAME]"
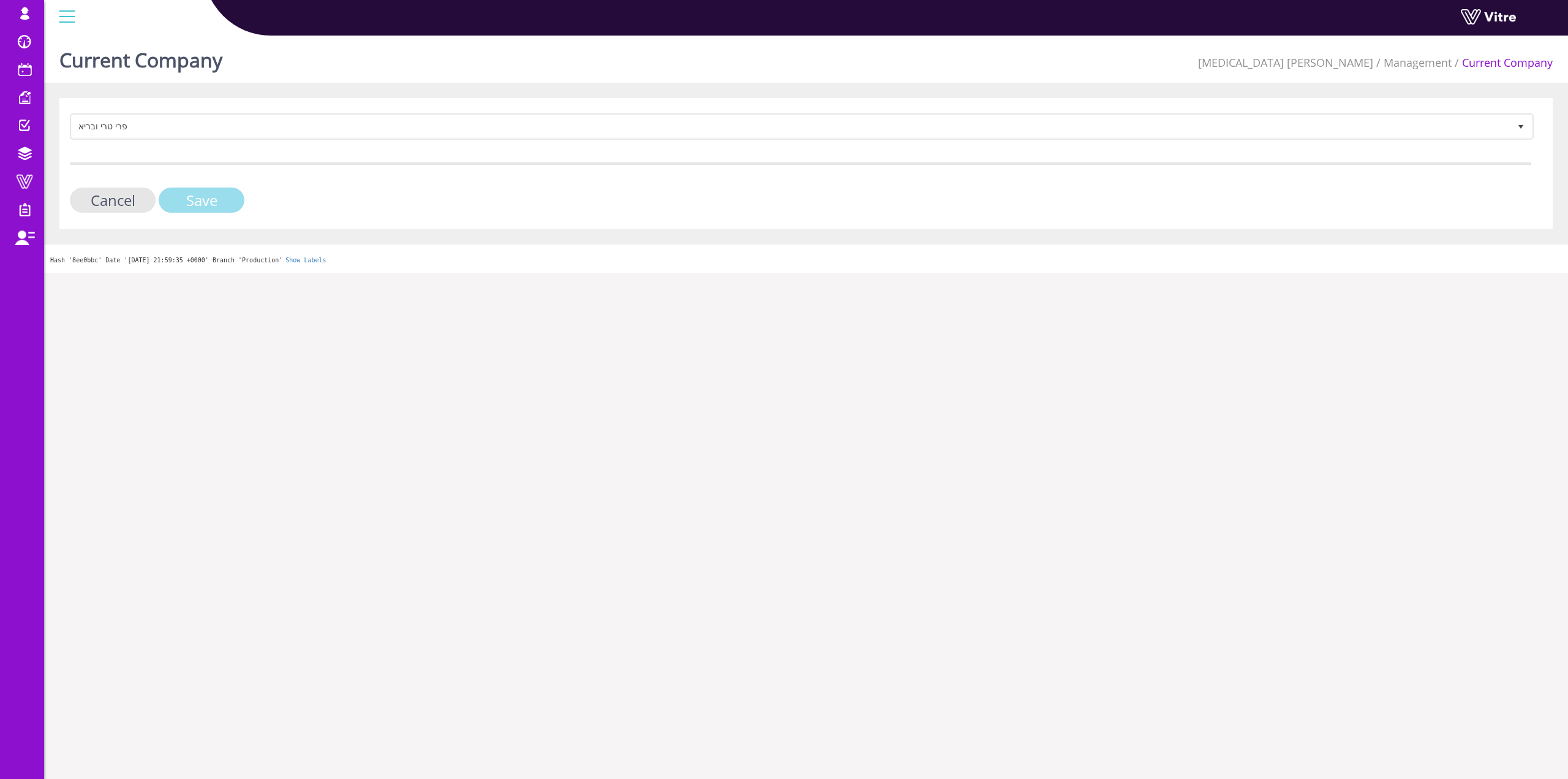
click at [189, 193] on input "Save" at bounding box center [202, 200] width 86 height 26
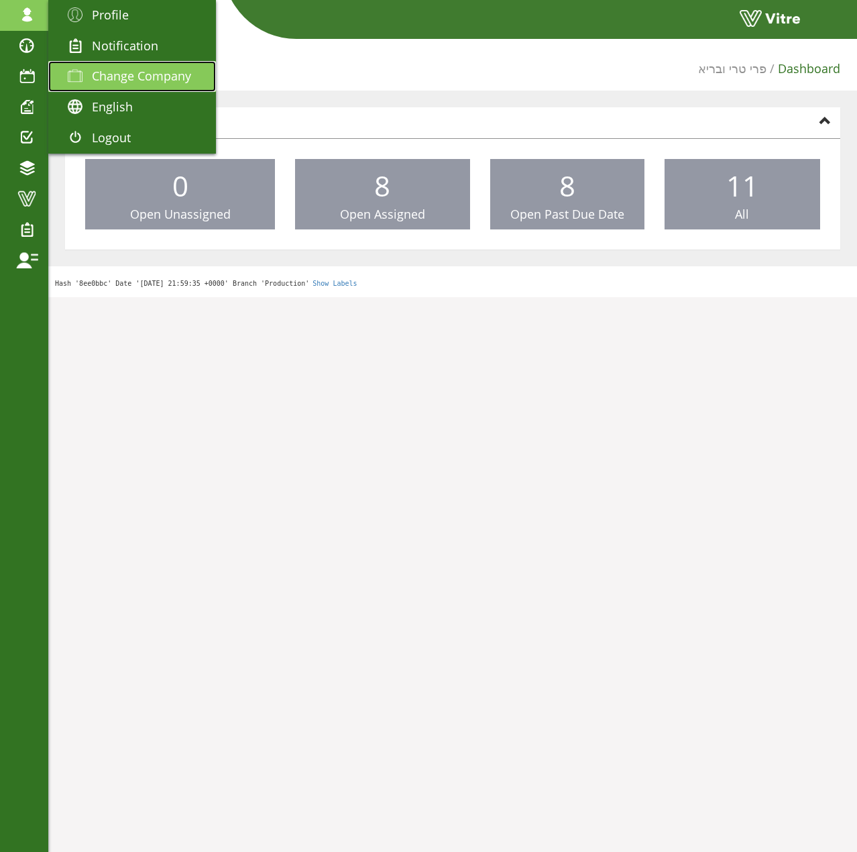
click at [138, 85] on link "Change Company" at bounding box center [132, 76] width 168 height 31
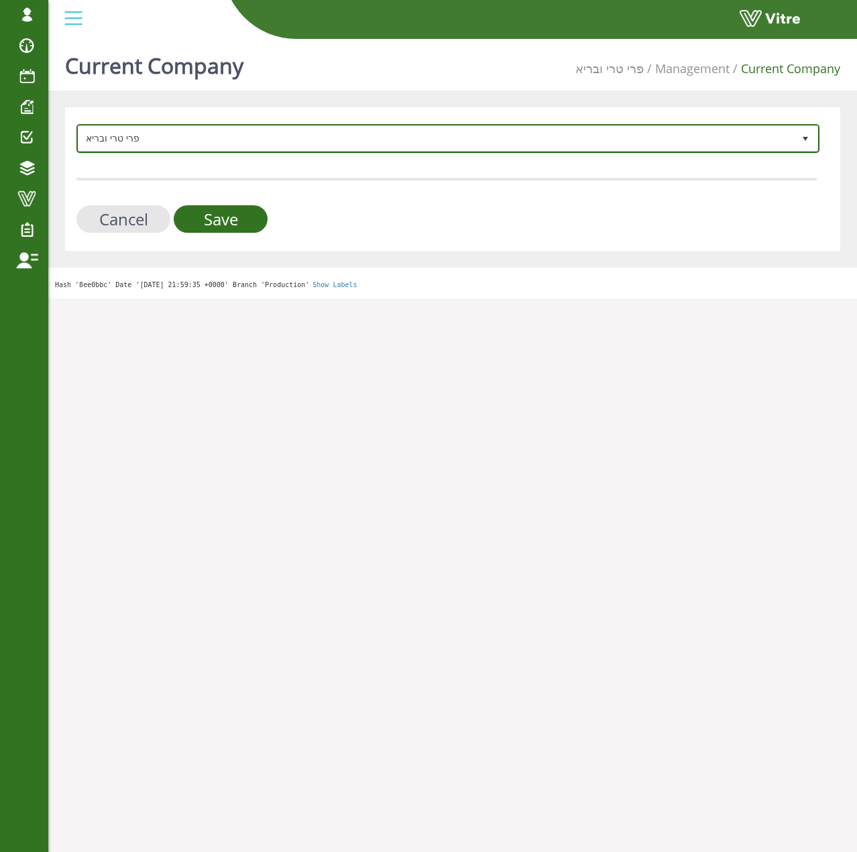
click at [177, 140] on span "פרי טרי ובריא" at bounding box center [435, 138] width 715 height 24
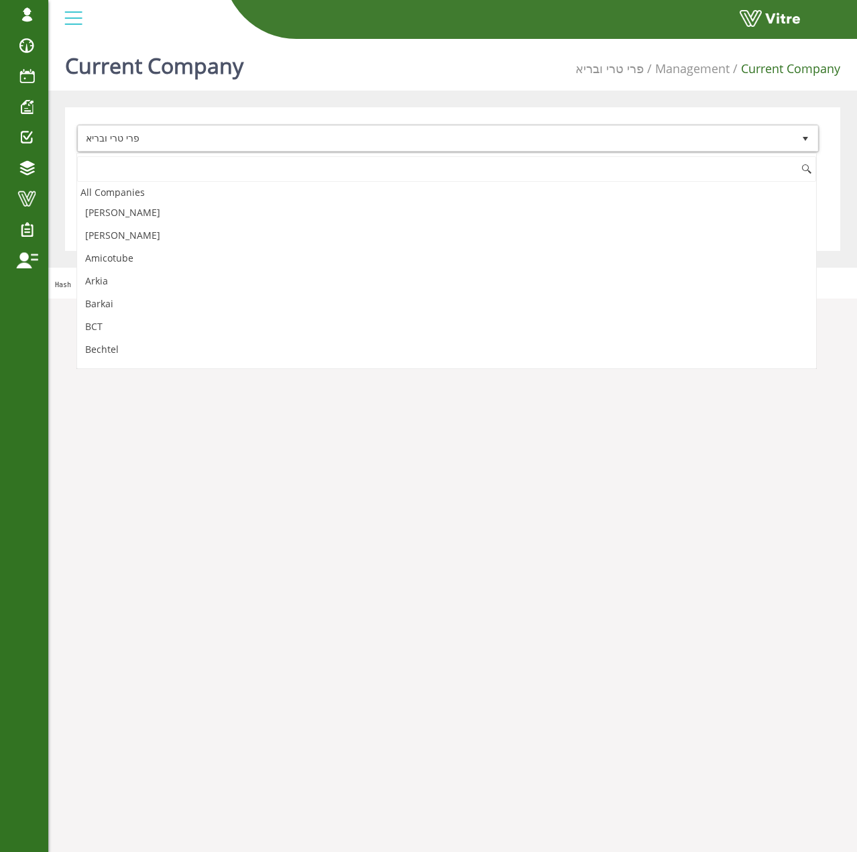
scroll to position [2390, 0]
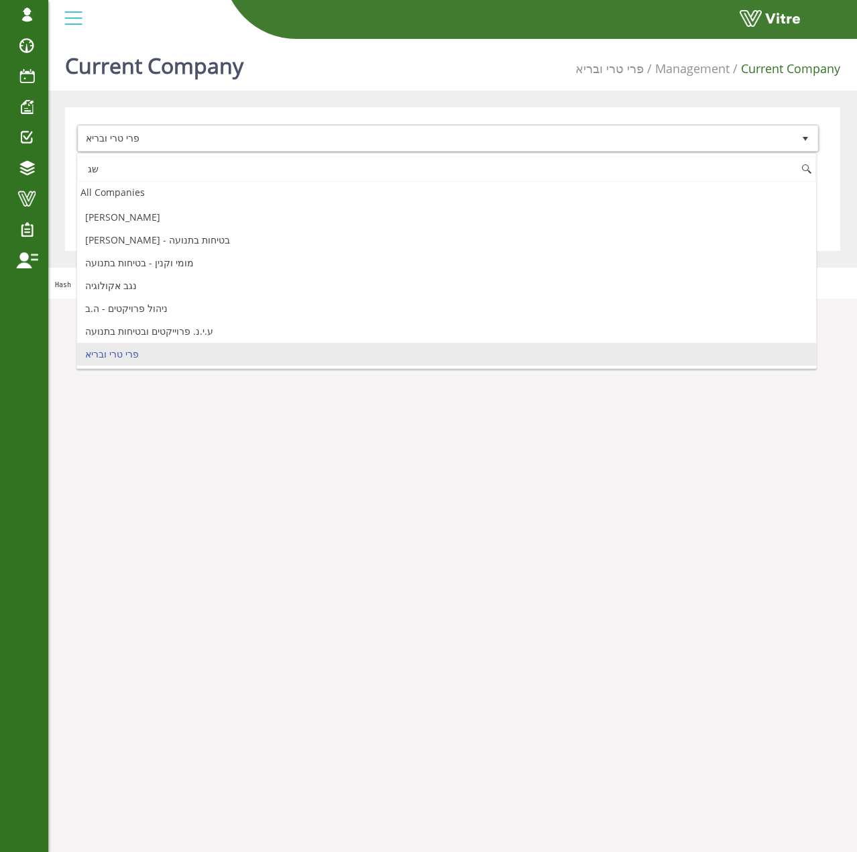
click at [156, 172] on input "שג" at bounding box center [446, 168] width 739 height 25
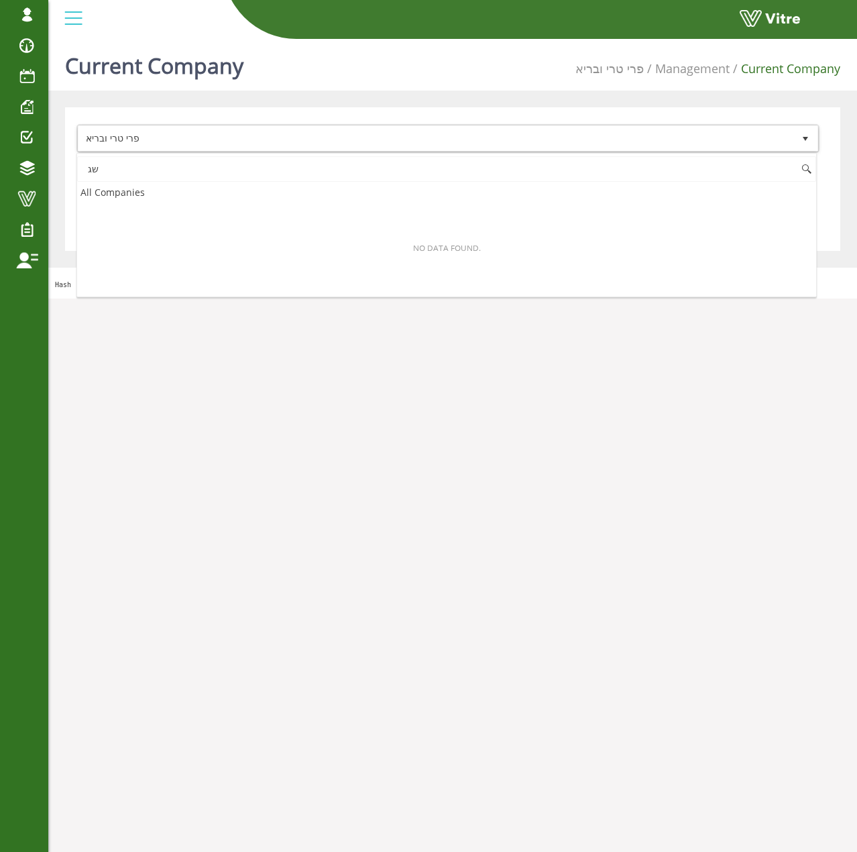
click at [156, 172] on input "שג" at bounding box center [446, 168] width 739 height 25
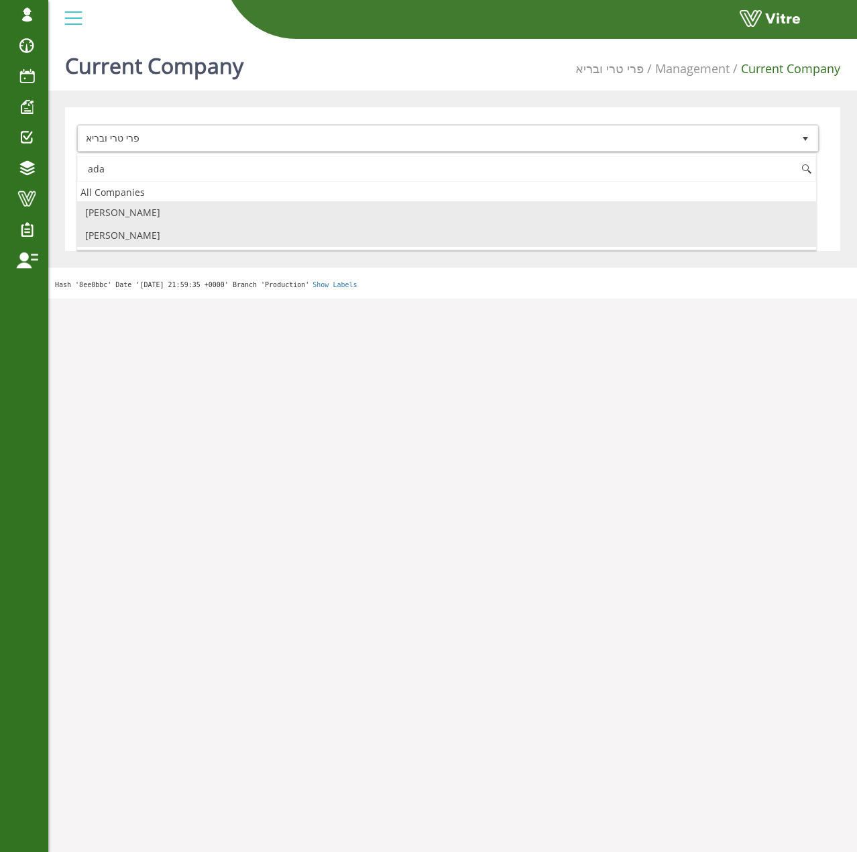
click at [137, 232] on li "[PERSON_NAME]" at bounding box center [446, 235] width 739 height 23
type input "ada"
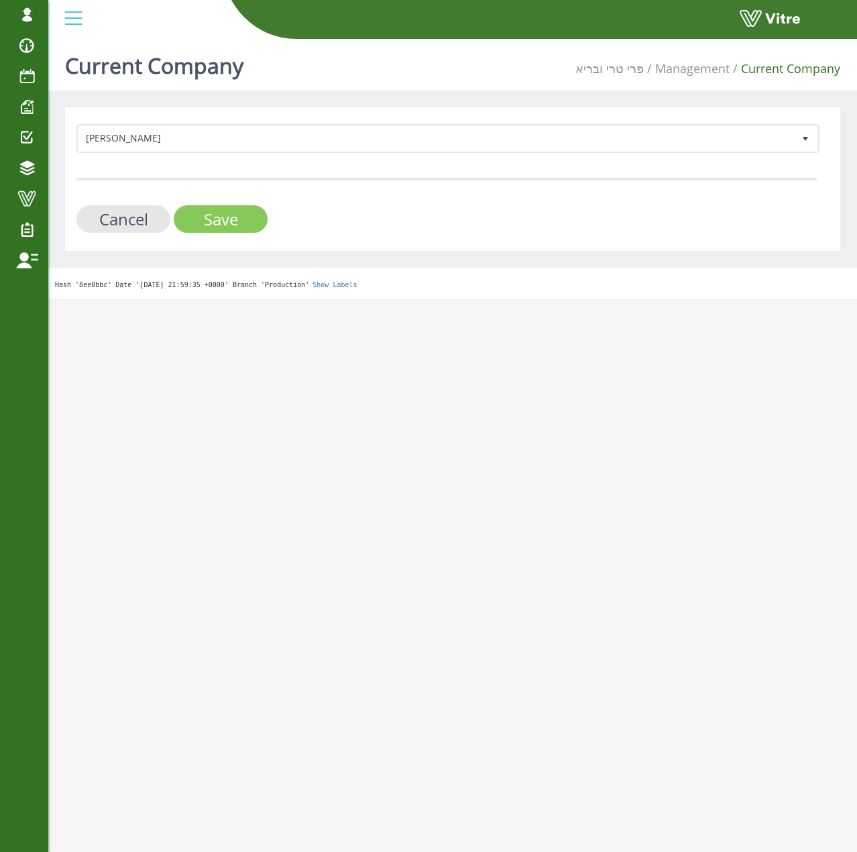
click at [190, 227] on input "Save" at bounding box center [221, 219] width 94 height 28
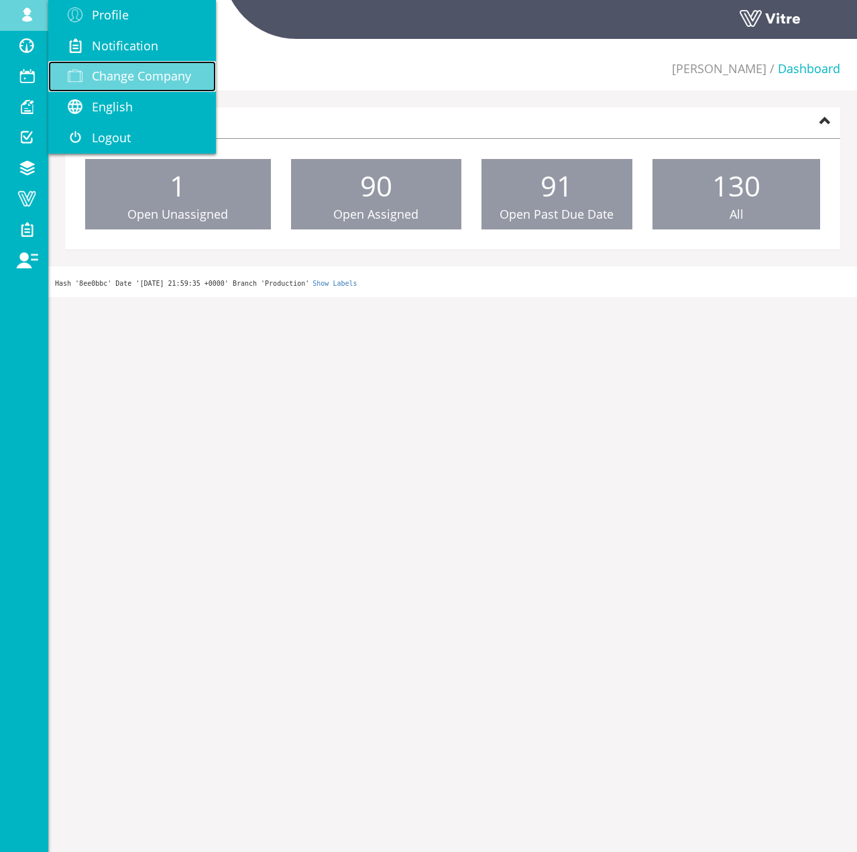
click at [102, 82] on span "Change Company" at bounding box center [141, 76] width 99 height 16
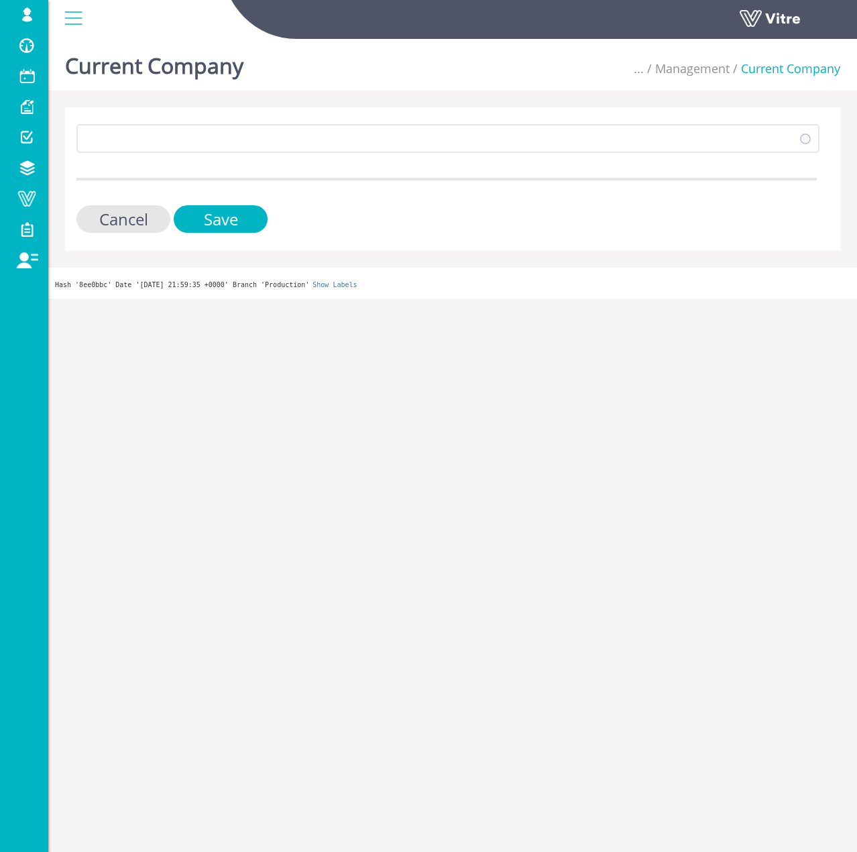
click at [157, 123] on div "378 Cancel Save" at bounding box center [452, 179] width 775 height 144
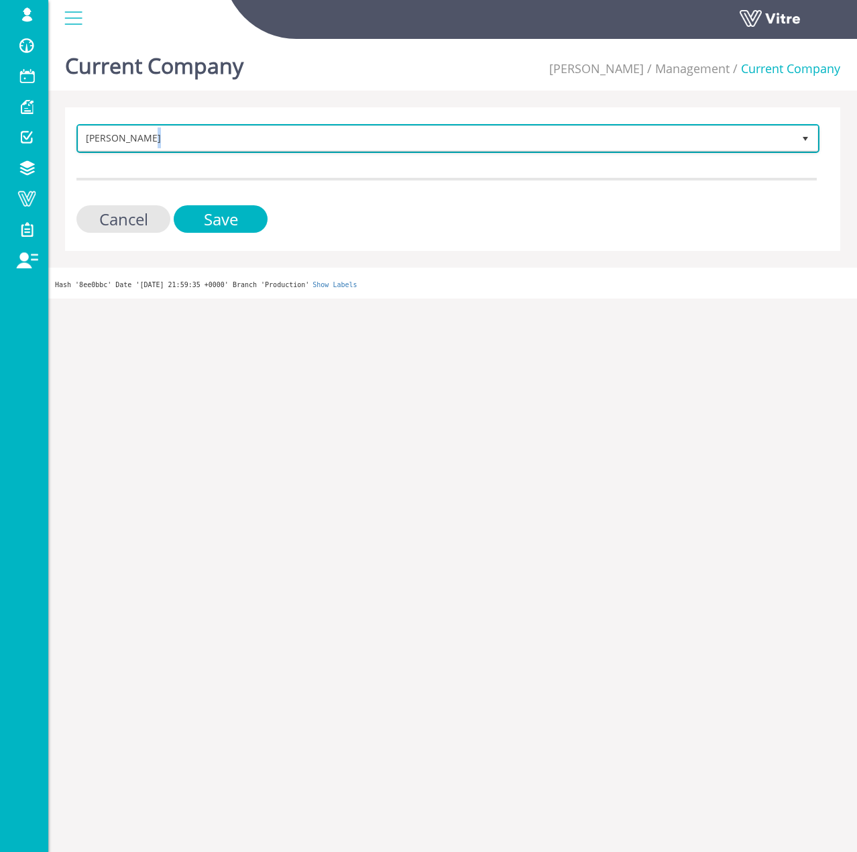
drag, startPoint x: 156, startPoint y: 132, endPoint x: 153, endPoint y: 153, distance: 21.1
click at [153, 153] on form "Adama Sandbox 378 Cancel Save" at bounding box center [446, 178] width 741 height 109
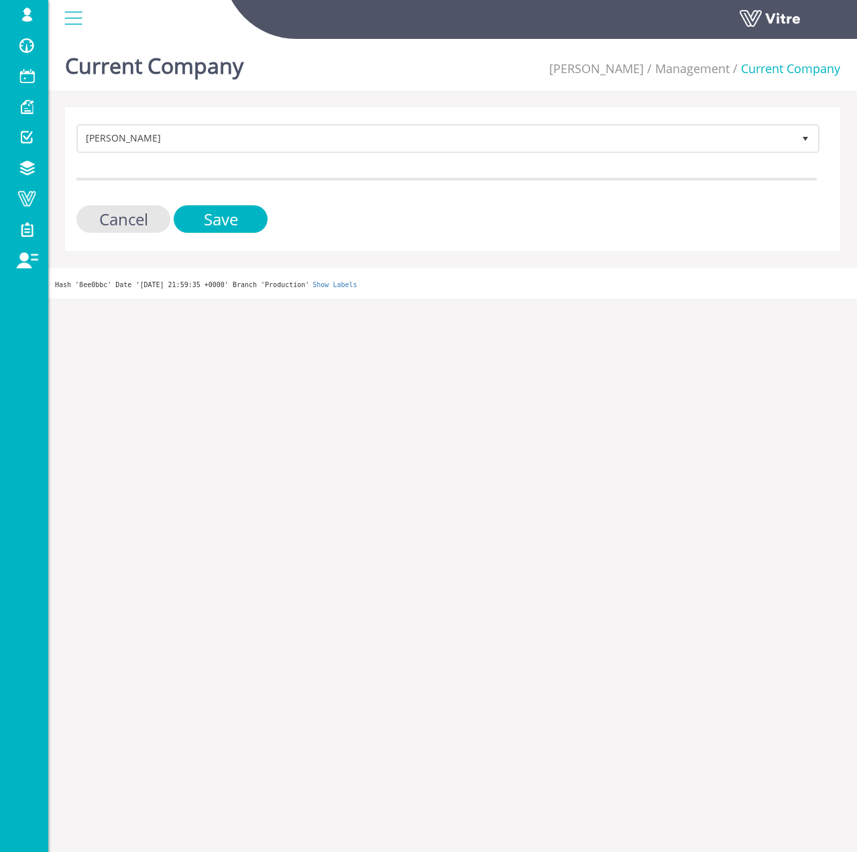
click at [152, 156] on form "Adama Sandbox 378 Cancel Save" at bounding box center [446, 178] width 741 height 109
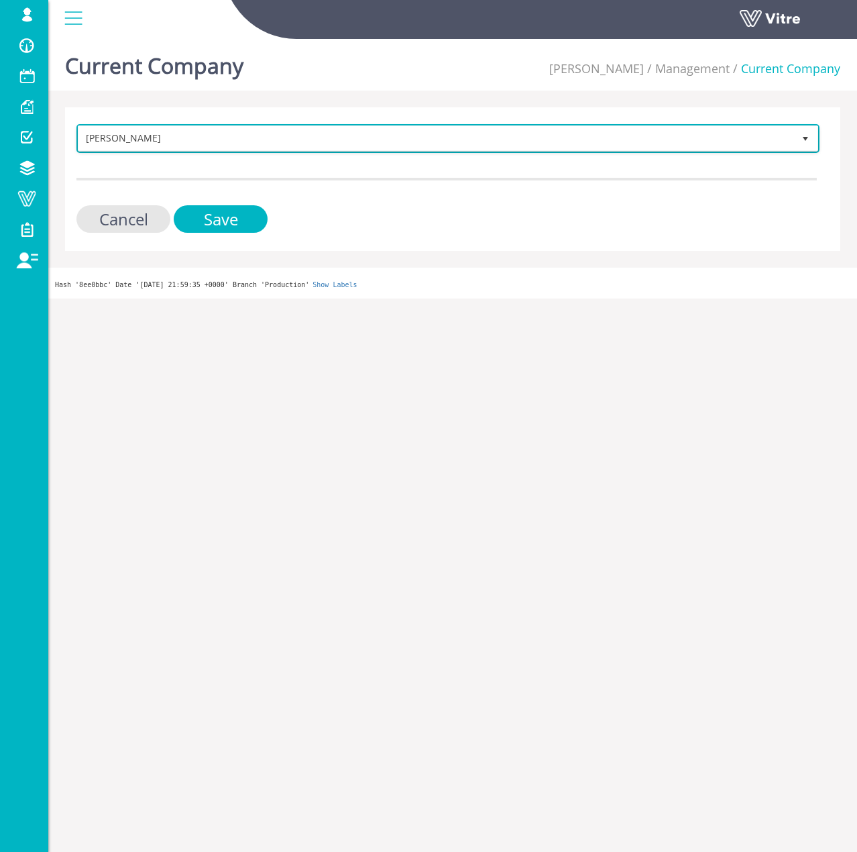
click at [158, 148] on span "[PERSON_NAME]" at bounding box center [435, 138] width 715 height 24
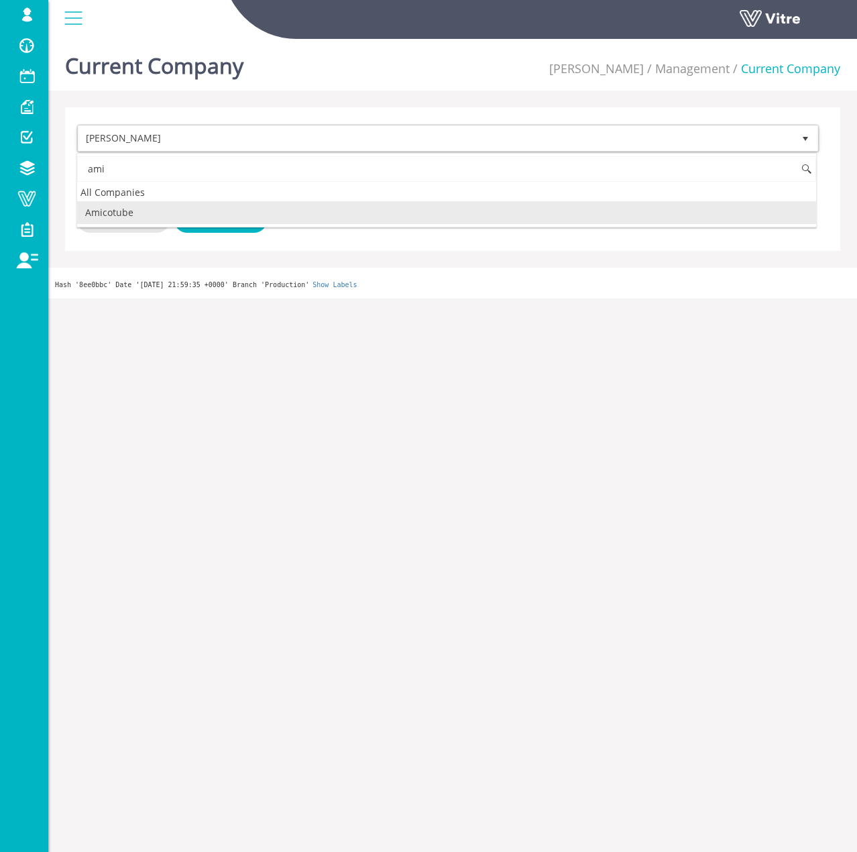
click at [212, 213] on li "Amicotube" at bounding box center [446, 212] width 739 height 23
type input "ami"
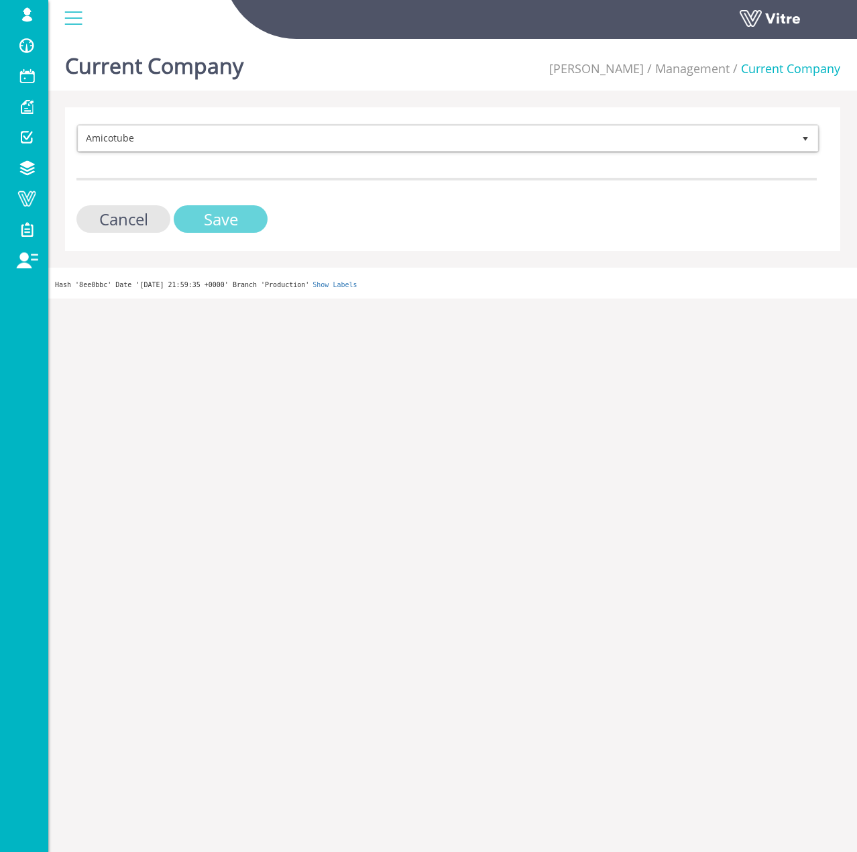
click at [211, 213] on input "Save" at bounding box center [221, 219] width 94 height 28
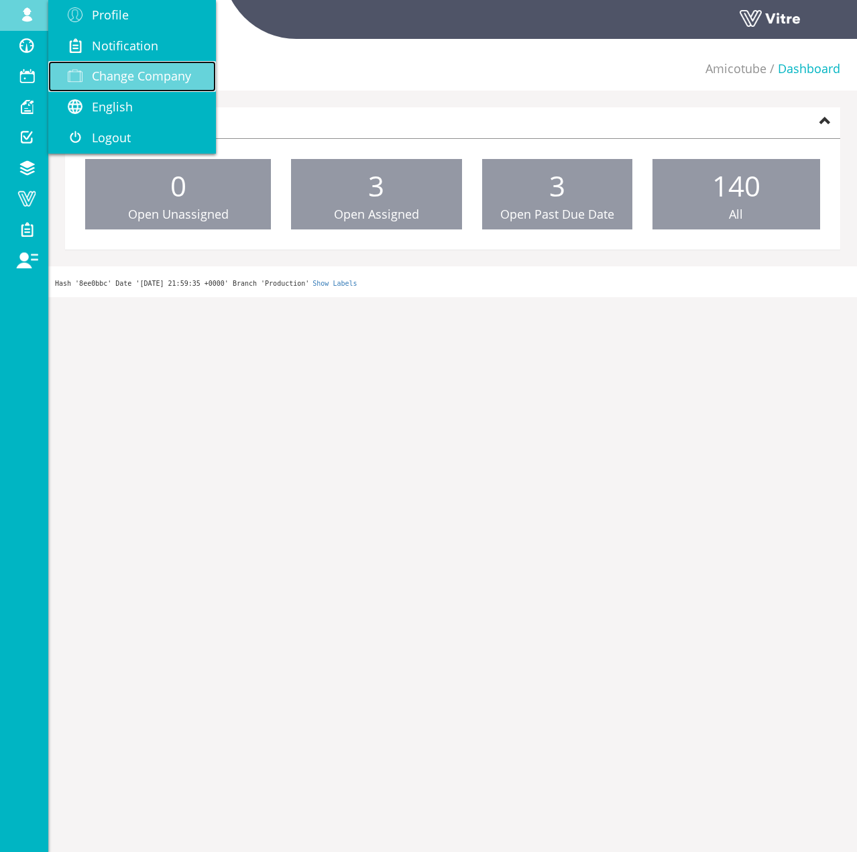
click at [89, 74] on span at bounding box center [75, 76] width 34 height 16
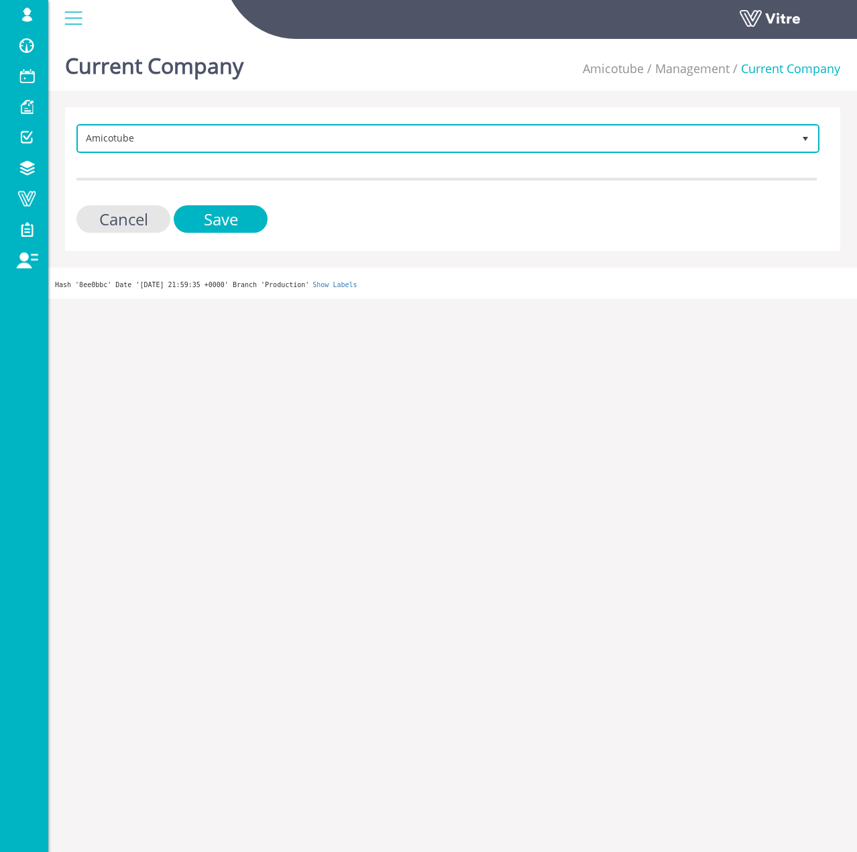
click at [203, 147] on span "Amicotube" at bounding box center [435, 138] width 715 height 24
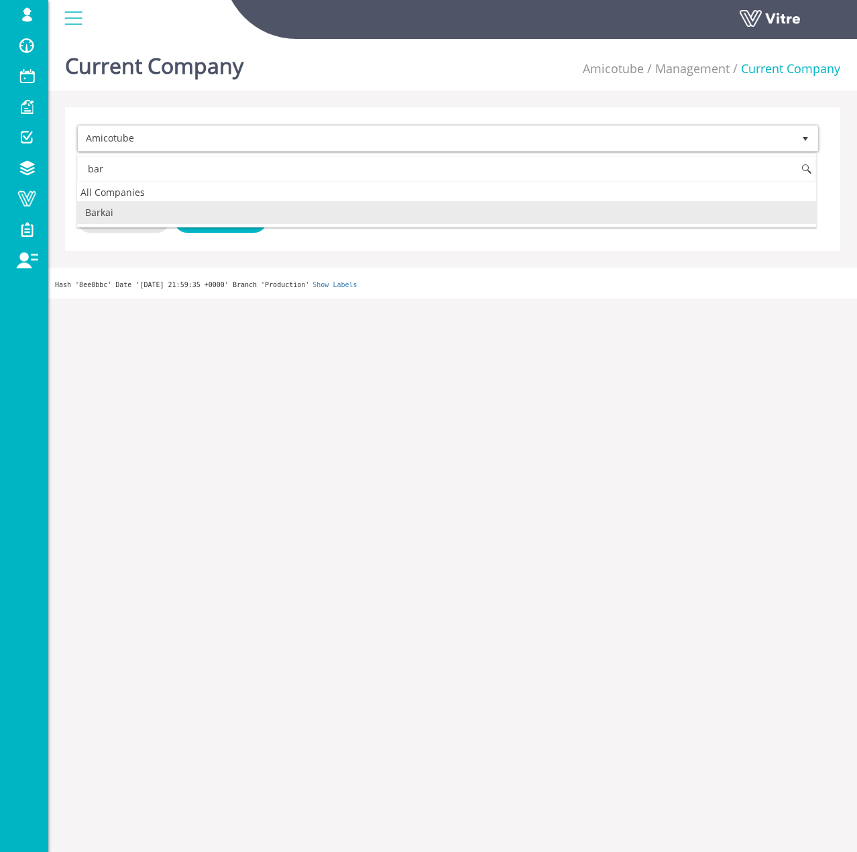
click at [128, 210] on li "Barkai" at bounding box center [446, 212] width 739 height 23
type input "bar"
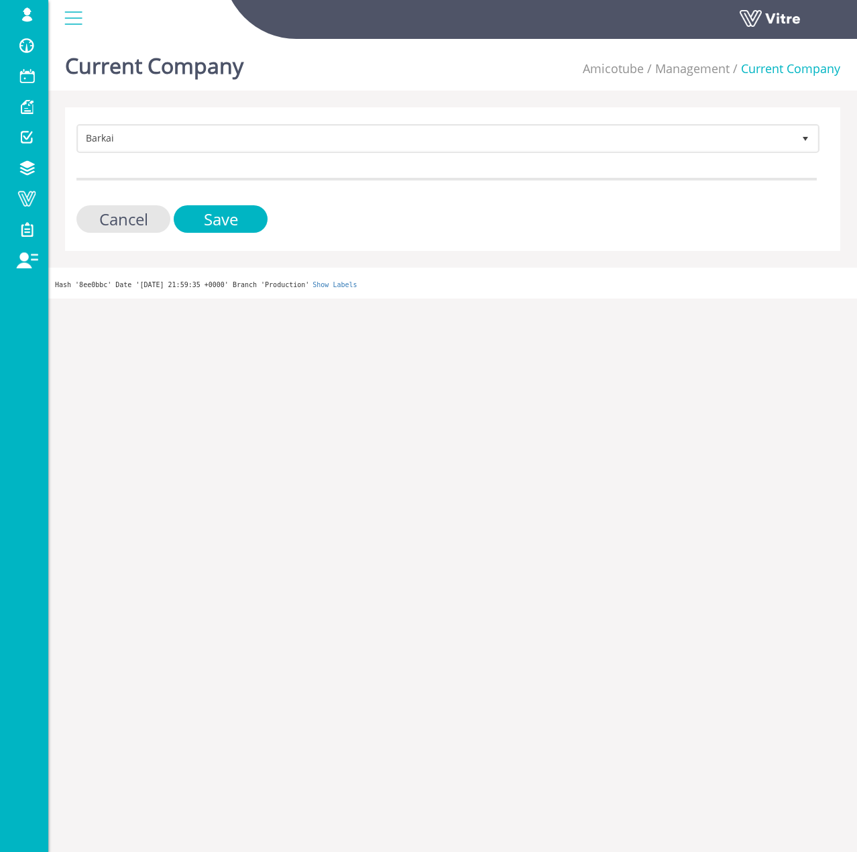
click at [164, 154] on form "Barkai 201 Cancel Save" at bounding box center [446, 178] width 741 height 109
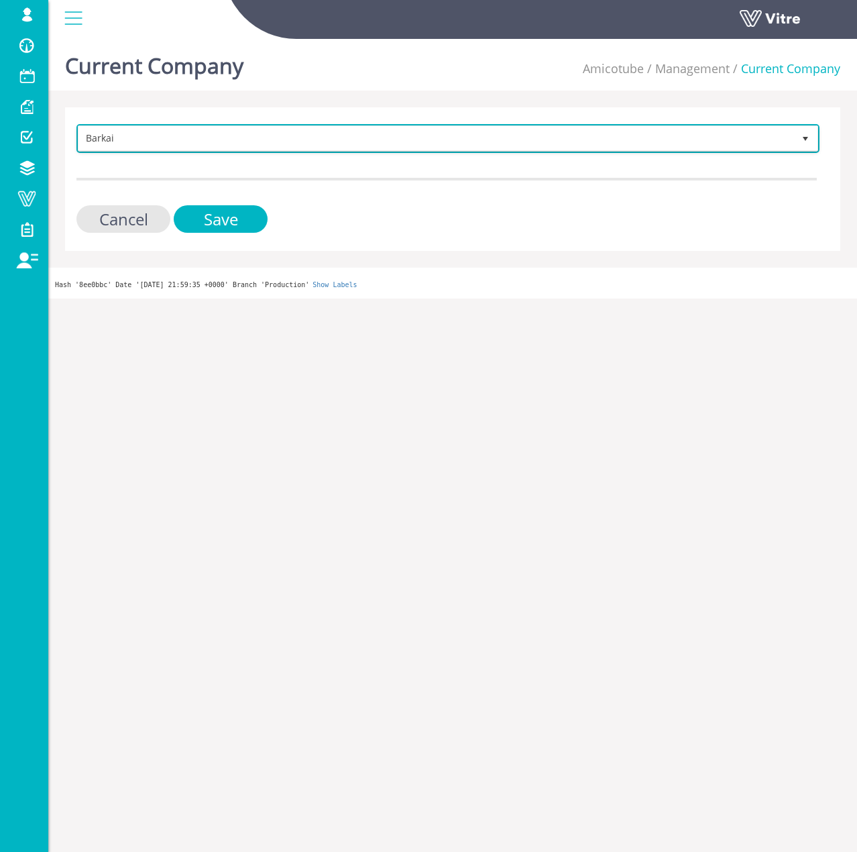
click at [165, 145] on span "Barkai" at bounding box center [435, 138] width 715 height 24
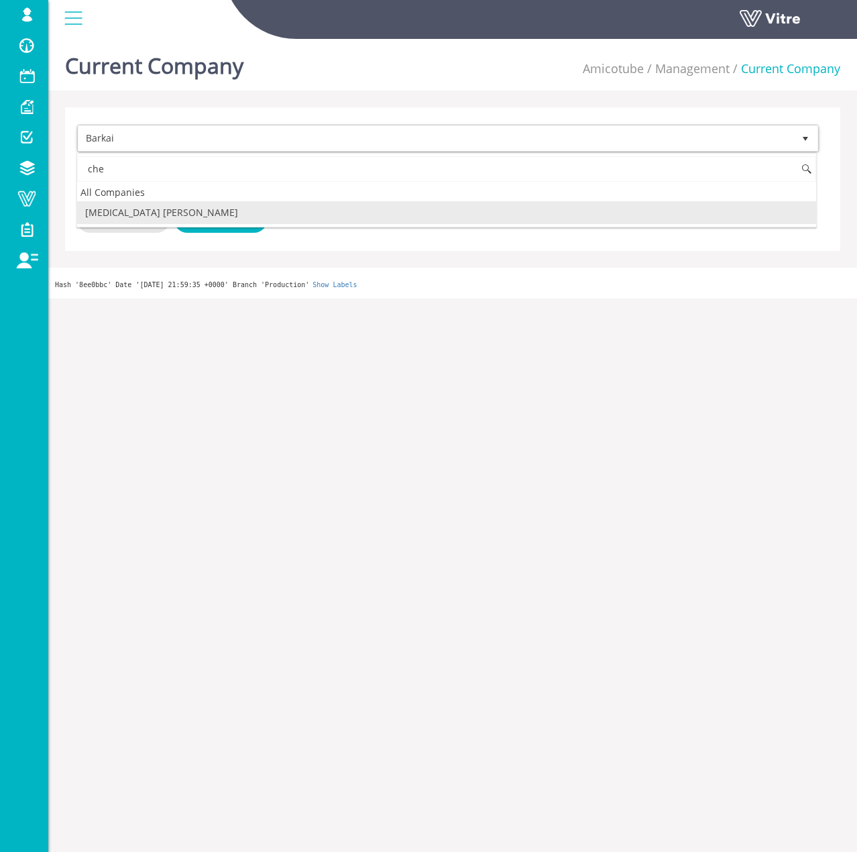
click at [149, 209] on li "Chemo Aharon" at bounding box center [446, 212] width 739 height 23
type input "che"
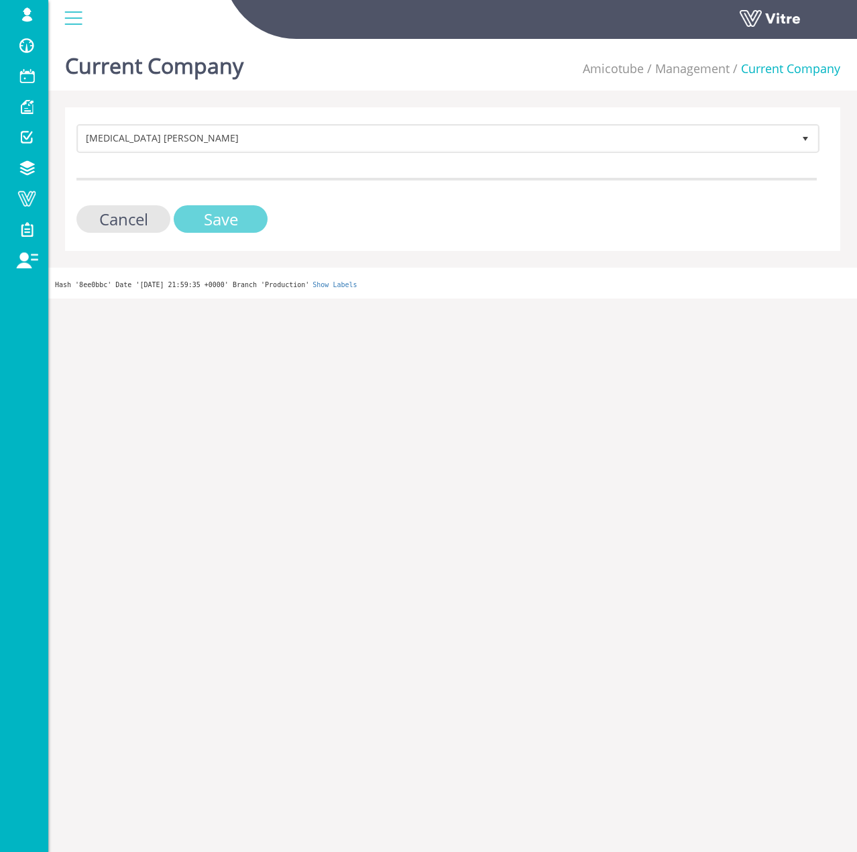
click at [193, 212] on input "Save" at bounding box center [221, 219] width 94 height 28
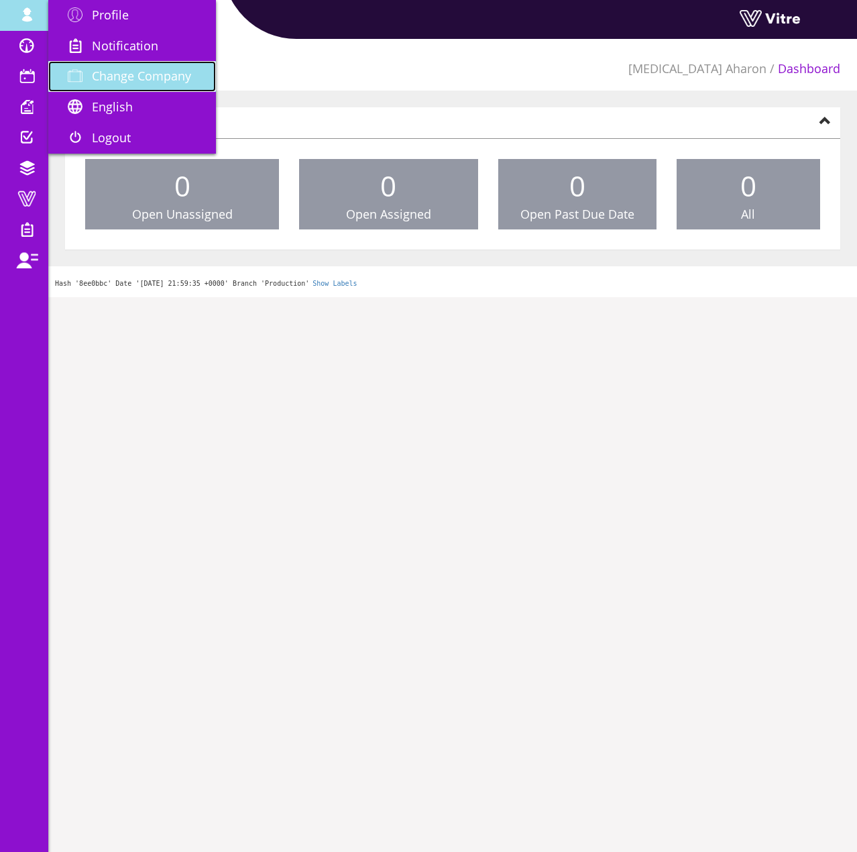
click at [101, 62] on link "Change Company" at bounding box center [132, 76] width 168 height 31
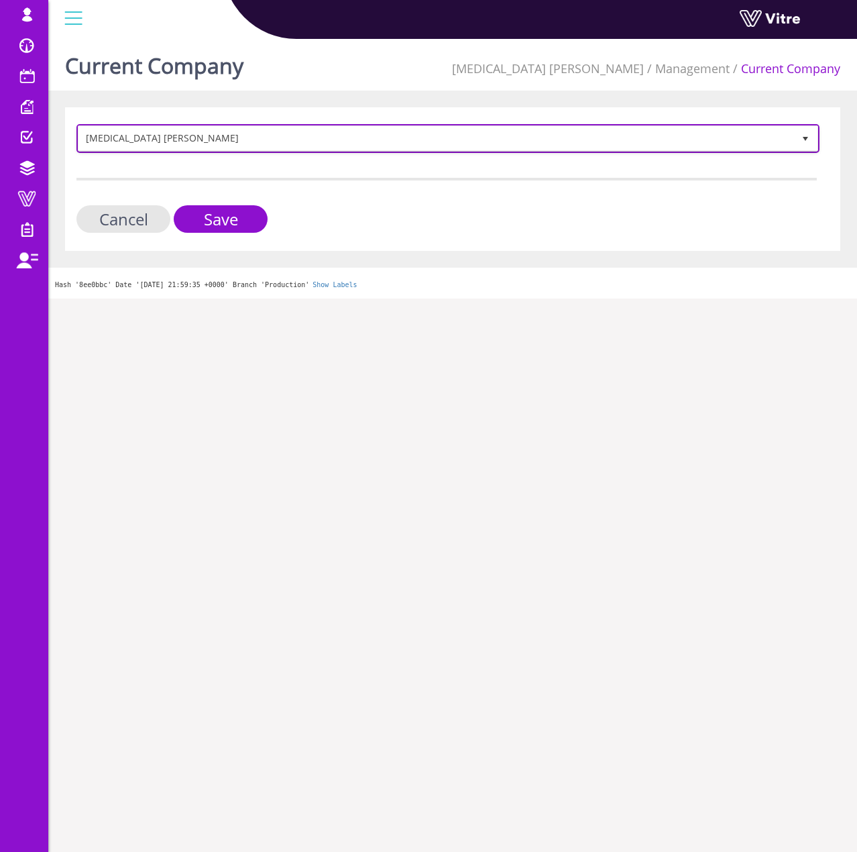
click at [274, 142] on span "[MEDICAL_DATA] [PERSON_NAME]" at bounding box center [435, 138] width 715 height 24
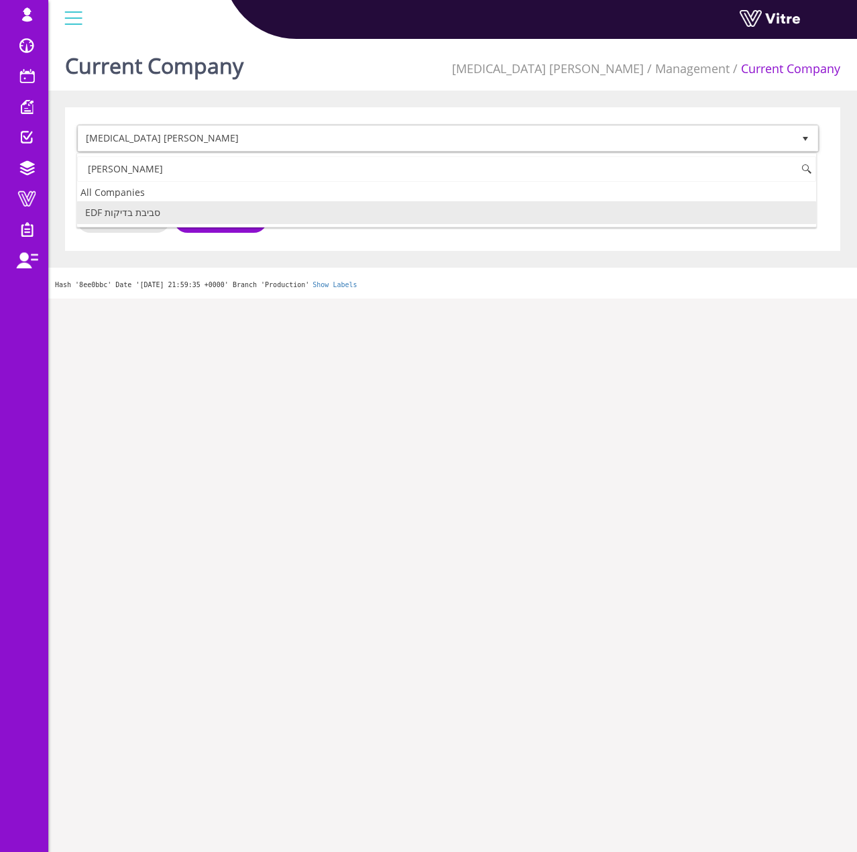
click at [245, 217] on li "EDF סביבת בדיקות" at bounding box center [446, 212] width 739 height 23
type input "סבי"
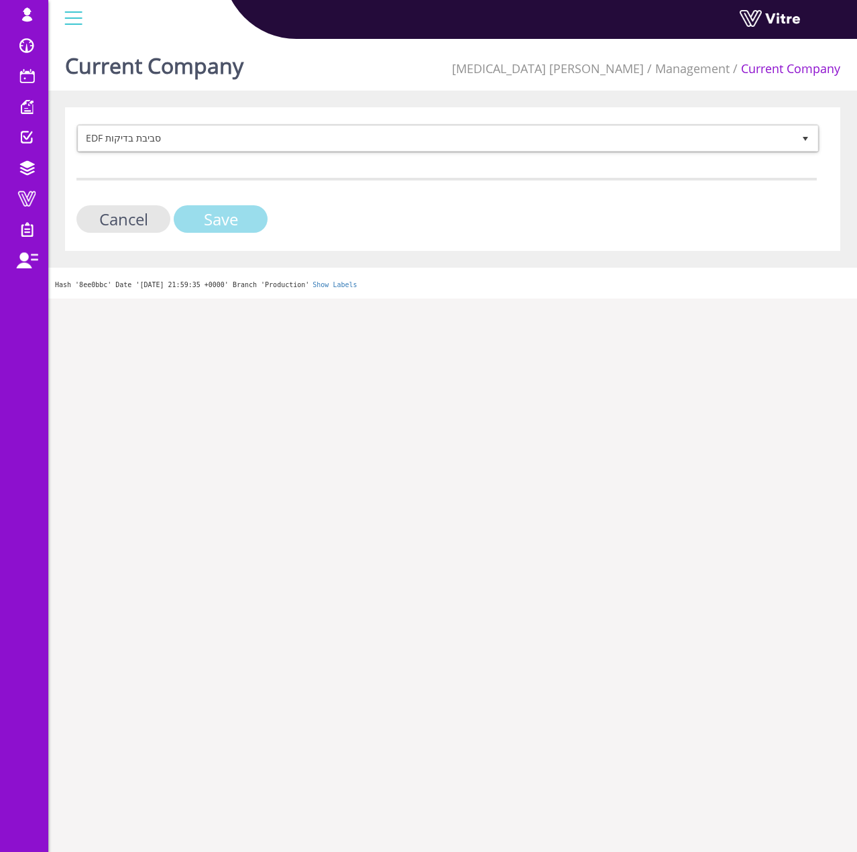
click at [245, 217] on input "Save" at bounding box center [221, 219] width 94 height 28
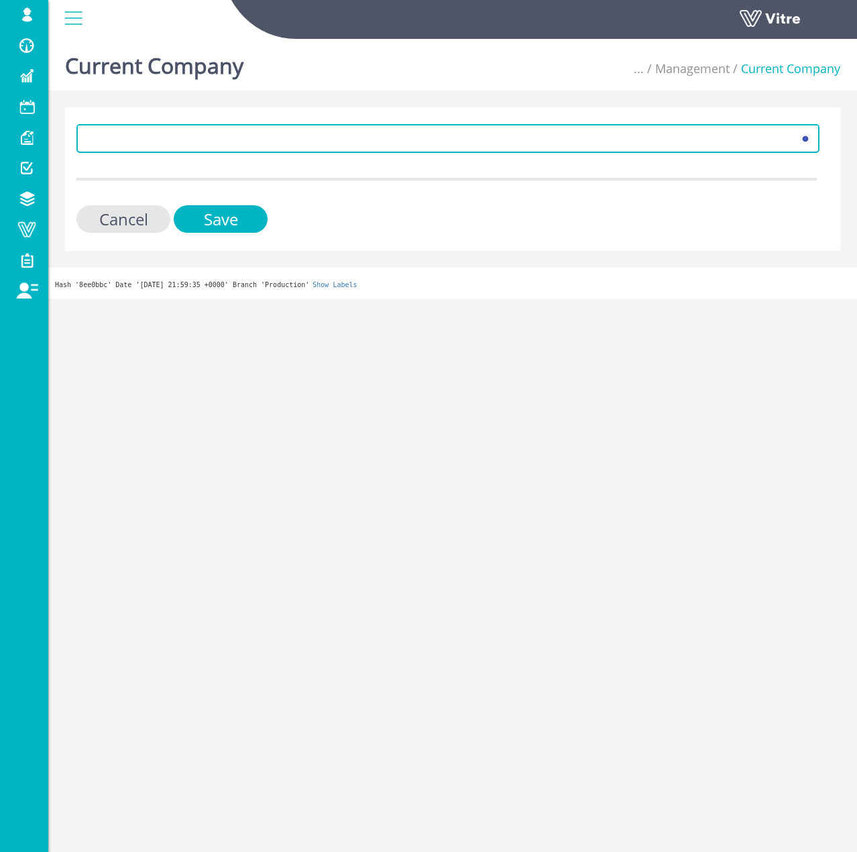
click at [174, 147] on span at bounding box center [435, 138] width 715 height 24
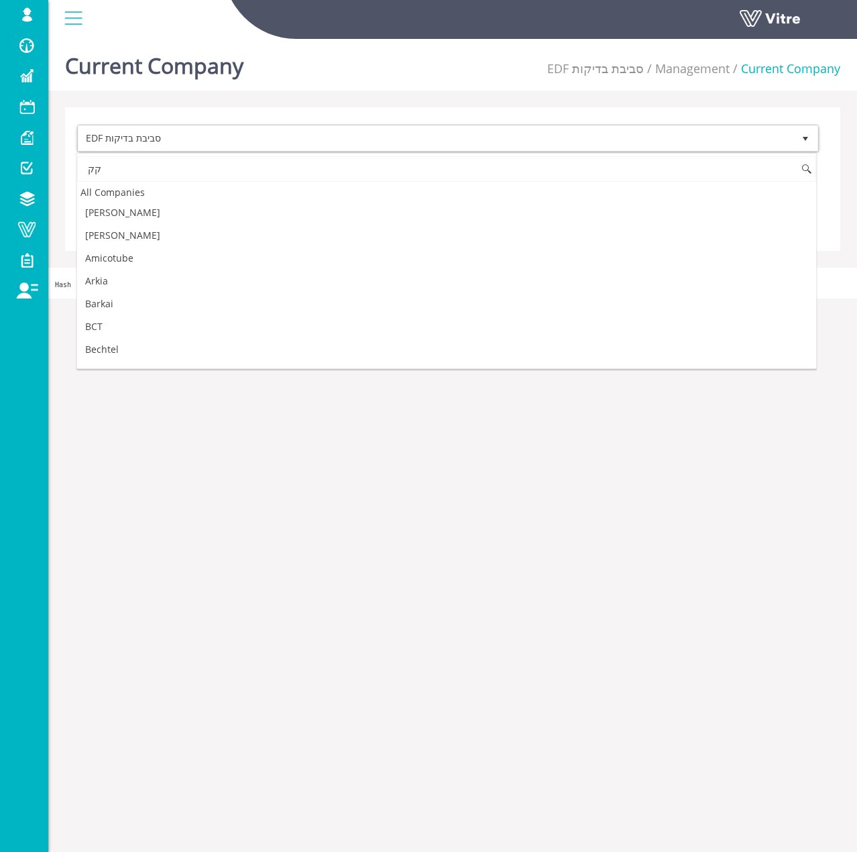
click at [166, 170] on input "קק" at bounding box center [446, 168] width 739 height 25
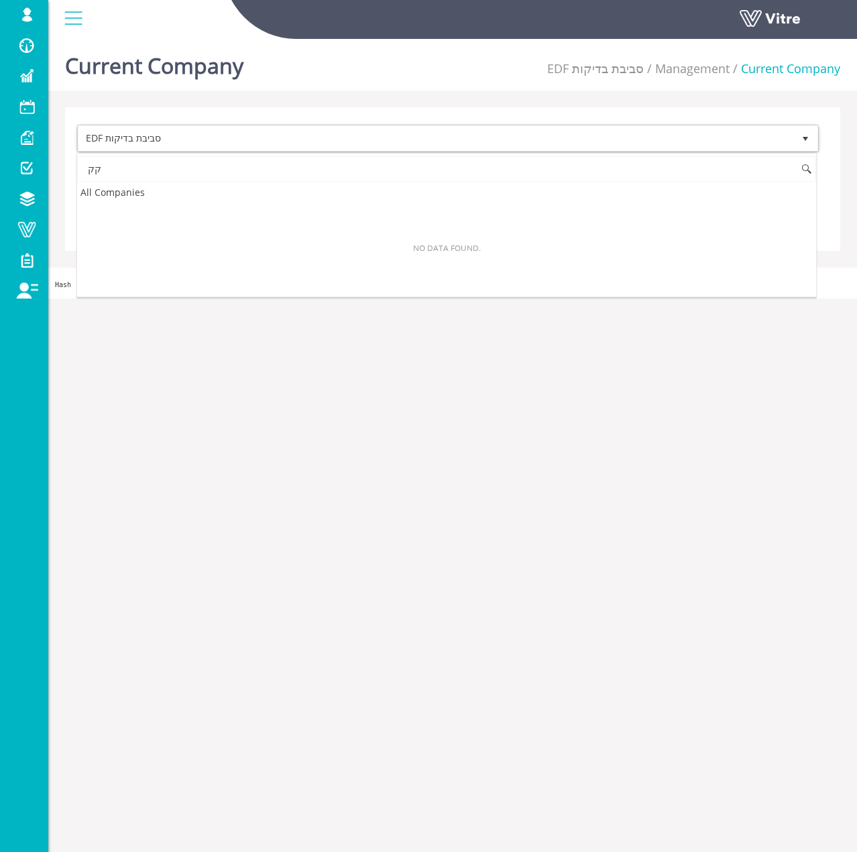
click at [166, 170] on input "קק" at bounding box center [446, 168] width 739 height 25
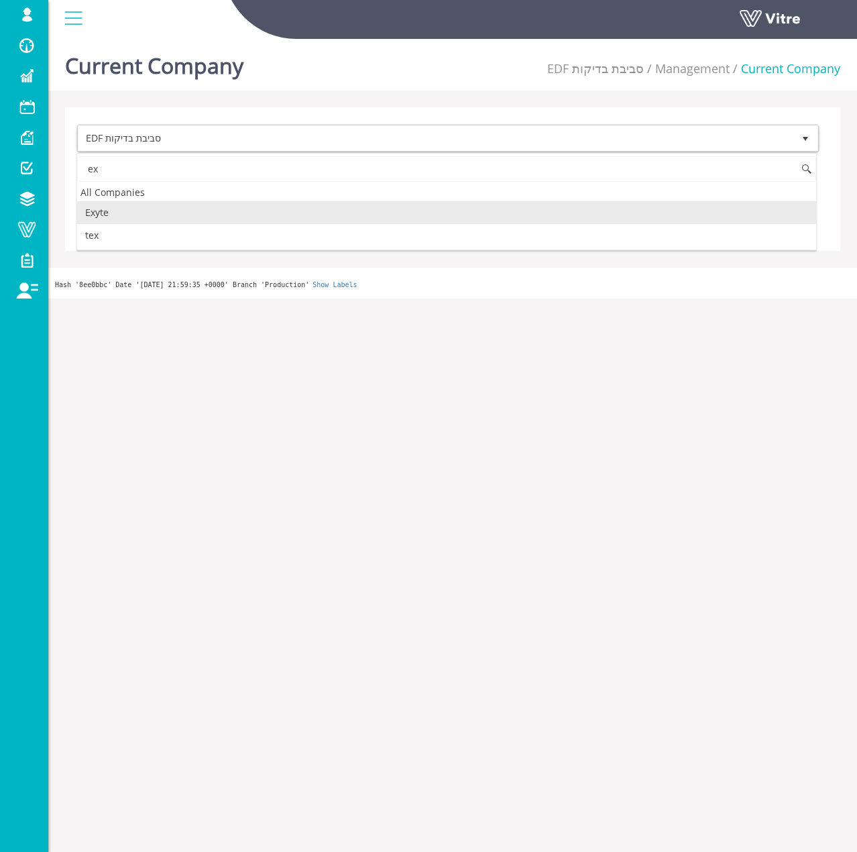
click at [135, 207] on li "Exyte" at bounding box center [446, 212] width 739 height 23
type input "ex"
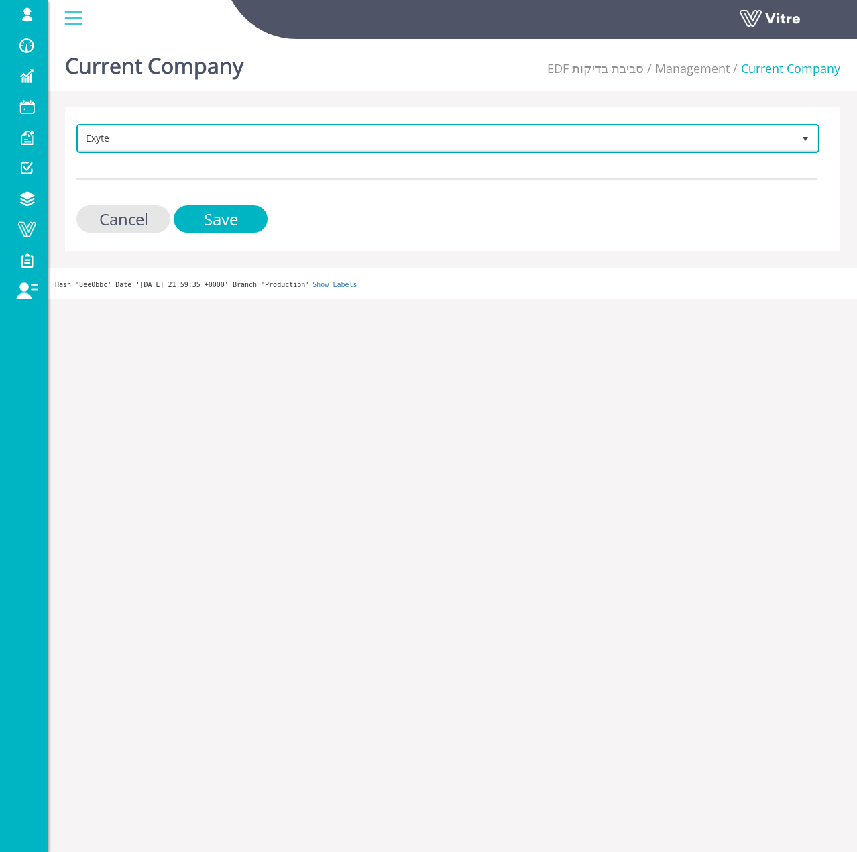
click at [207, 151] on span "Exyte 406" at bounding box center [447, 138] width 743 height 29
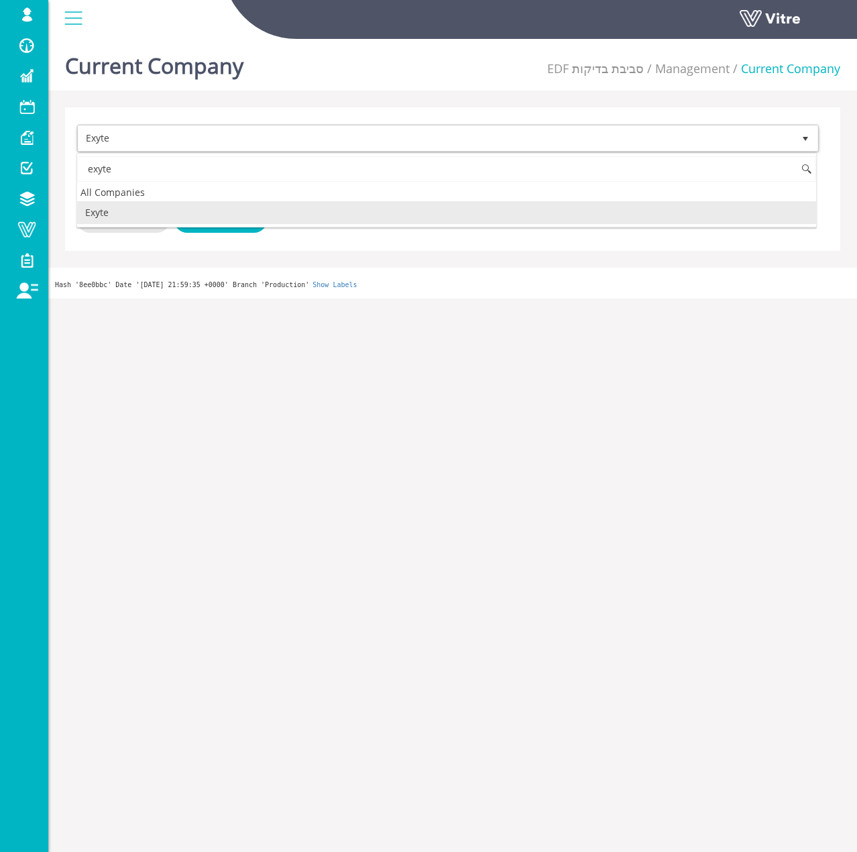
click at [119, 154] on div "exyte All Companies Exyte No data found." at bounding box center [446, 190] width 741 height 74
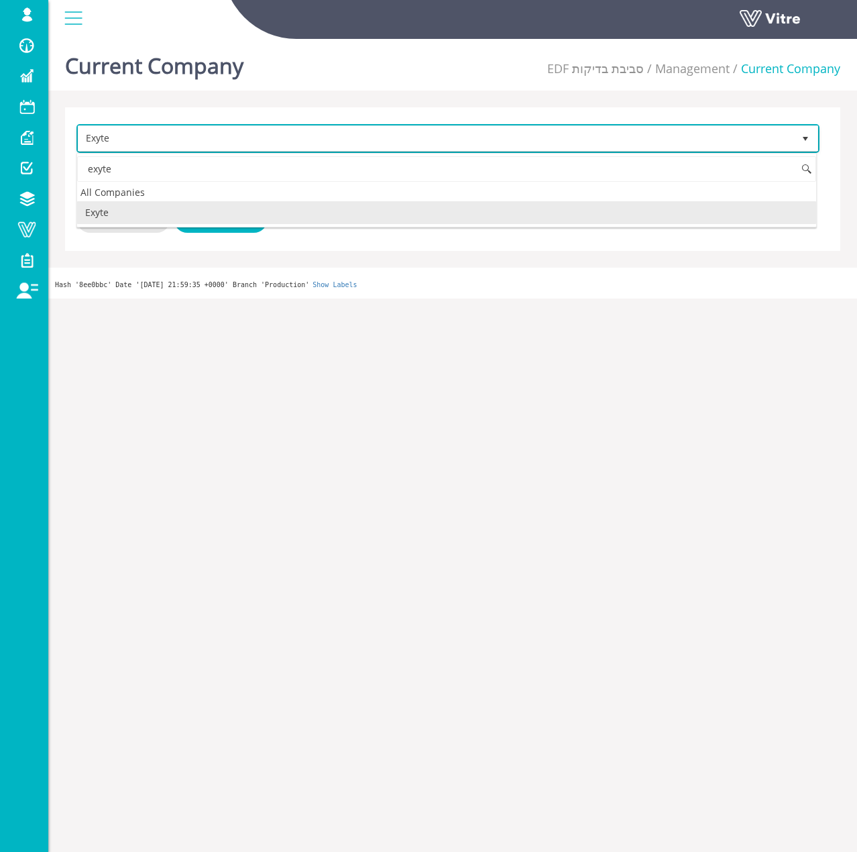
click at [232, 139] on span "Exyte" at bounding box center [435, 138] width 715 height 24
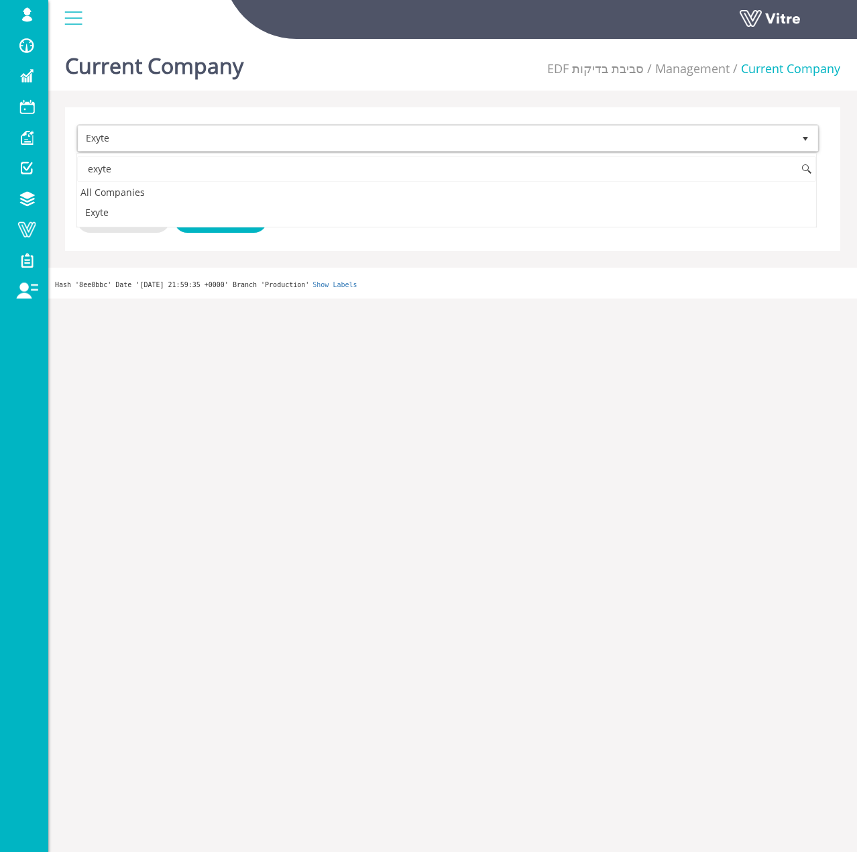
click at [211, 175] on input "exyte" at bounding box center [446, 168] width 739 height 25
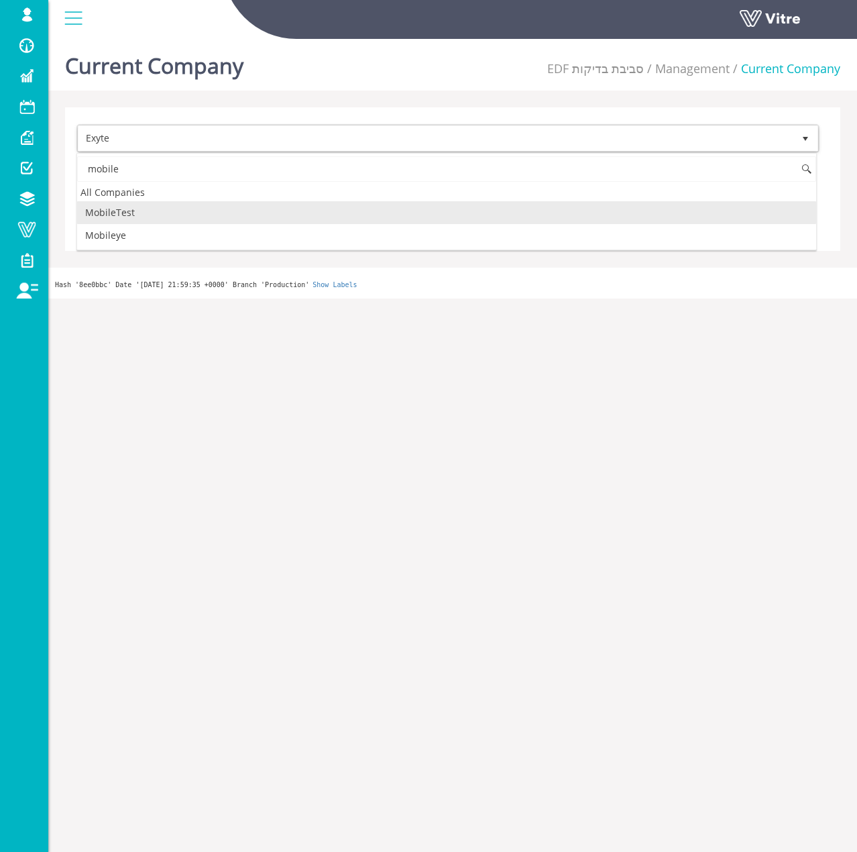
click at [170, 217] on li "MobileTest" at bounding box center [446, 212] width 739 height 23
type input "mobile"
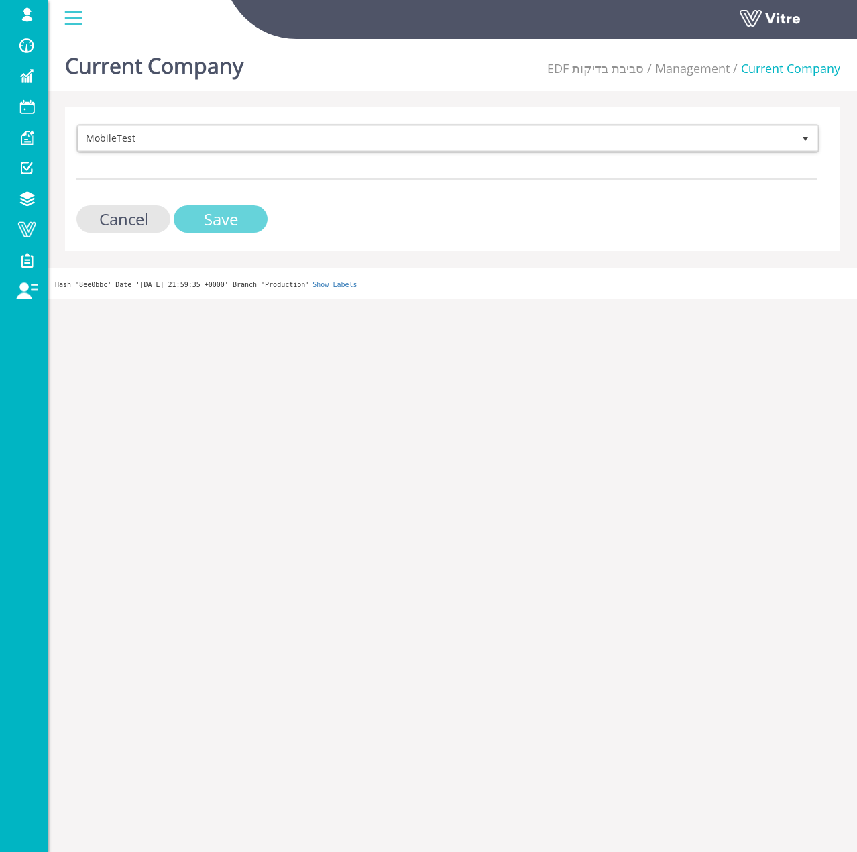
click at [199, 211] on input "Save" at bounding box center [221, 219] width 94 height 28
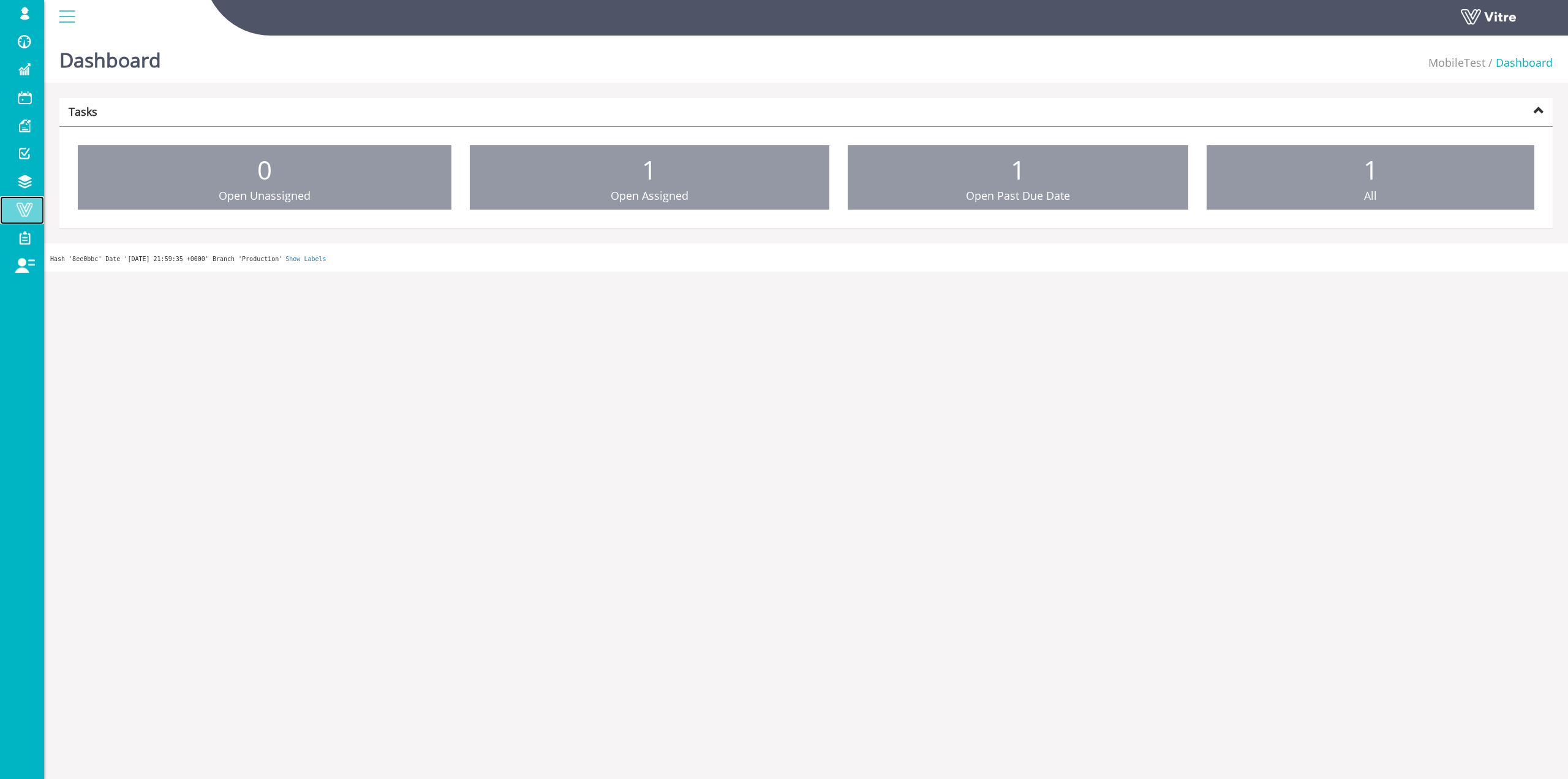
drag, startPoint x: 35, startPoint y: 205, endPoint x: 26, endPoint y: 216, distance: 14.2
